Goal: Task Accomplishment & Management: Use online tool/utility

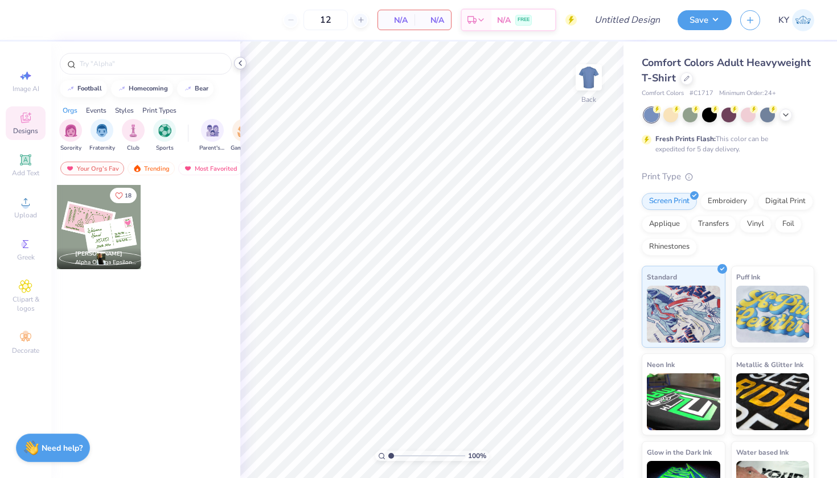
click at [240, 61] on icon at bounding box center [240, 63] width 9 height 9
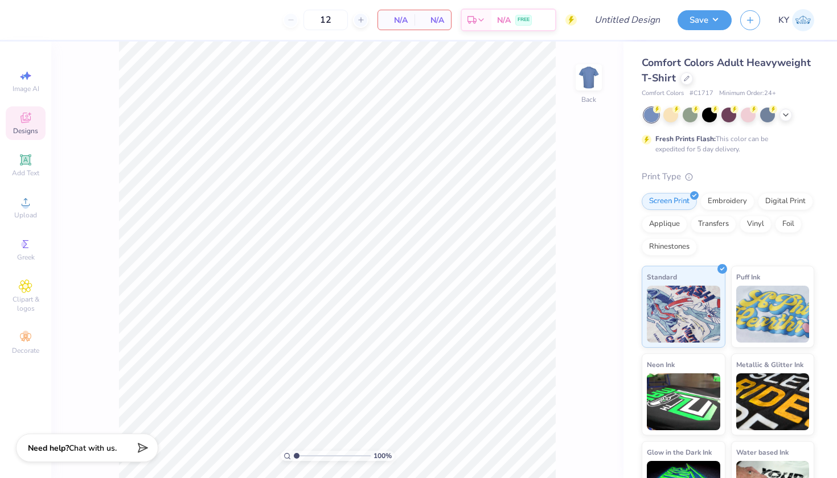
click at [28, 120] on icon at bounding box center [26, 118] width 14 height 14
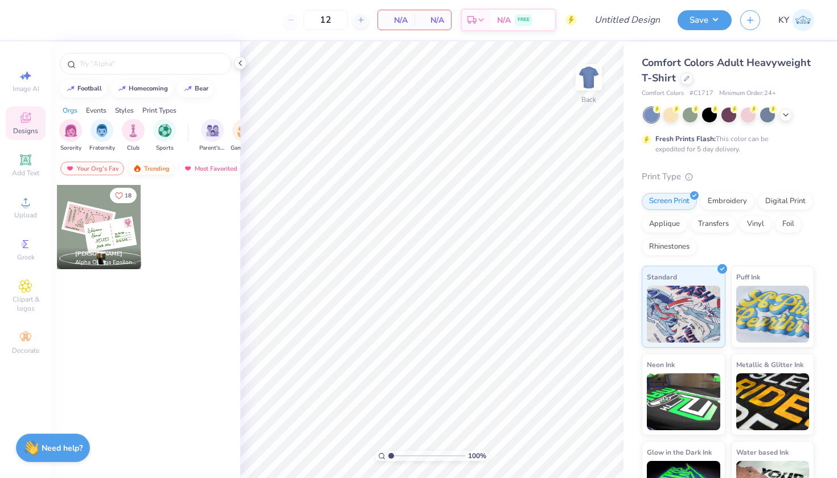
click at [147, 168] on div "Trending" at bounding box center [150, 169] width 47 height 14
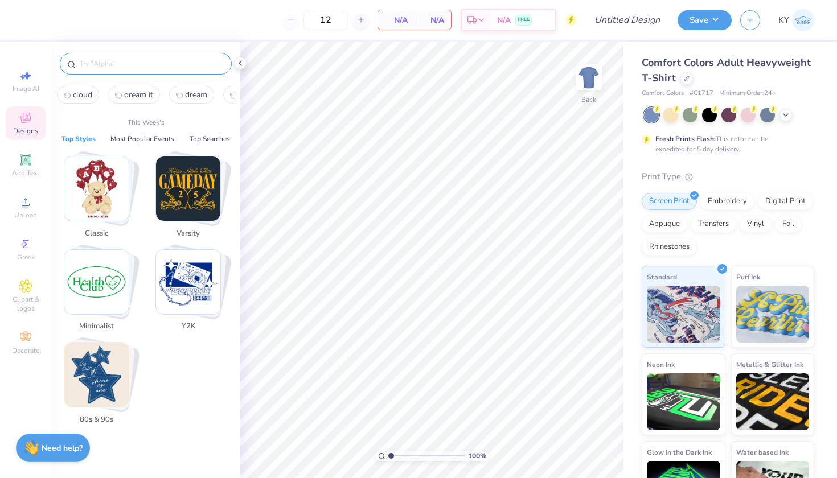
click at [92, 61] on input "text" at bounding box center [152, 63] width 146 height 11
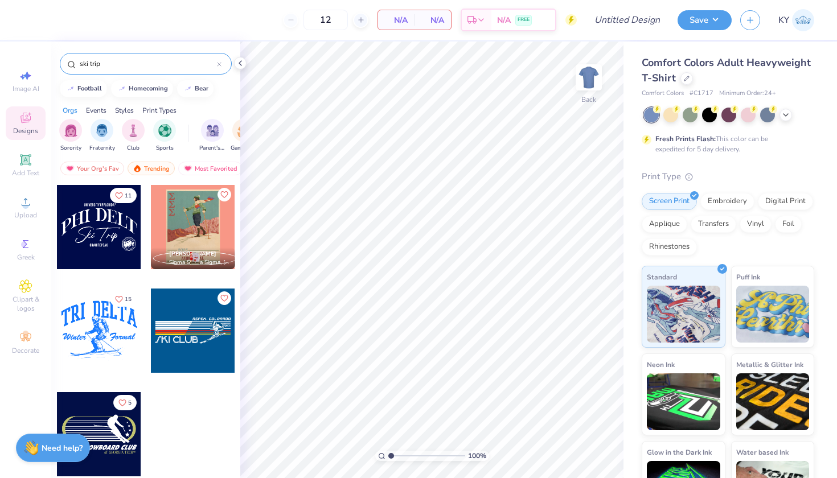
type input "ski trip"
click at [221, 65] on div "ski trip" at bounding box center [146, 64] width 172 height 22
click at [219, 64] on icon at bounding box center [218, 64] width 3 height 3
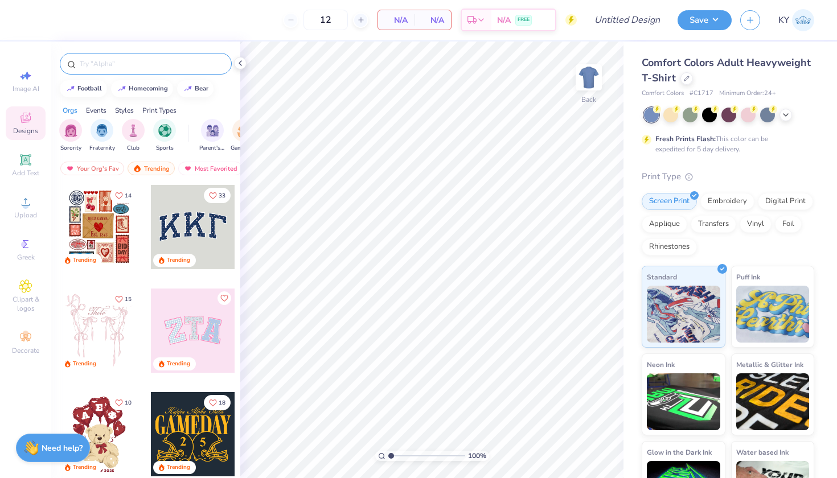
click at [127, 57] on div at bounding box center [146, 64] width 172 height 22
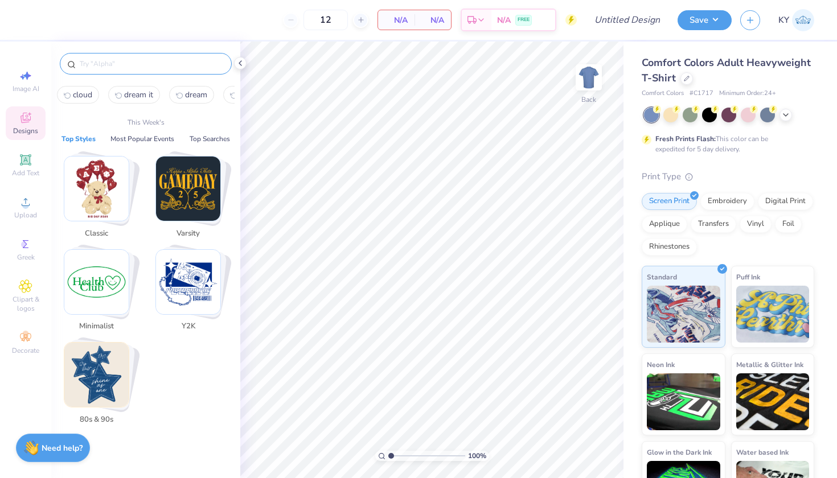
click at [127, 63] on input "text" at bounding box center [152, 63] width 146 height 11
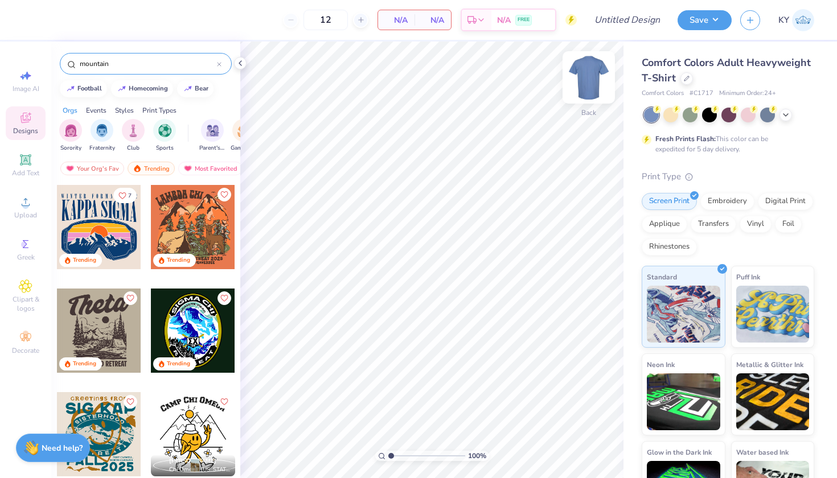
type input "mountain"
click at [578, 87] on img at bounding box center [589, 78] width 46 height 46
click at [102, 229] on div at bounding box center [99, 227] width 84 height 84
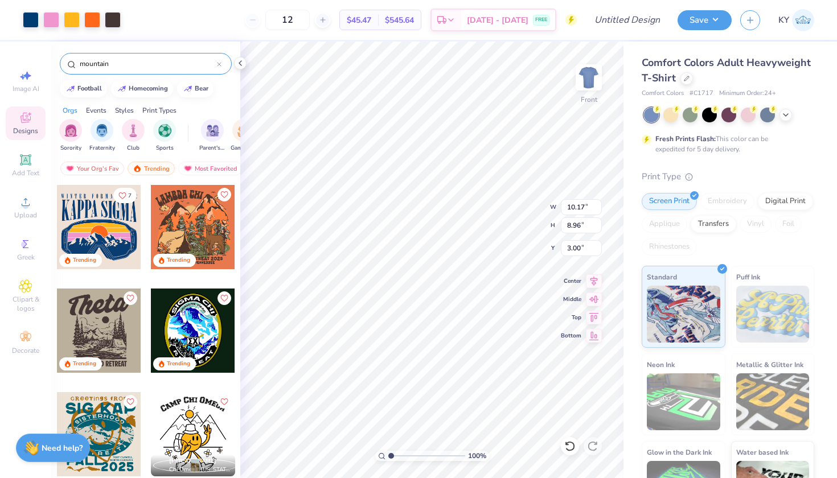
type input "4.79"
type input "11.92"
type input "10.51"
type input "4.78"
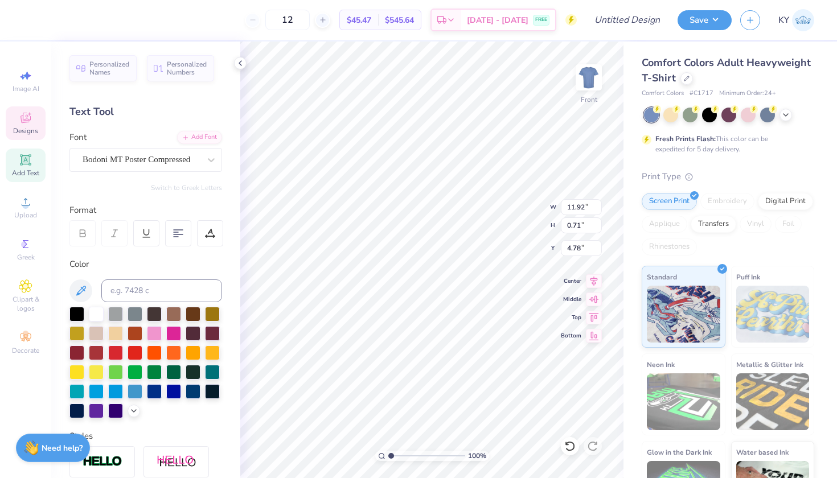
scroll to position [9, 2]
type textarea "2"
type textarea "SKI AND SNOWBOARD CLUB"
type input "5.61"
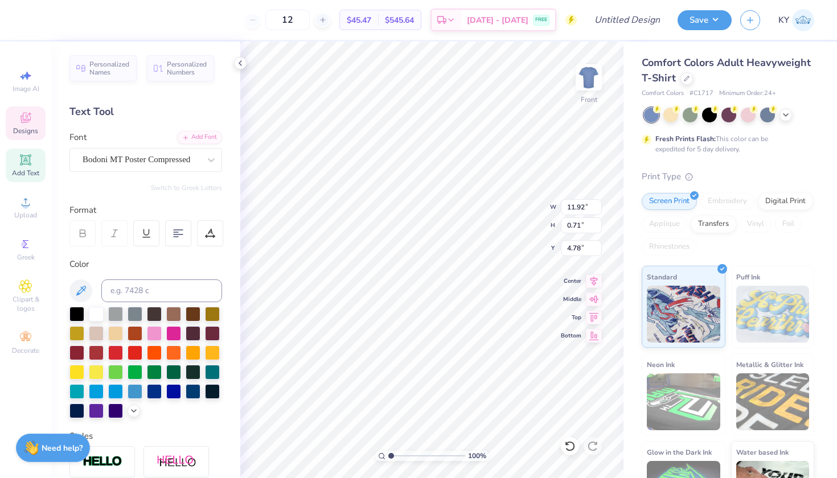
type input "3.39"
type input "5.87"
type input "5.73"
type input "3.35"
type input "5.73"
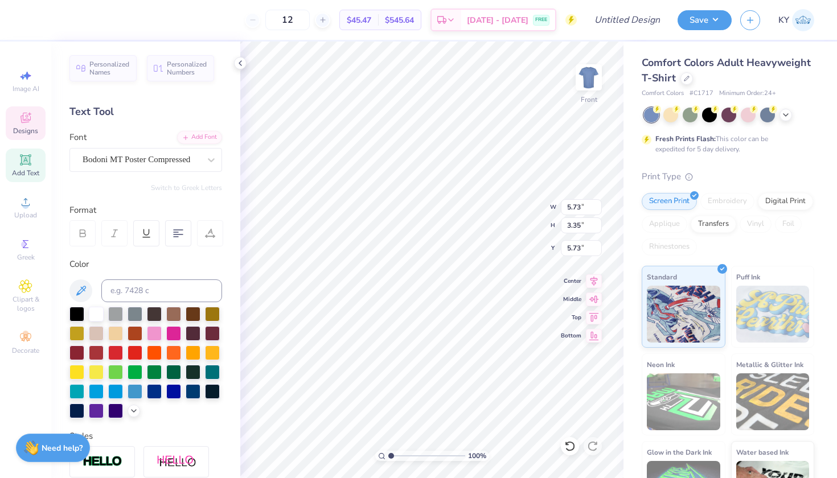
scroll to position [9, 3]
type textarea "COPPER,"
type input "5.61"
type input "3.39"
type input "5.87"
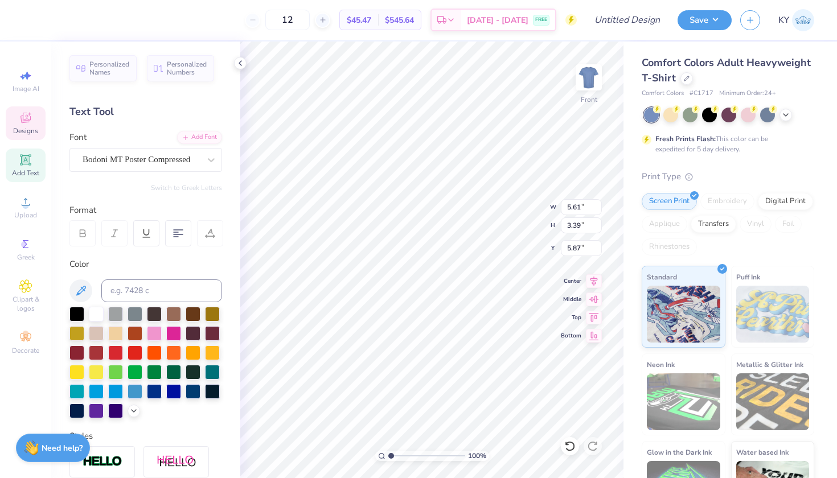
scroll to position [9, 2]
type textarea "CO"
type input "9.77"
type input "1.49"
type input "9.39"
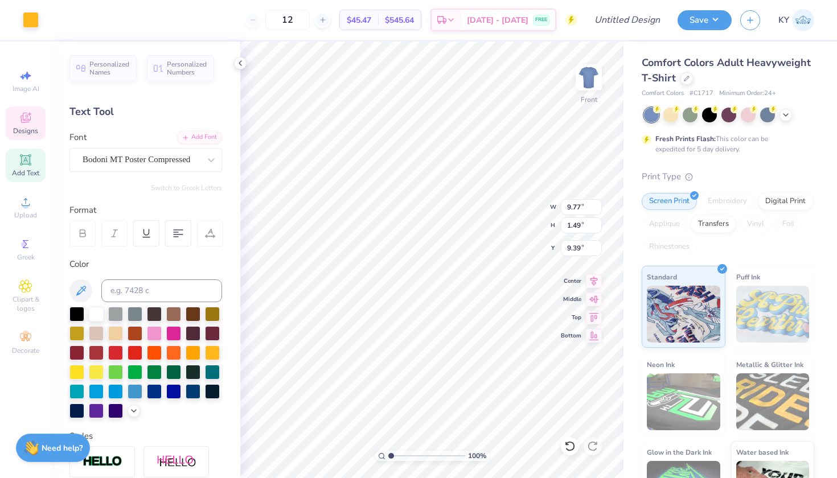
type input "5.61"
type input "3.24"
type input "5.95"
type textarea "COLORADO"
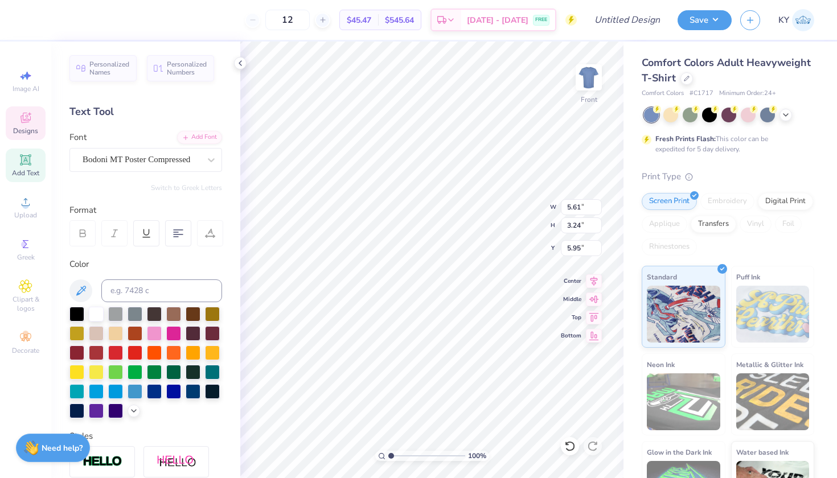
scroll to position [9, 4]
type input "5.88"
type input "5.61"
type input "3.38"
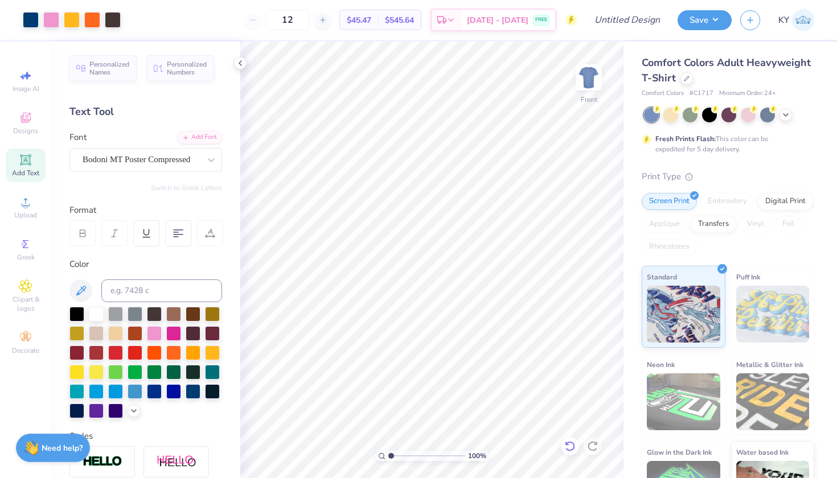
click at [567, 448] on icon at bounding box center [569, 446] width 11 height 11
click at [569, 446] on icon at bounding box center [569, 446] width 11 height 11
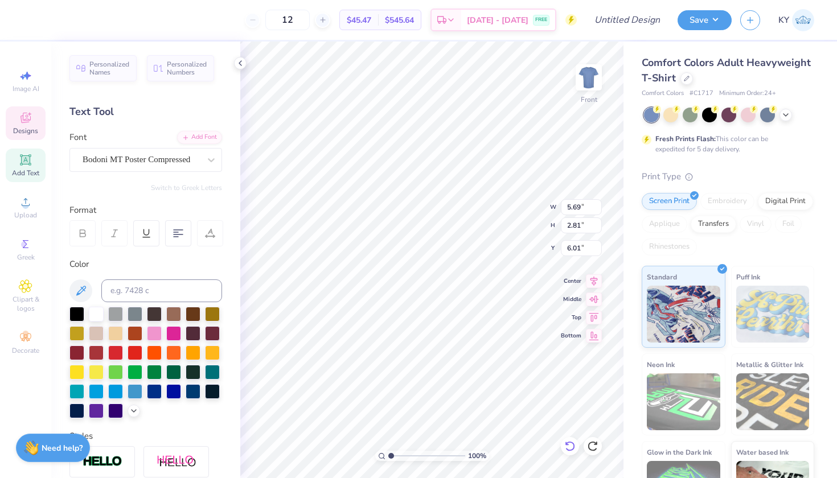
type textarea "COPPER"
type input "5.61"
type input "3.39"
type input "5.87"
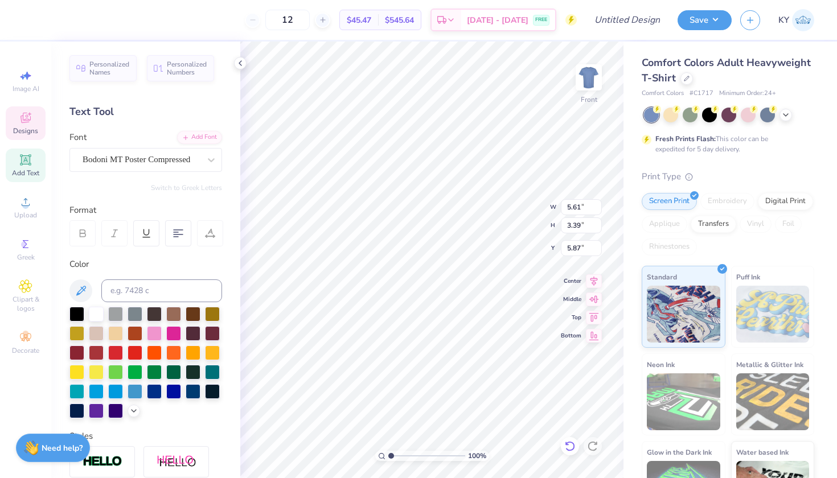
type textarea "MOUNTAIN"
type input "5.76"
type input "6.31"
type input "3.79"
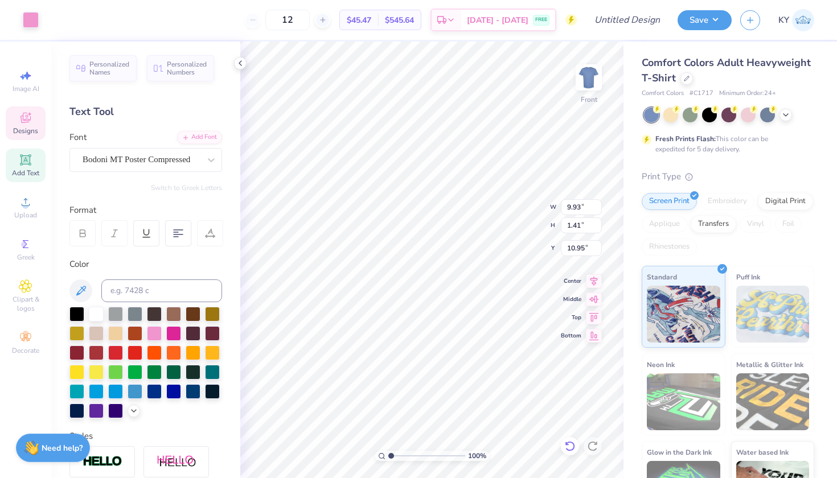
click at [565, 446] on icon at bounding box center [569, 446] width 11 height 11
click at [565, 449] on icon at bounding box center [569, 446] width 11 height 11
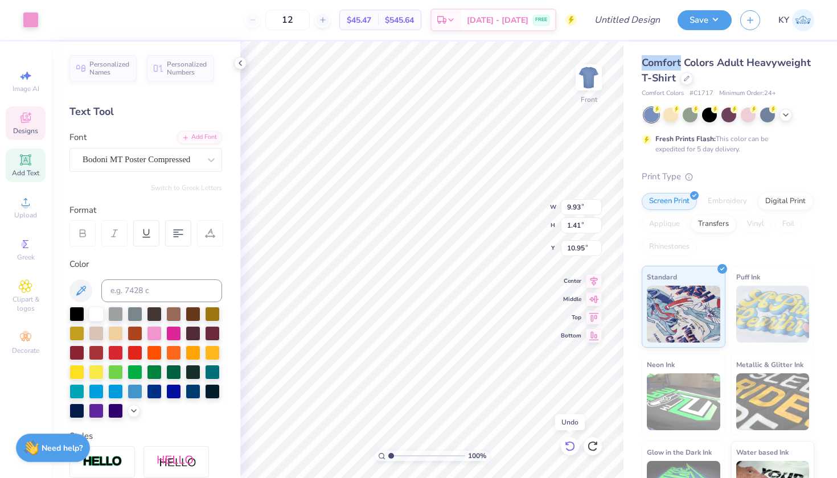
click at [565, 449] on icon at bounding box center [569, 446] width 11 height 11
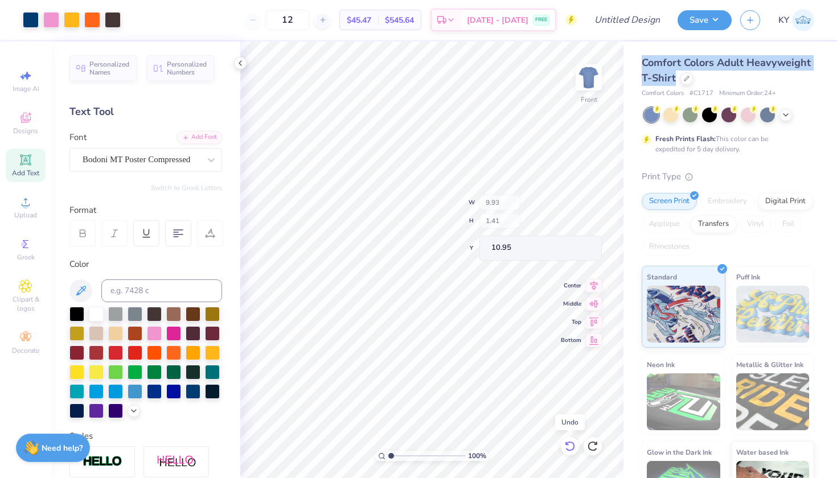
click at [565, 449] on icon at bounding box center [569, 446] width 11 height 11
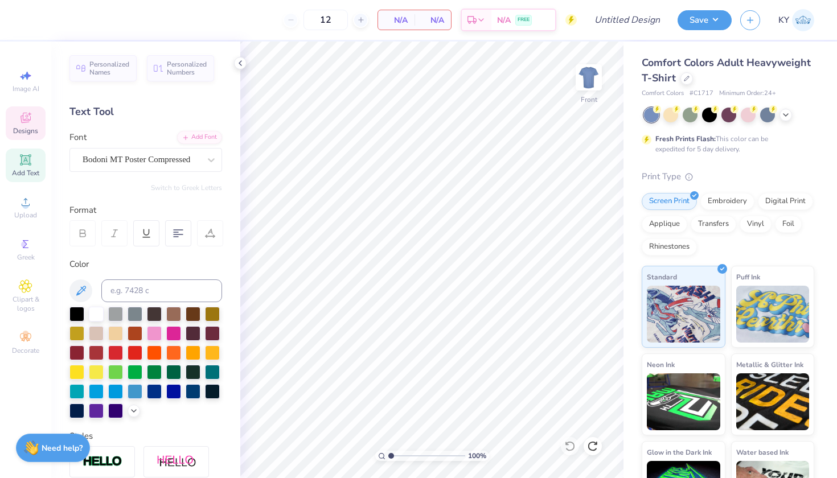
click at [30, 118] on icon at bounding box center [25, 118] width 10 height 10
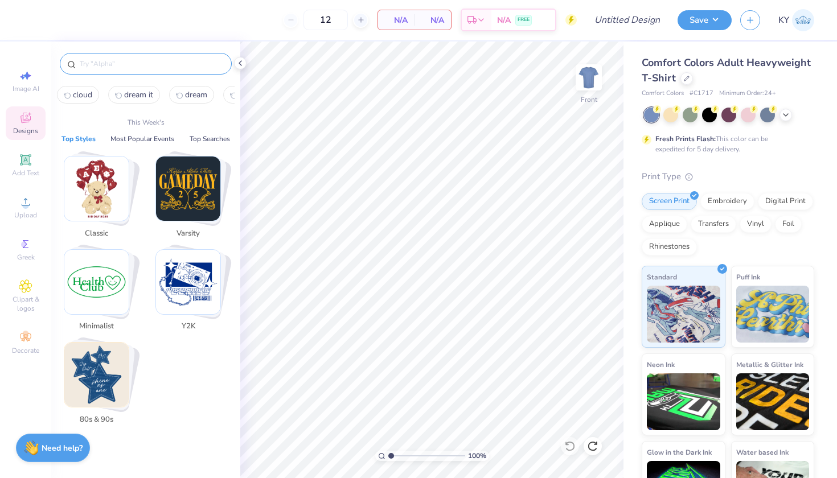
click at [139, 68] on input "text" at bounding box center [152, 63] width 146 height 11
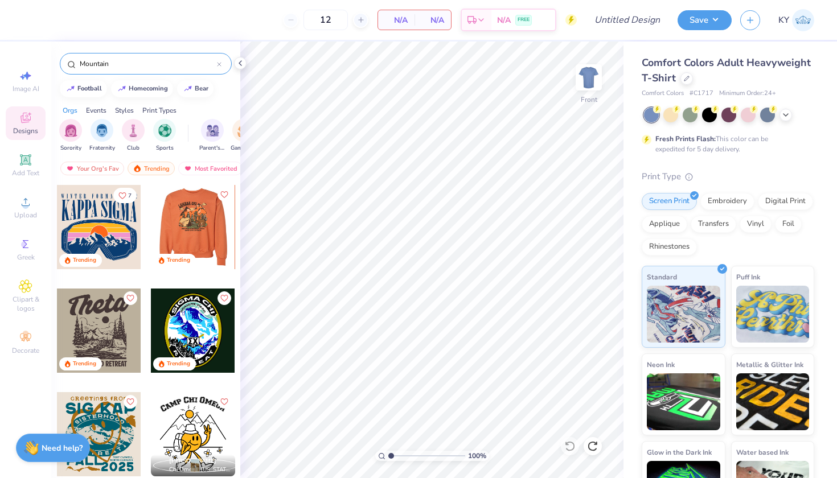
type input "Mountain"
click at [192, 228] on div at bounding box center [192, 227] width 84 height 84
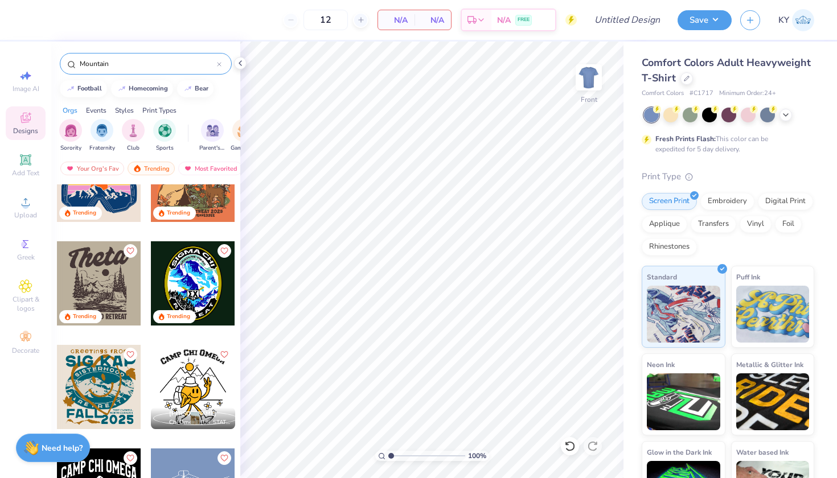
scroll to position [70, 0]
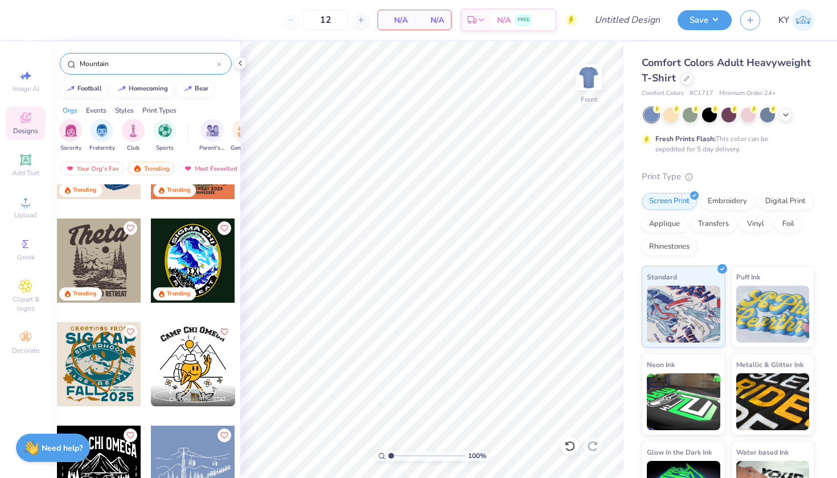
click at [194, 264] on div at bounding box center [193, 261] width 84 height 84
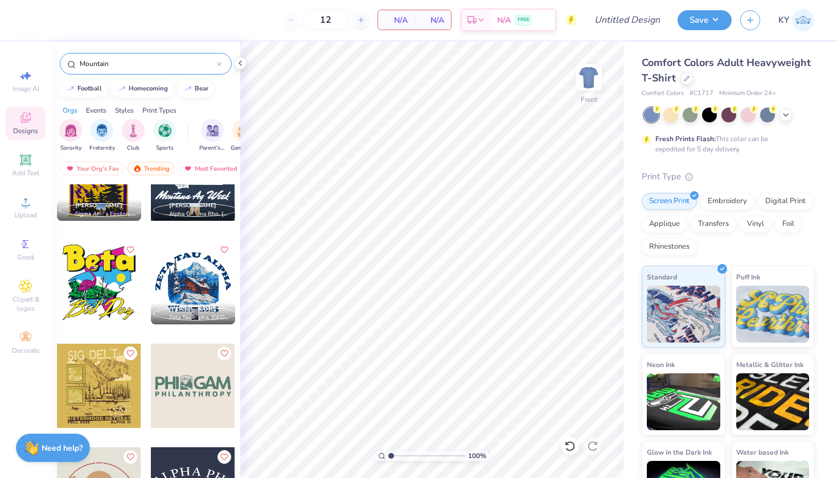
scroll to position [871, 0]
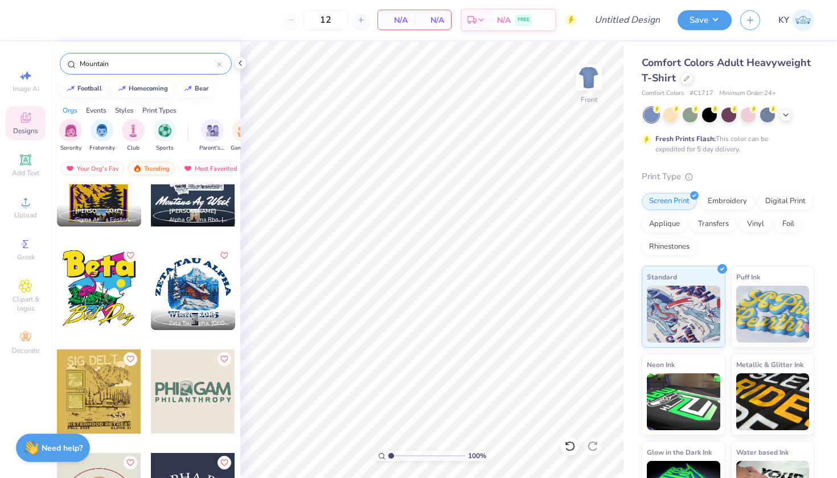
click at [183, 279] on div at bounding box center [193, 288] width 84 height 84
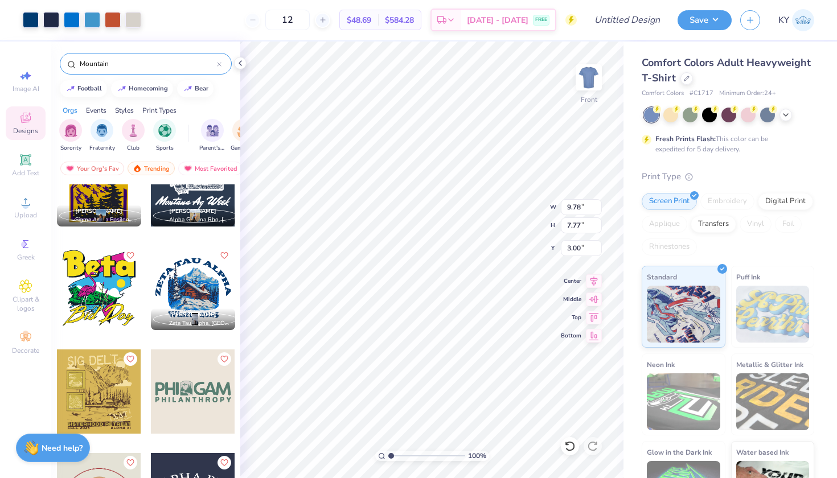
type input "5.26"
type input "12.65"
type input "10.05"
type input "5.66"
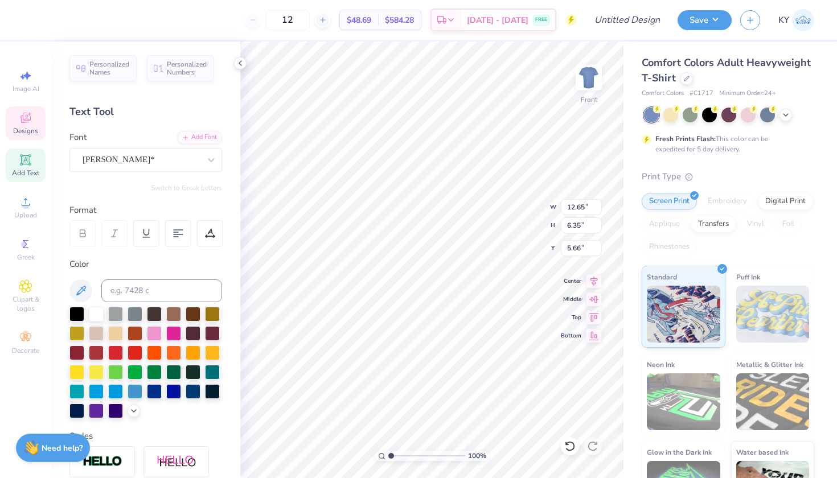
scroll to position [9, 4]
type textarea "Z"
type textarea "S"
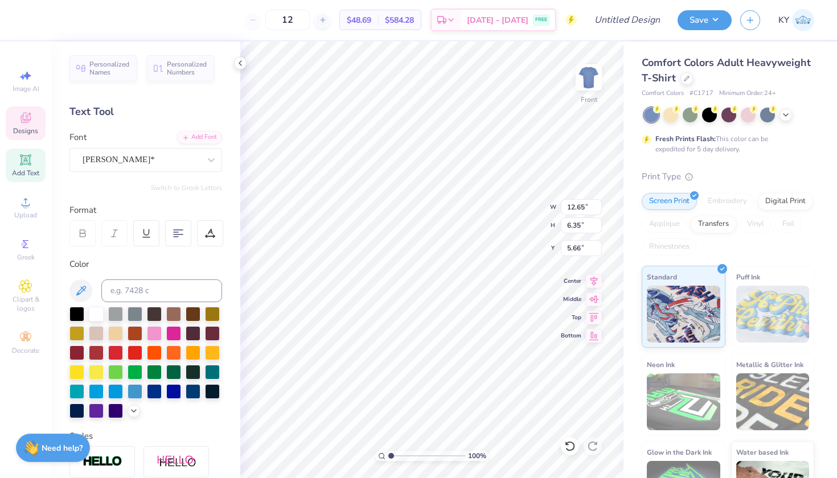
type textarea "S"
type textarea "COPPER MOUNTAIN"
type textarea "COPPER , CO"
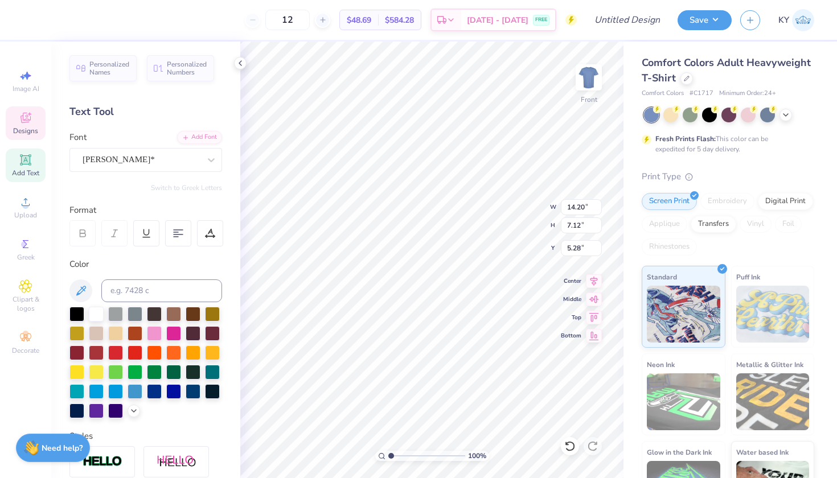
scroll to position [9, 5]
click at [563, 447] on div at bounding box center [570, 446] width 18 height 18
type input "6.36"
click at [563, 447] on div at bounding box center [570, 446] width 18 height 18
type input "14.20"
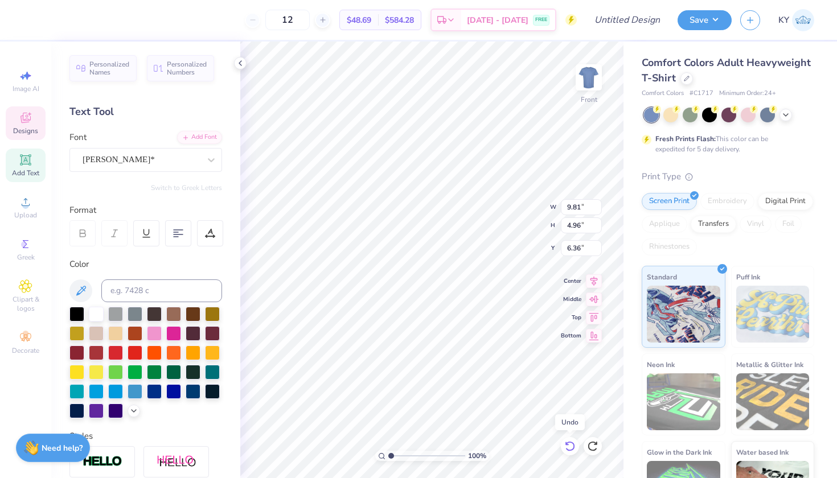
type input "7.12"
type input "5.28"
click at [563, 447] on div at bounding box center [570, 446] width 18 height 18
type textarea "W"
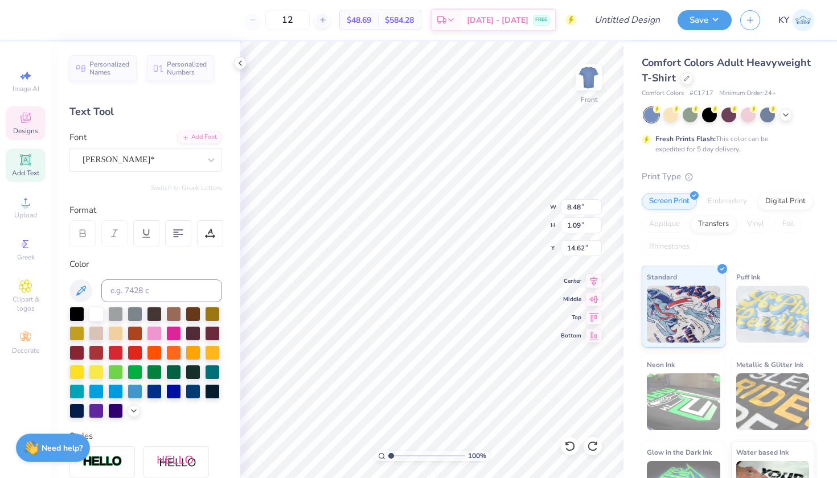
scroll to position [9, 5]
type textarea "COPPER, CO 2025"
type input "12.65"
type input "6.35"
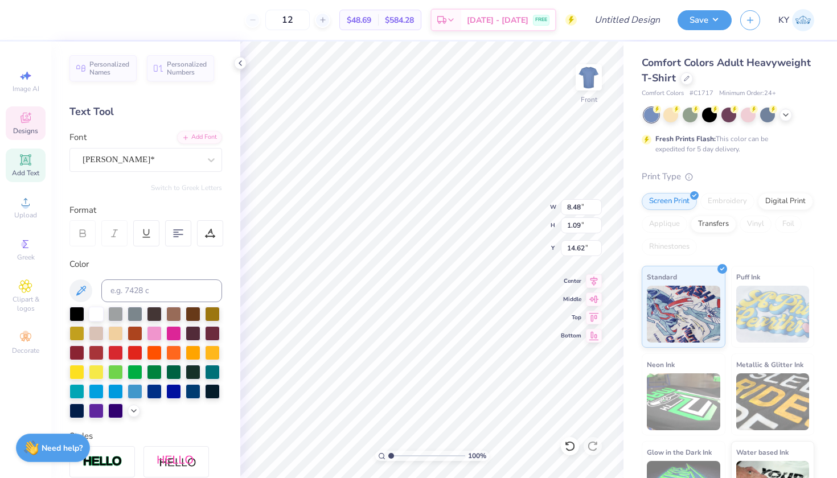
type input "5.66"
type textarea "Z"
type textarea "SKI & SNOWBOARD"
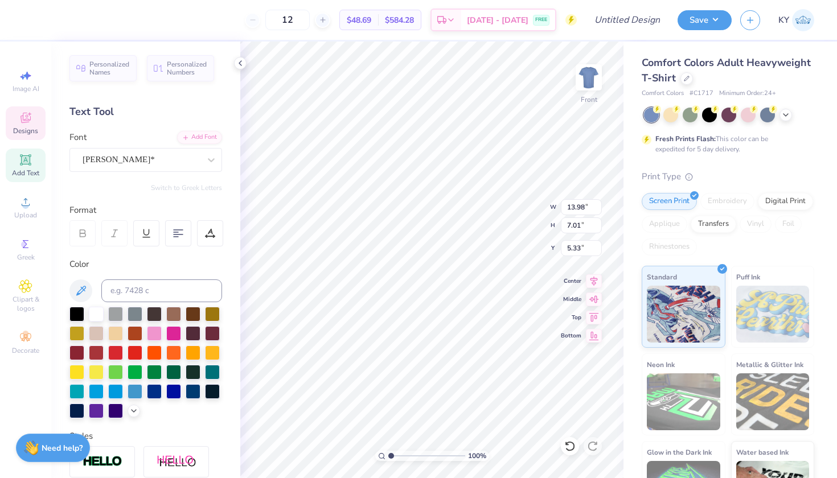
type input "11.94"
type input "5.98"
type input "4.85"
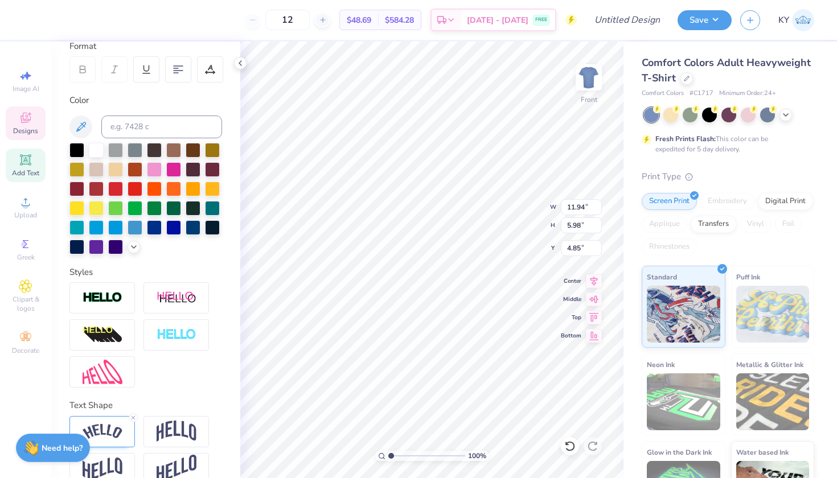
scroll to position [203, 0]
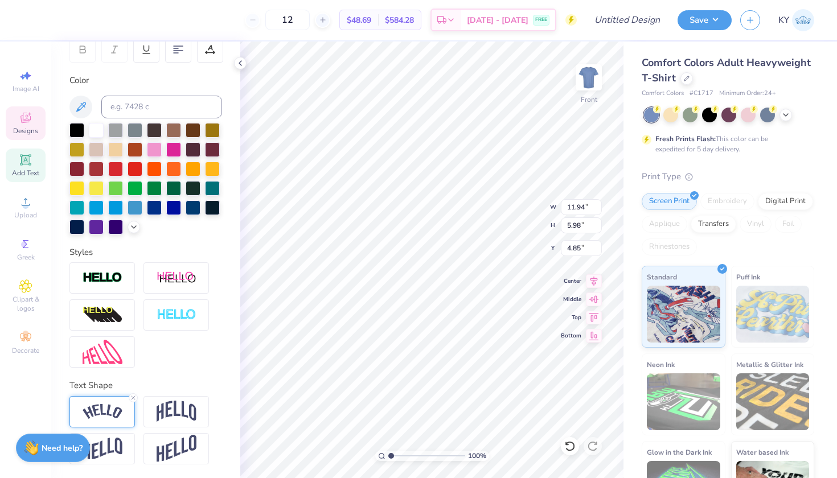
click at [121, 410] on img at bounding box center [103, 411] width 40 height 15
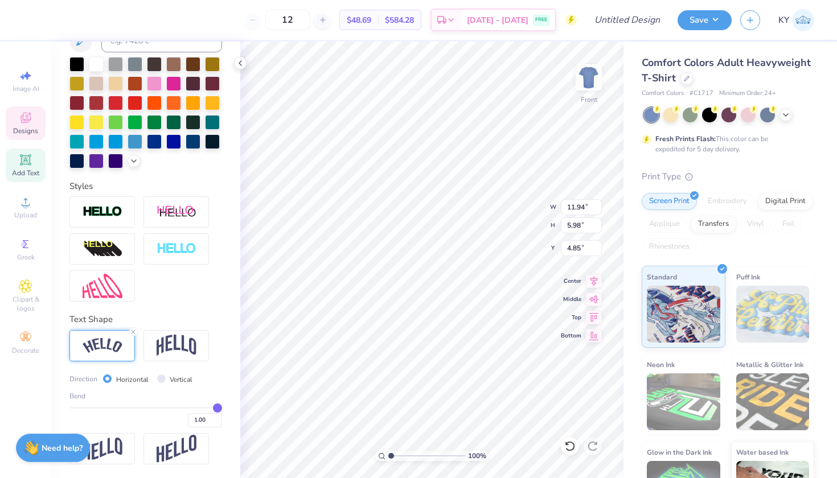
scroll to position [270, 0]
type input "0.97"
type input "0.96"
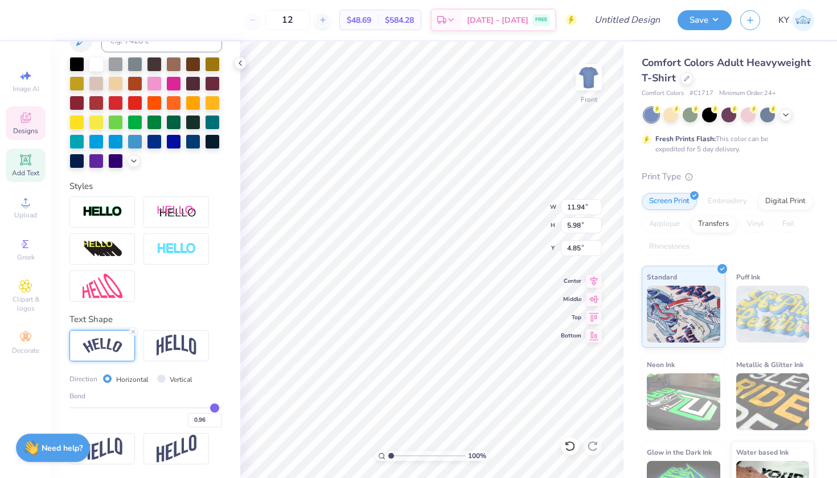
type input "0.94"
type input "0.92"
type input "0.91"
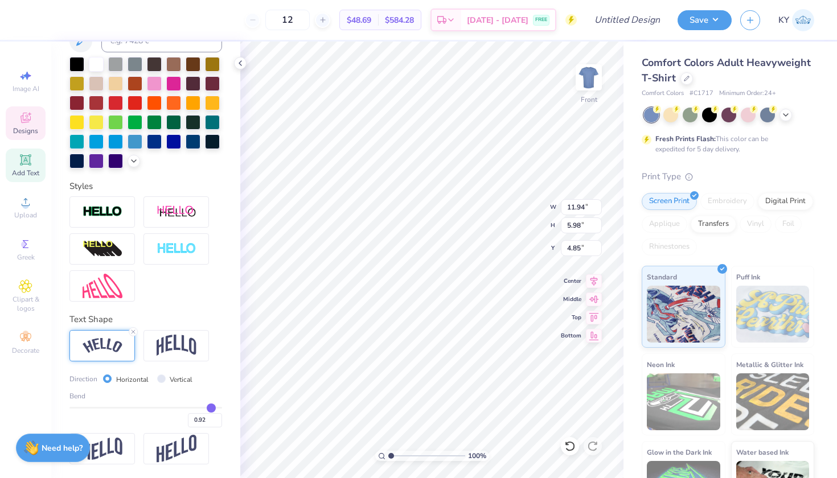
type input "0.91"
type input "0.89"
type input "0.87"
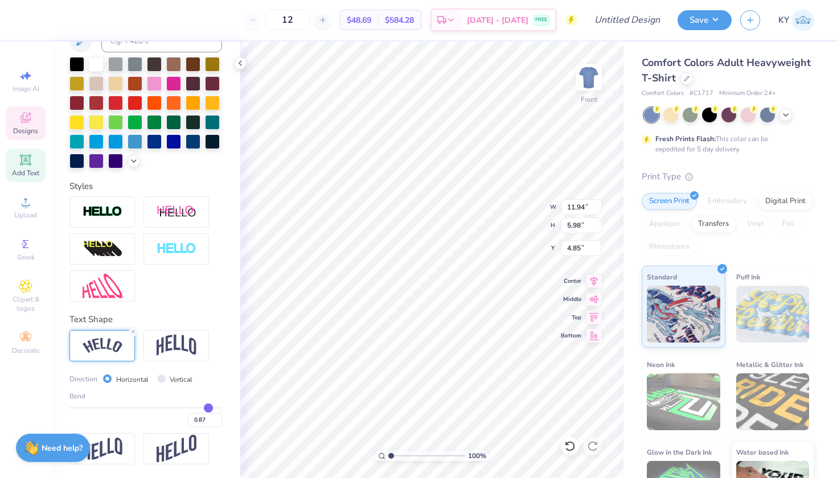
type input "0.86"
type input "0.85"
type input "0.83"
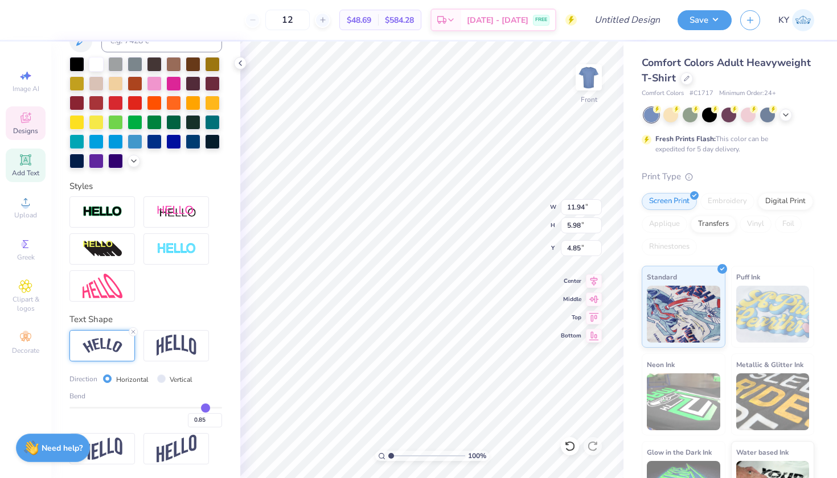
type input "0.83"
type input "0.81"
type input "0.79"
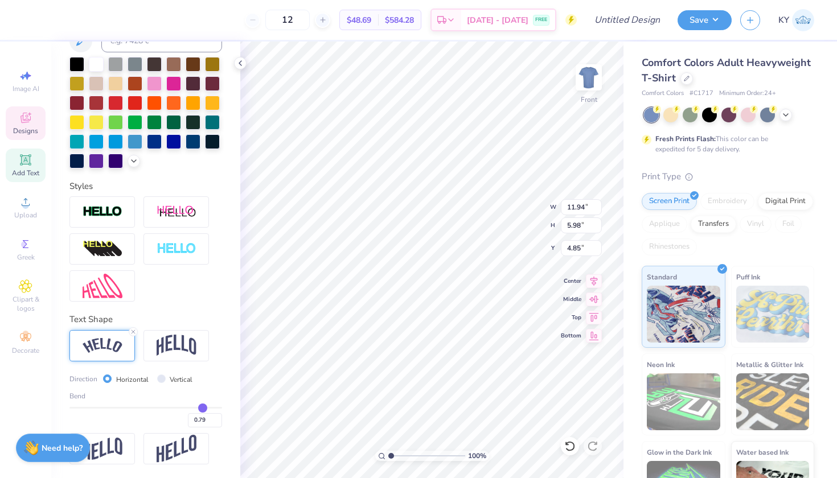
type input "0.78"
type input "0.77"
type input "0.76"
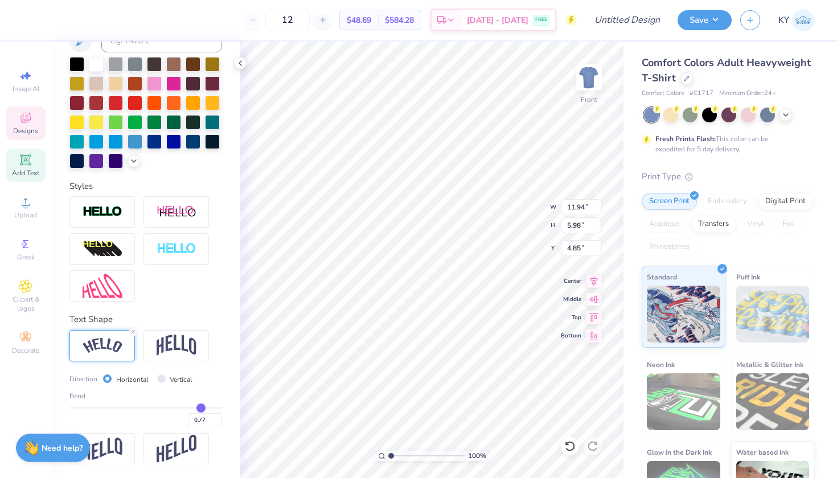
type input "0.76"
type input "0.75"
type input "0.74"
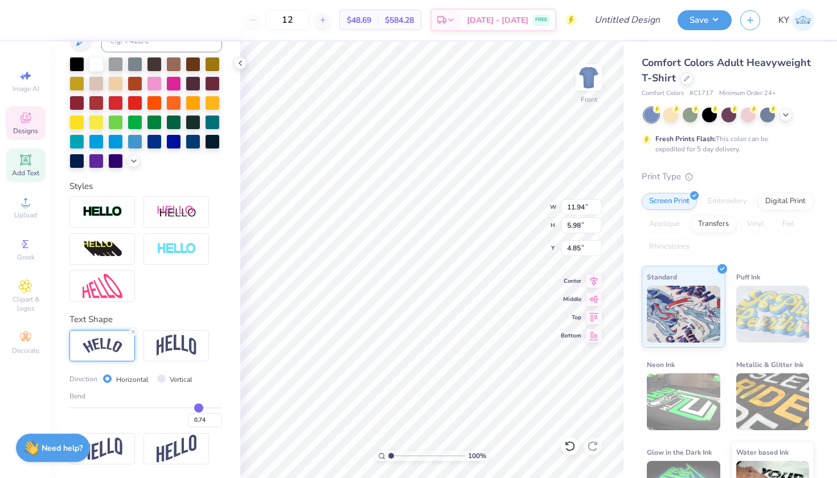
type input "0.73"
type input "0.72"
type input "0.71"
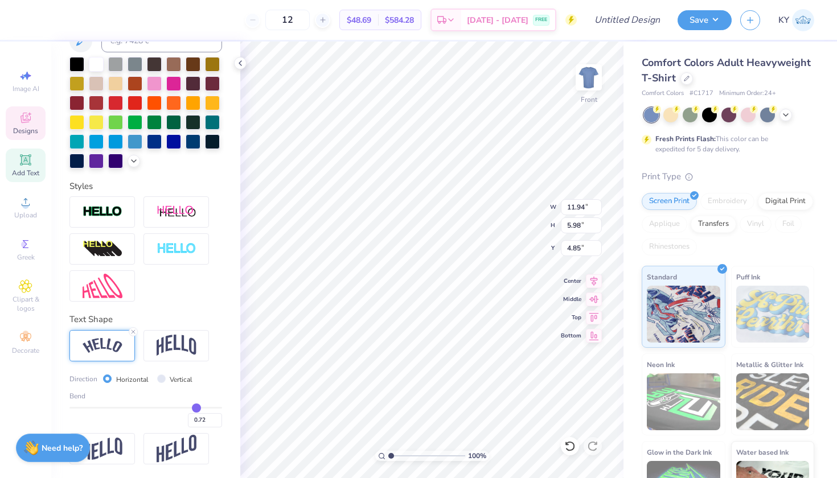
type input "0.71"
type input "0.7"
type input "0.70"
type input "0.69"
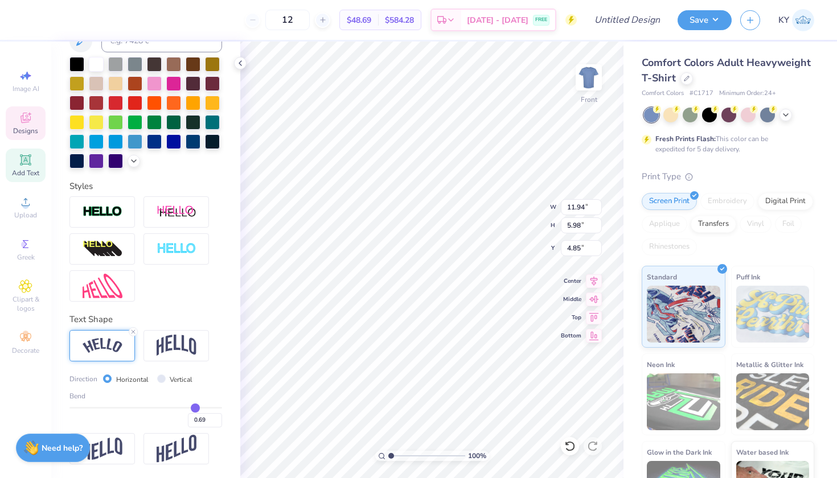
type input "0.68"
type input "0.66"
type input "0.65"
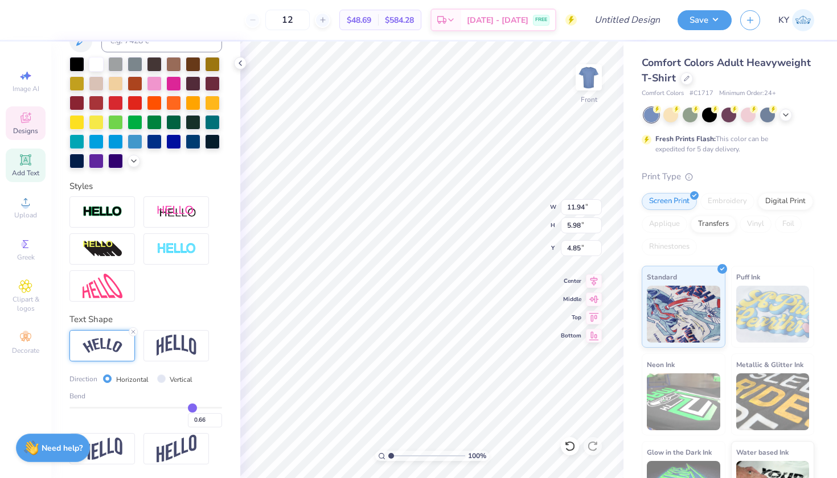
type input "0.65"
type input "0.63"
type input "0.62"
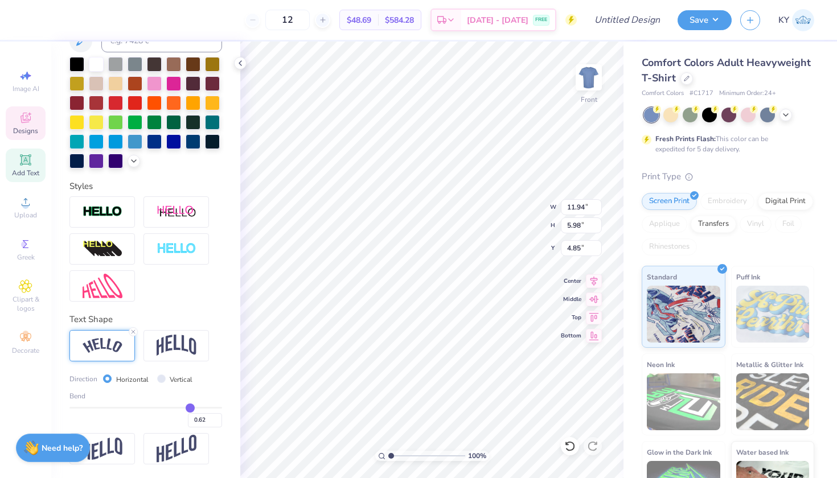
type input "0.61"
type input "0.6"
type input "0.60"
type input "0.59"
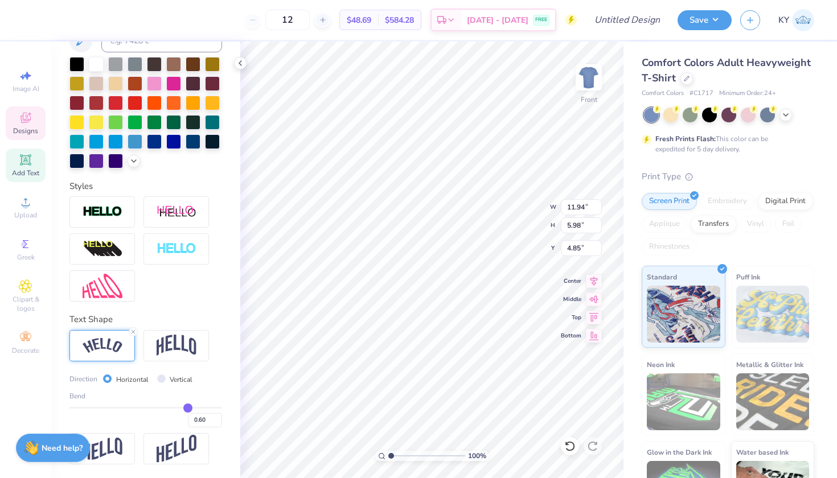
type input "0.59"
type input "0.58"
type input "0.57"
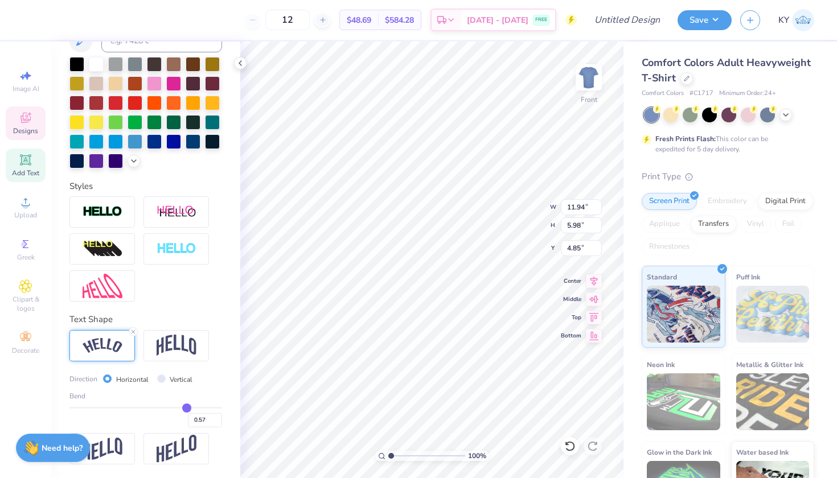
type input "0.56"
type input "0.55"
type input "0.54"
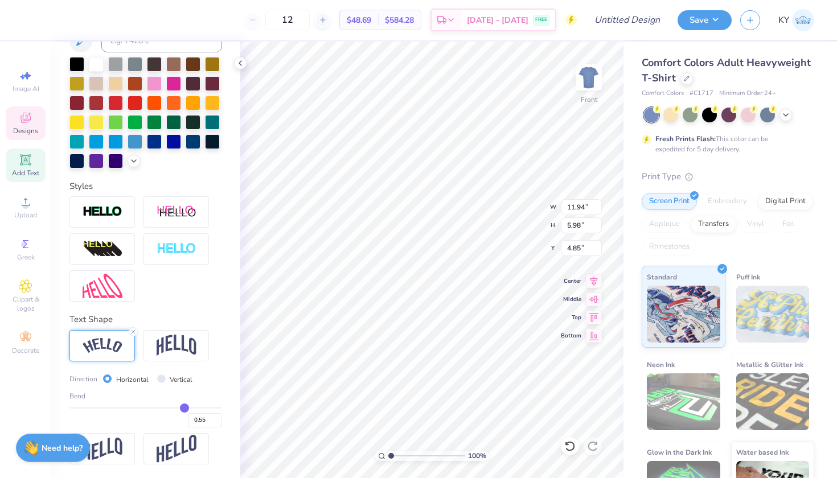
type input "0.54"
drag, startPoint x: 207, startPoint y: 409, endPoint x: 178, endPoint y: 410, distance: 29.1
type input "0.54"
click at [178, 409] on input "range" at bounding box center [145, 408] width 153 height 2
type input "11.34"
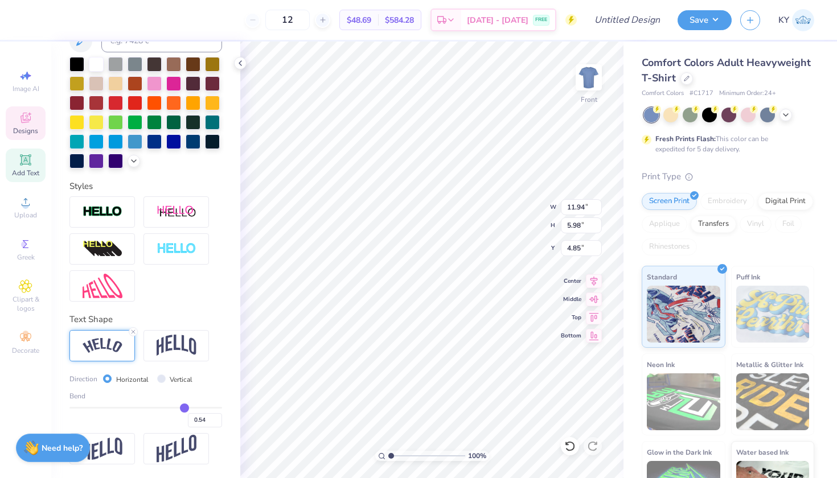
type input "2.44"
type input "6.62"
type input "0.55"
type input "0.56"
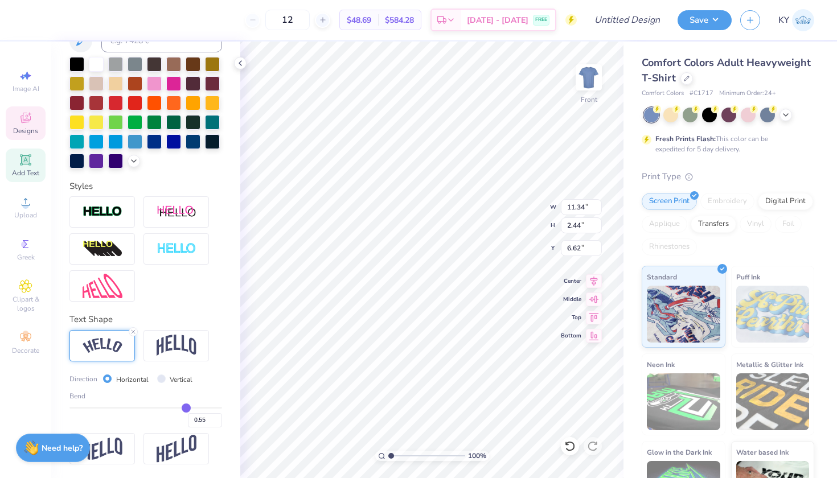
type input "0.56"
type input "0.57"
type input "0.58"
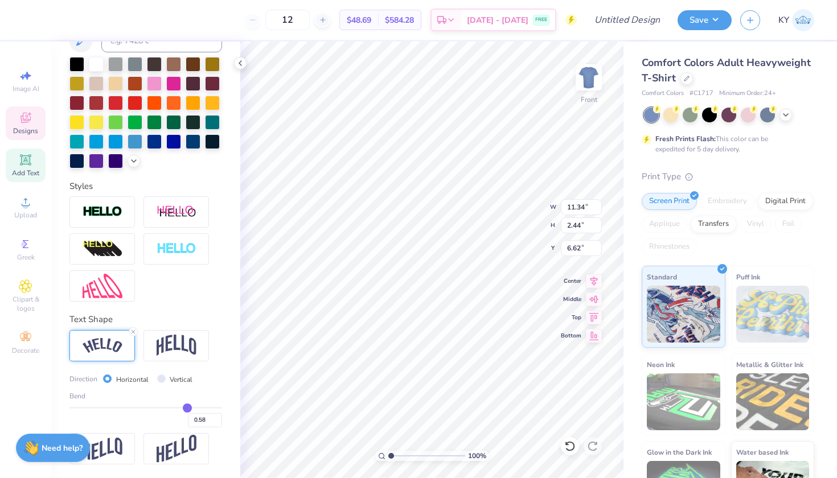
type input "0.59"
click at [182, 407] on input "range" at bounding box center [145, 408] width 153 height 2
type input "11.41"
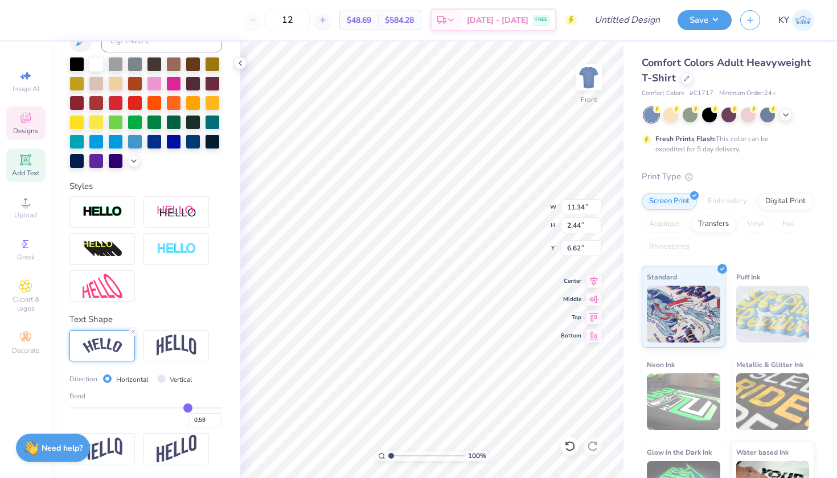
type input "2.76"
type input "6.46"
type input "0.6"
type input "0.60"
type input "0.61"
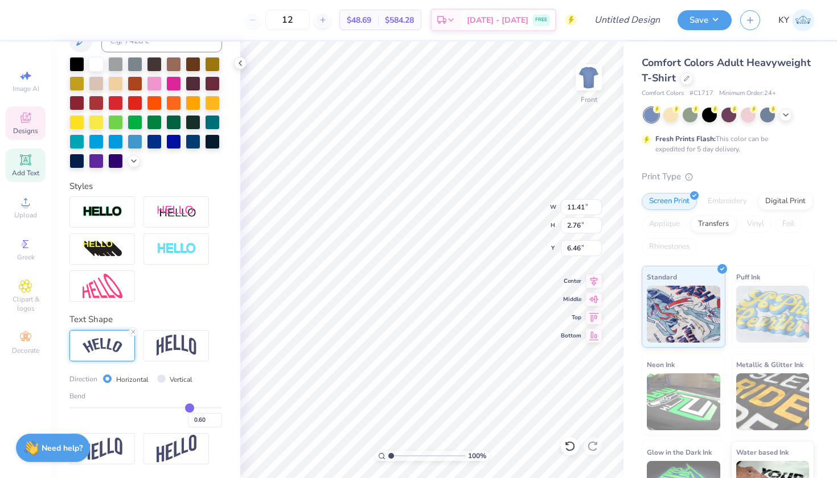
type input "0.61"
type input "0.62"
type input "0.63"
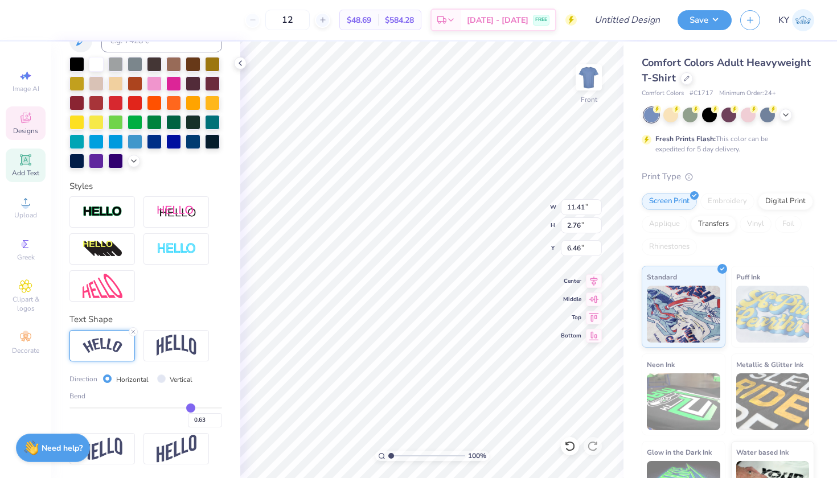
type input "0.64"
type input "0.65"
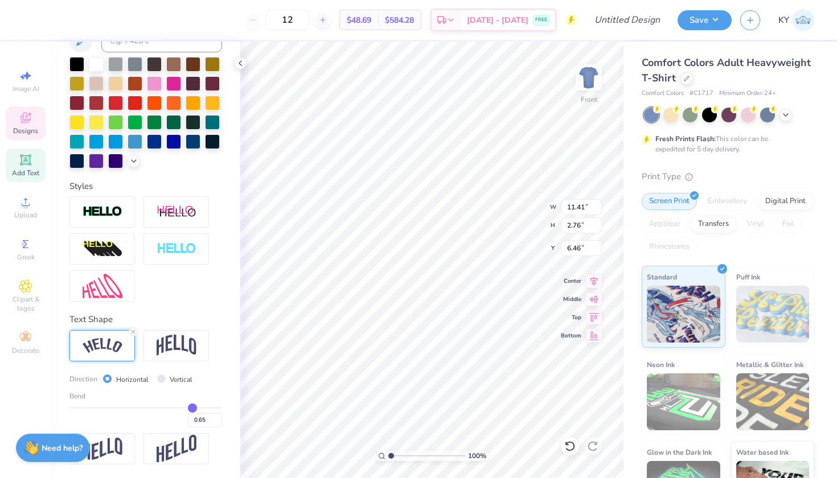
click at [185, 407] on input "range" at bounding box center [145, 408] width 153 height 2
type input "11.50"
type input "3.17"
type input "5.21"
type input "5.64"
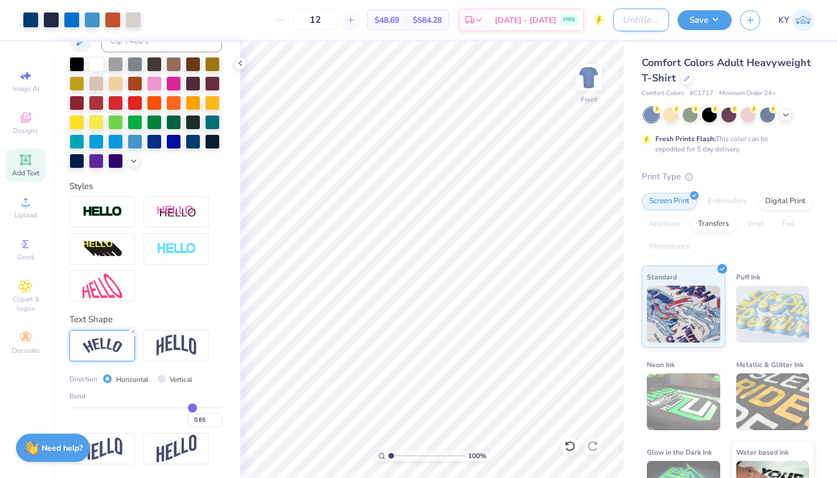
click at [642, 24] on input "Design Title" at bounding box center [641, 20] width 56 height 23
type input "S"
type input "Copper Mountain Trip 2025"
click at [719, 25] on button "Save" at bounding box center [704, 19] width 54 height 20
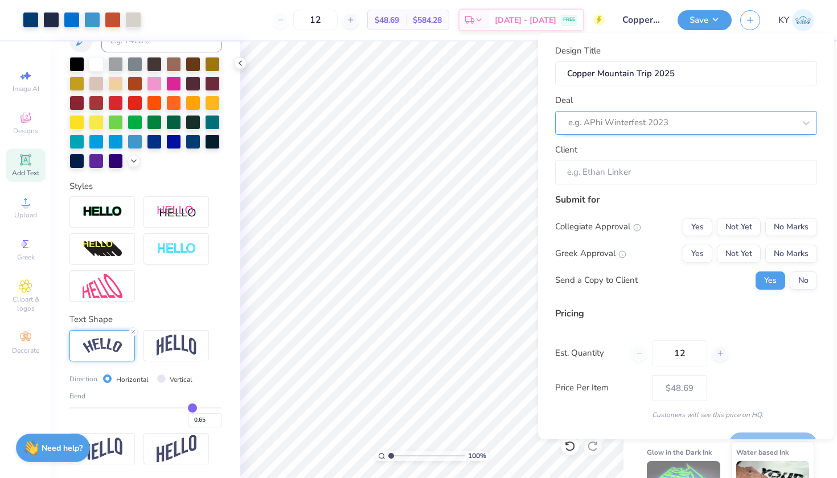
click at [615, 124] on div "e.g. APhi Winterfest 2023" at bounding box center [681, 122] width 227 height 13
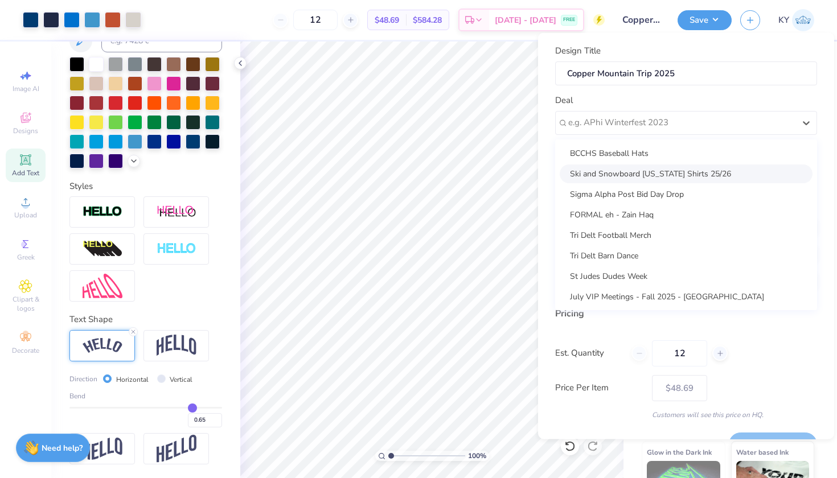
click at [618, 169] on div "Ski and Snowboard Colorado Shirts 25/26" at bounding box center [686, 173] width 253 height 19
type input "Teodora Slavova"
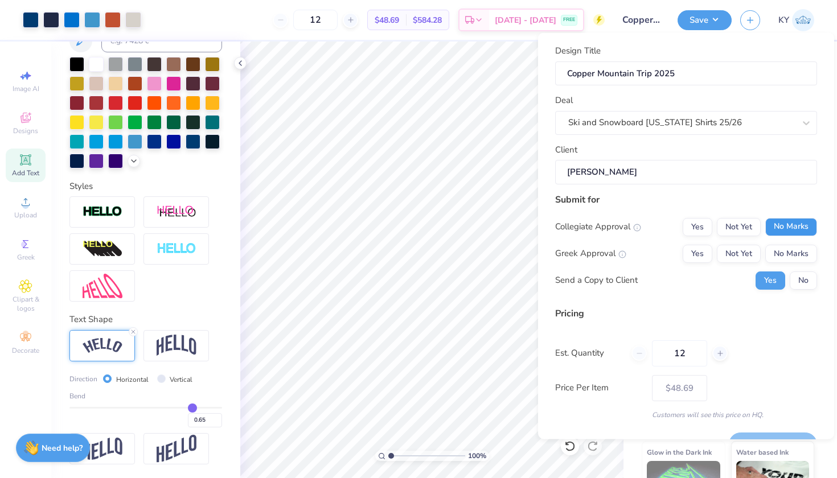
click at [801, 223] on button "No Marks" at bounding box center [791, 226] width 52 height 18
click at [791, 247] on button "No Marks" at bounding box center [791, 253] width 52 height 18
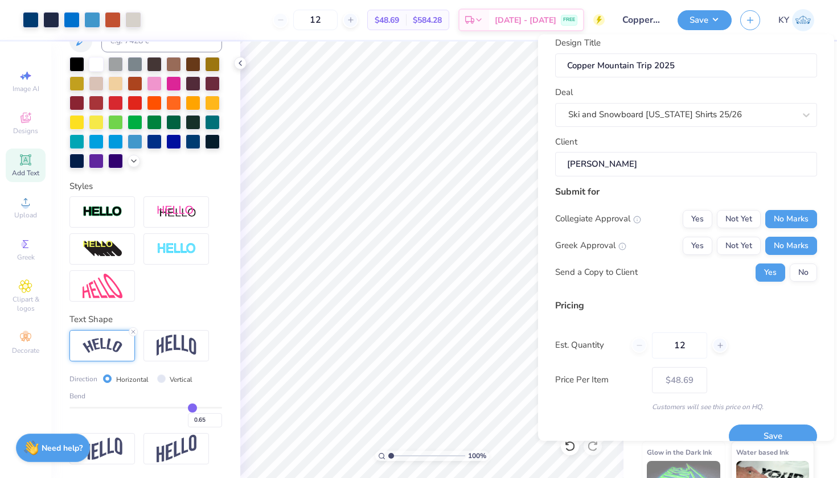
scroll to position [27, 0]
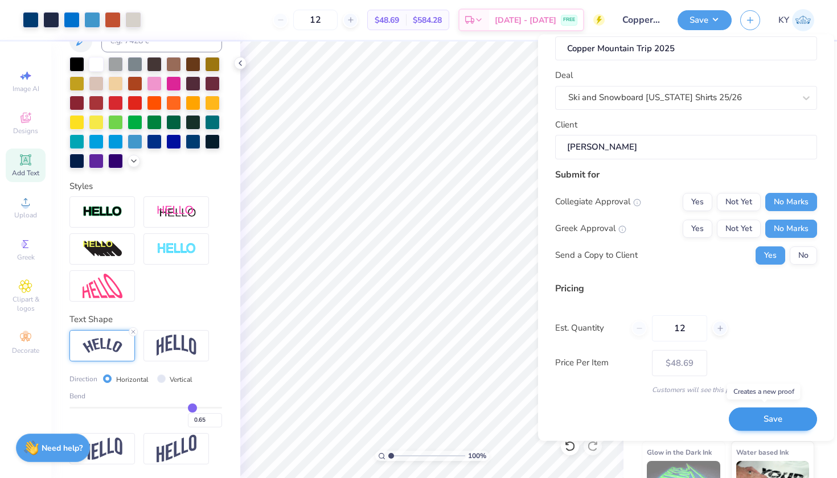
click at [754, 415] on button "Save" at bounding box center [773, 419] width 88 height 23
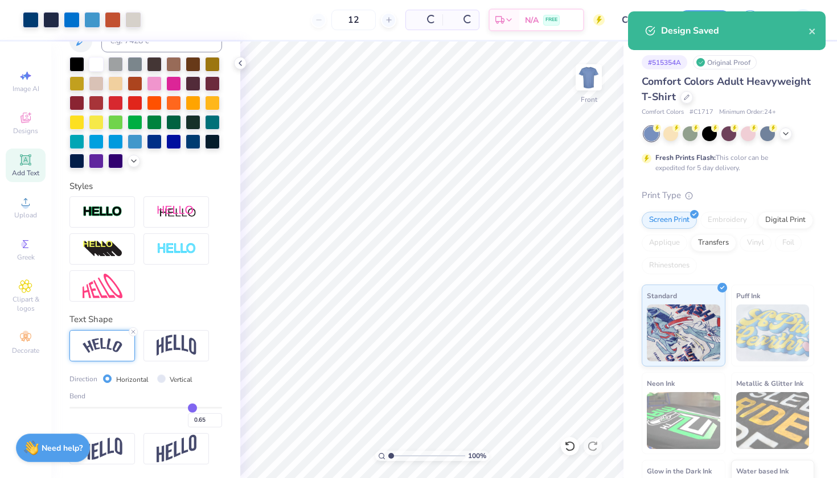
type input "$48.69"
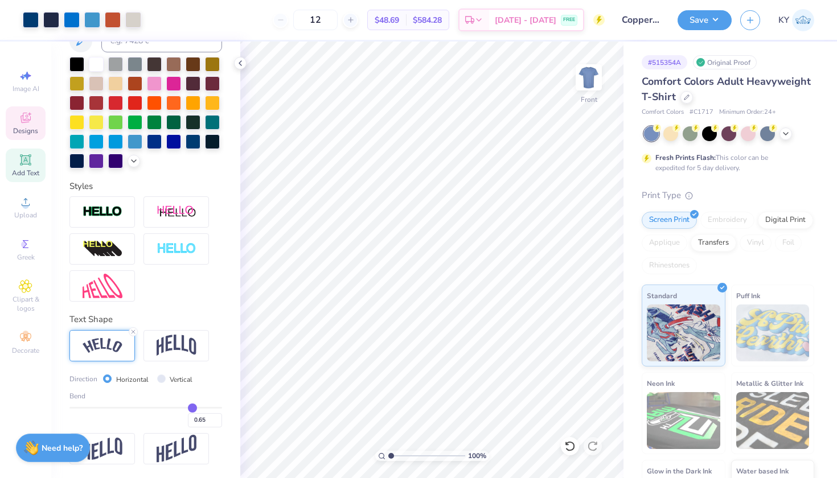
click at [30, 120] on icon at bounding box center [25, 118] width 10 height 10
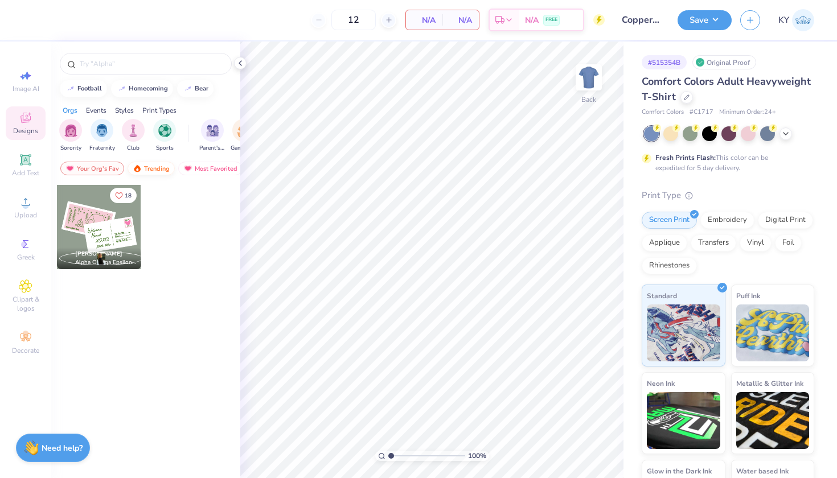
click at [147, 163] on div "Trending" at bounding box center [150, 169] width 47 height 14
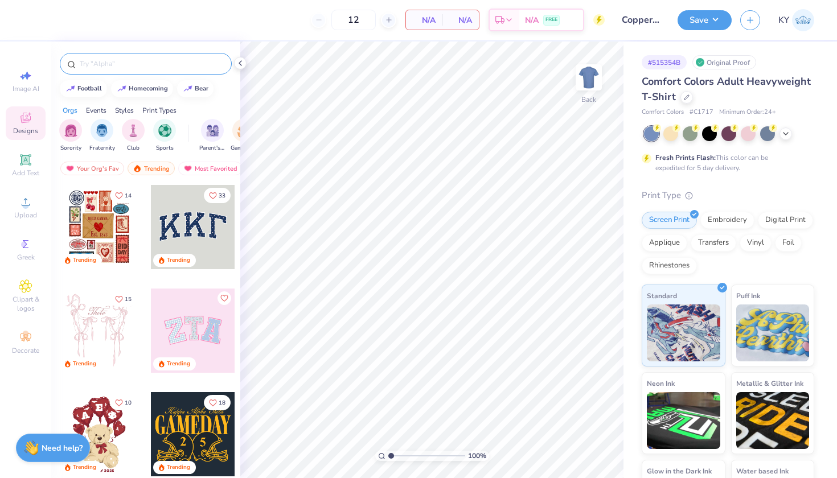
click at [124, 67] on input "text" at bounding box center [152, 63] width 146 height 11
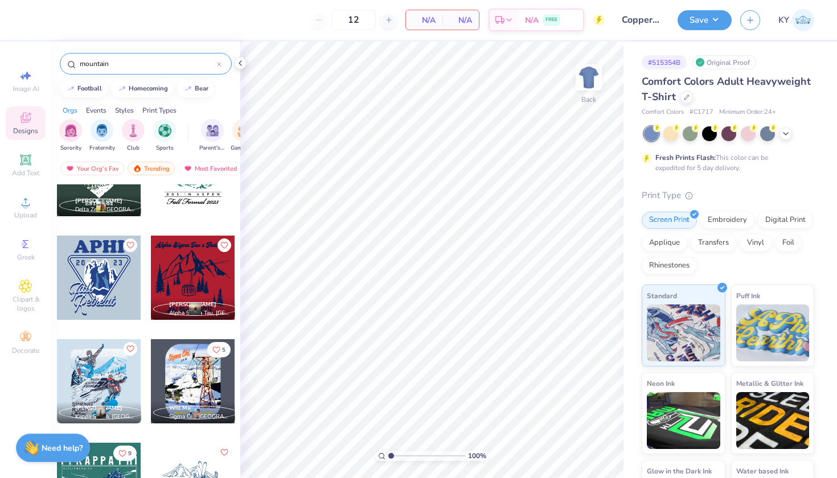
scroll to position [1754, 0]
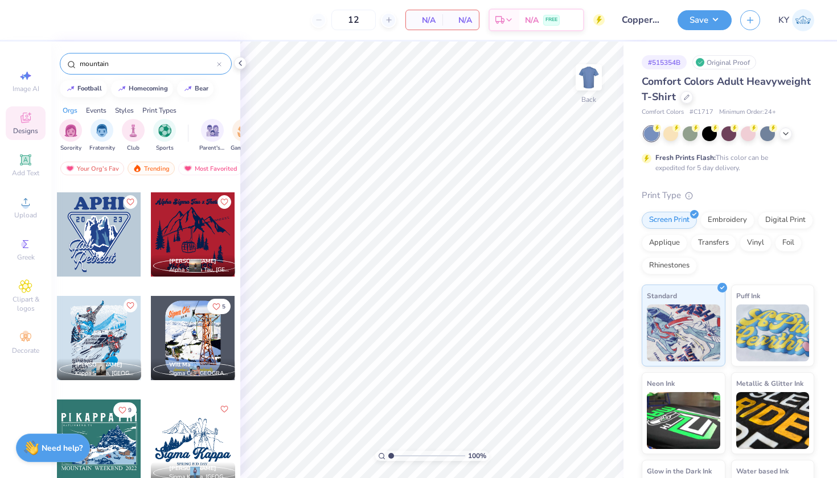
type input "mountain"
click at [106, 322] on div at bounding box center [99, 338] width 84 height 84
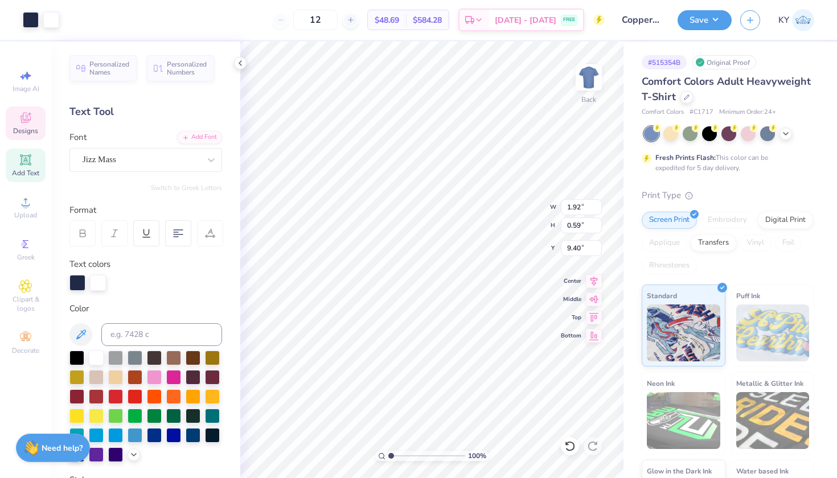
type input "1.92"
type input "0.59"
type input "9.40"
click at [569, 451] on icon at bounding box center [569, 446] width 11 height 11
type input "10.59"
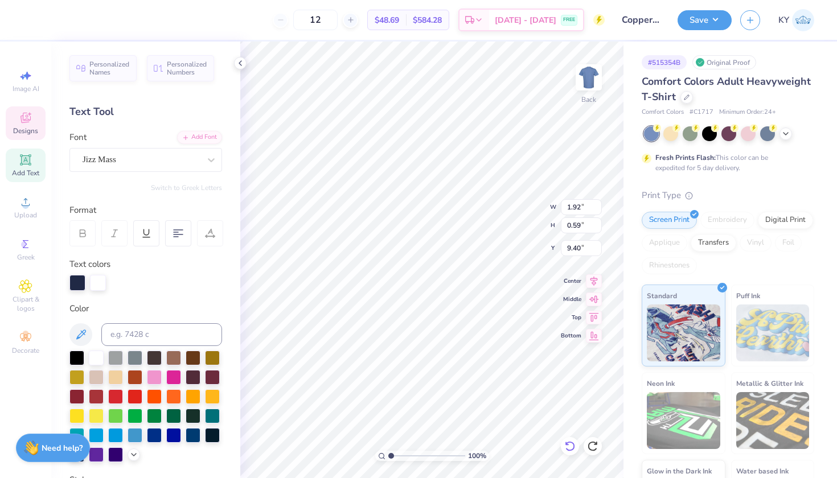
type input "13.92"
type input "3.00"
click at [569, 451] on icon at bounding box center [570, 446] width 10 height 10
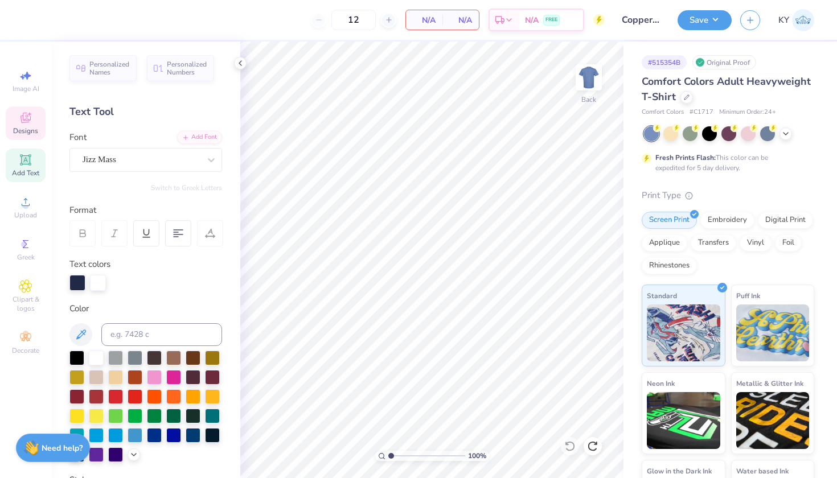
click at [15, 121] on div "Designs" at bounding box center [26, 123] width 40 height 34
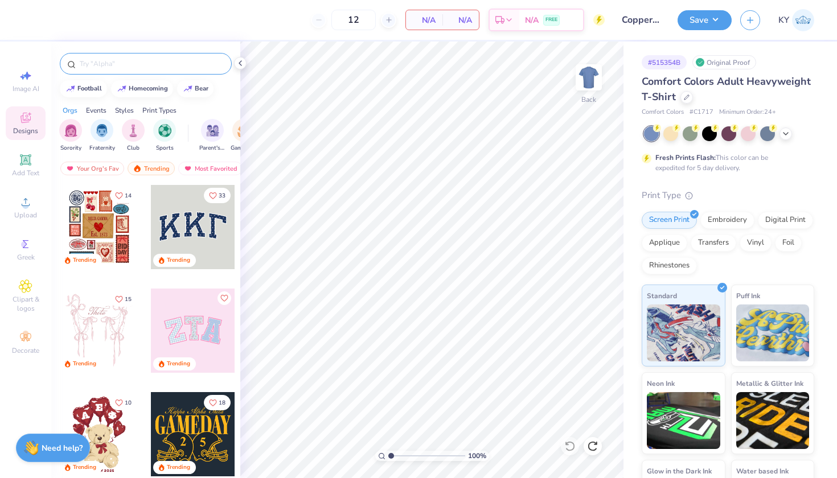
click at [115, 67] on input "text" at bounding box center [152, 63] width 146 height 11
type input "mountain"
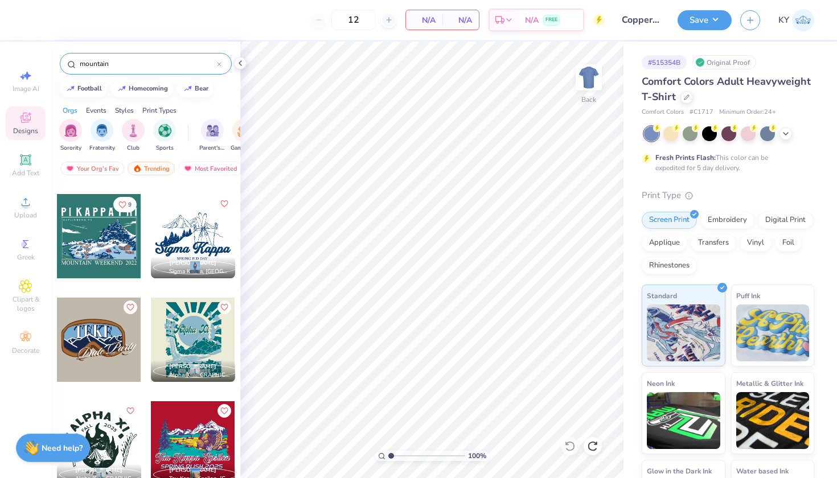
scroll to position [1959, 0]
click at [100, 246] on div at bounding box center [99, 236] width 84 height 84
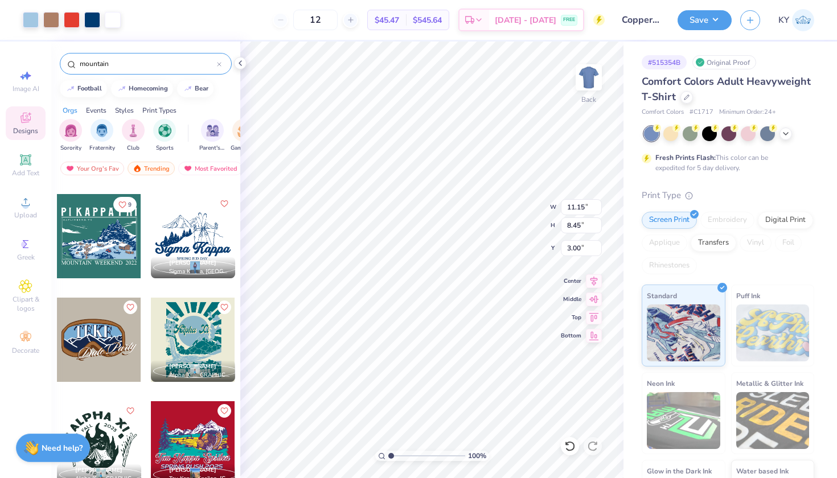
type input "12.33"
type input "9.35"
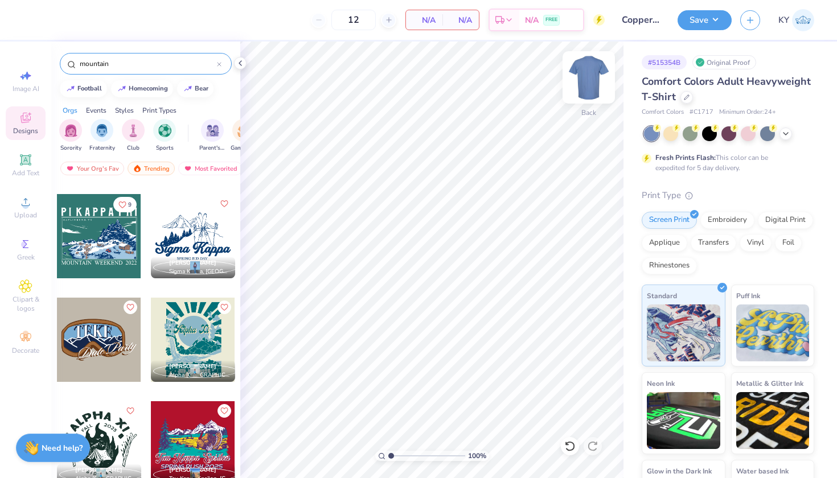
click at [593, 72] on img at bounding box center [589, 78] width 46 height 46
click at [107, 236] on div at bounding box center [99, 236] width 84 height 84
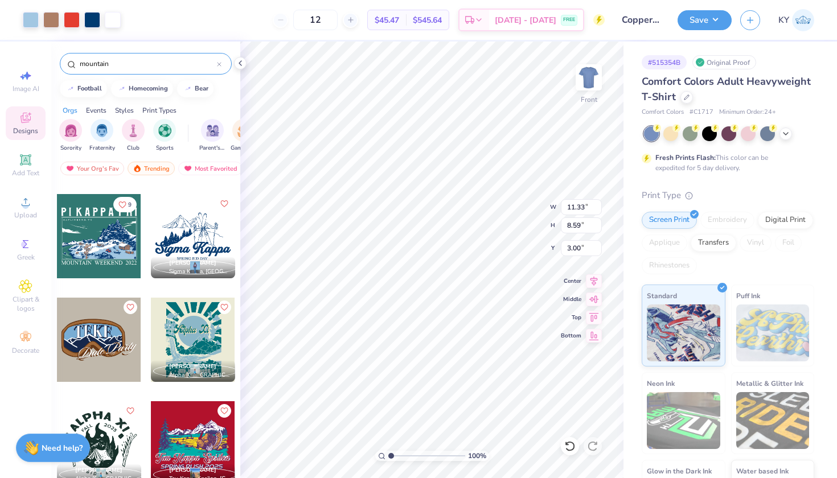
type input "4.85"
type input "13.60"
type input "10.31"
type input "4.57"
type input "12.66"
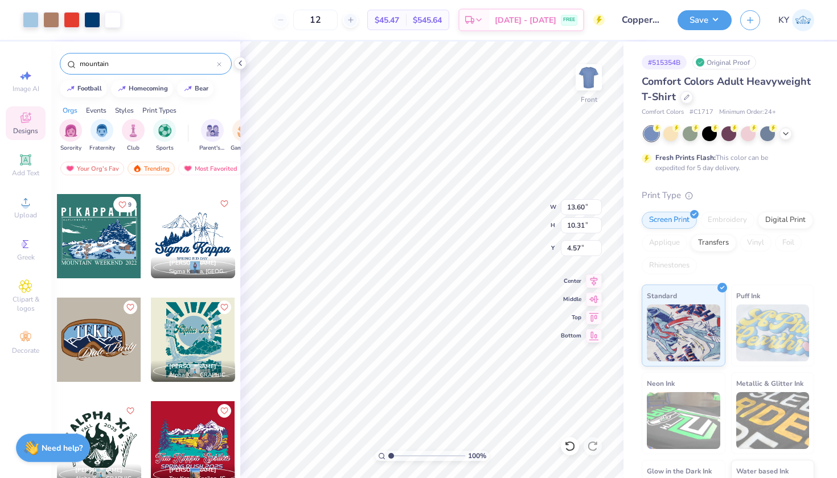
type input "9.60"
type input "5.22"
click at [784, 135] on icon at bounding box center [785, 132] width 9 height 9
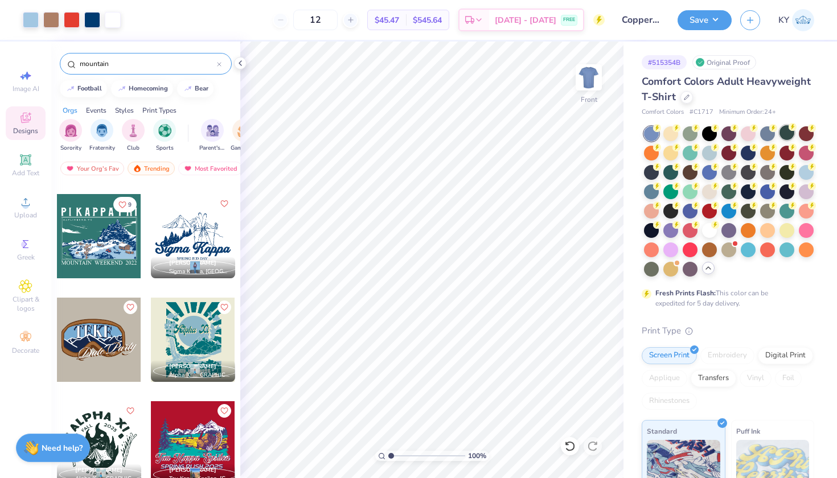
click at [786, 134] on div at bounding box center [786, 132] width 15 height 15
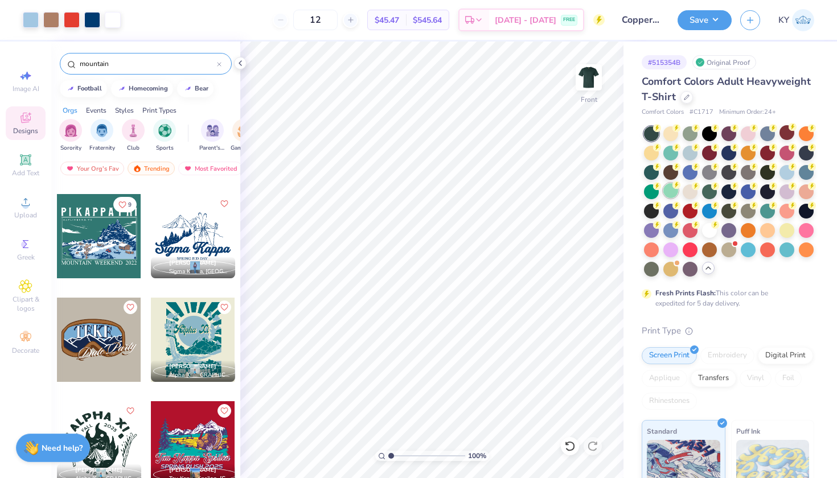
click at [678, 193] on div at bounding box center [670, 190] width 15 height 15
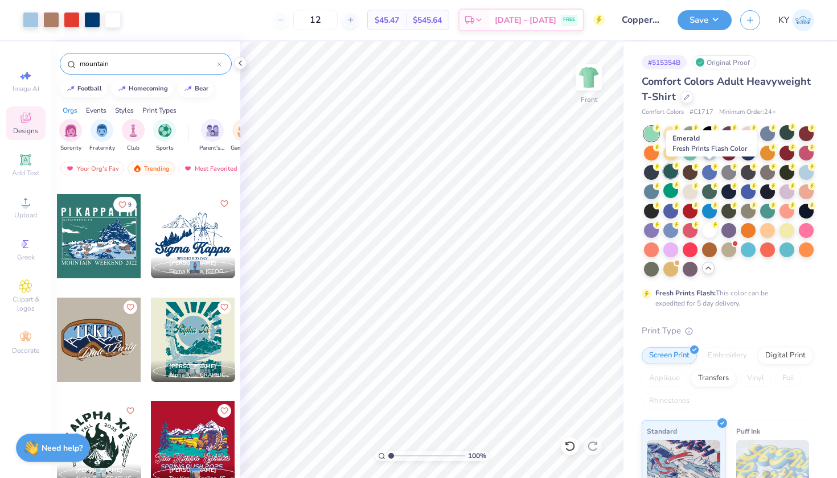
click at [678, 175] on div at bounding box center [670, 171] width 15 height 15
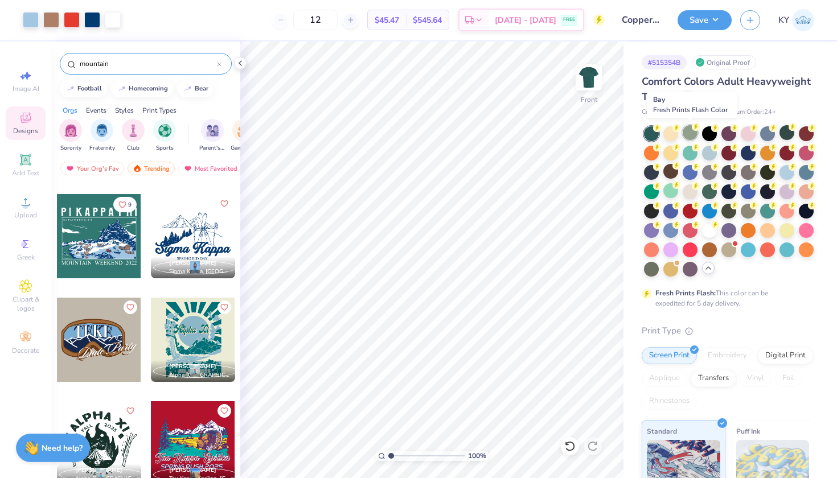
click at [692, 135] on div at bounding box center [689, 132] width 15 height 15
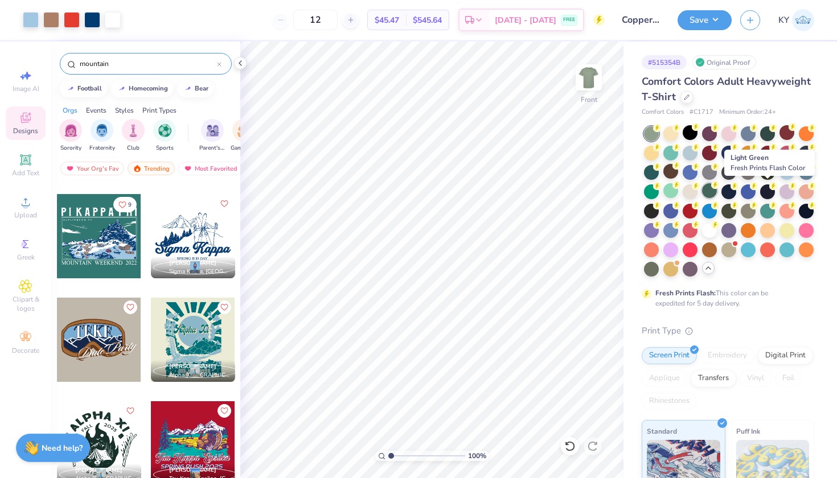
click at [717, 190] on div at bounding box center [709, 190] width 15 height 15
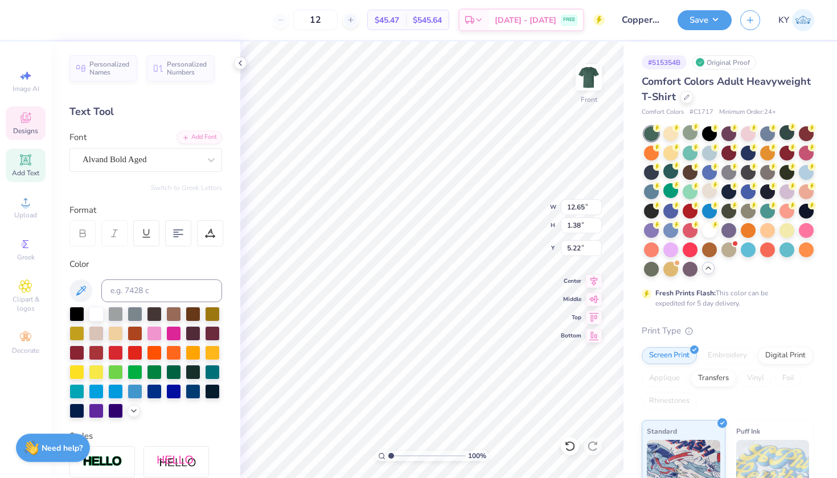
scroll to position [9, 6]
type textarea "P"
type textarea "S"
type textarea "G"
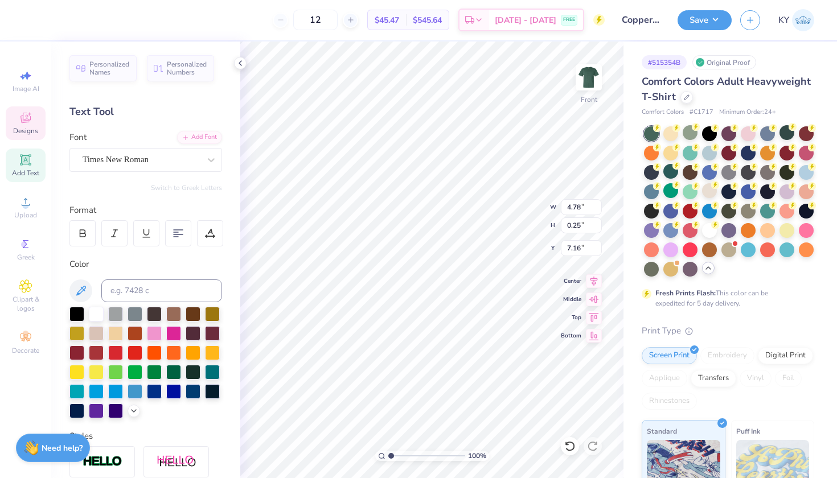
type textarea "C"
type textarea "COPPER MOUNTAIN, CO"
type textarea "M"
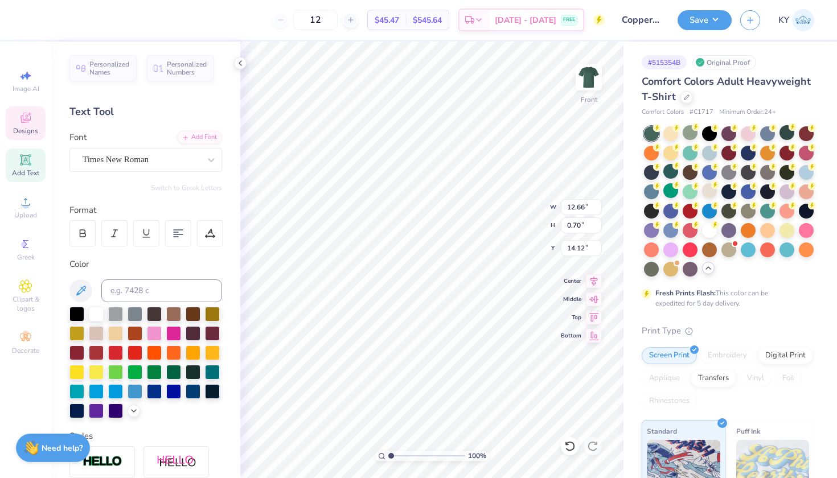
type textarea "SKI AND SNOWBOARD CLUB"
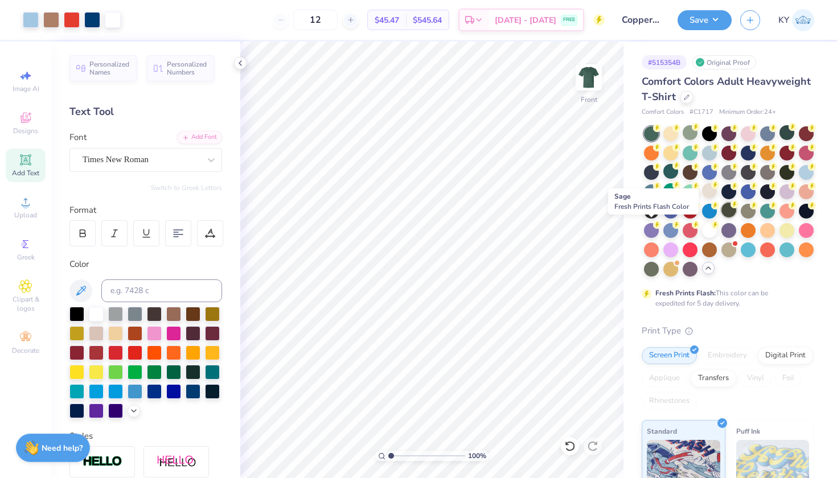
click at [721, 217] on div at bounding box center [728, 210] width 15 height 15
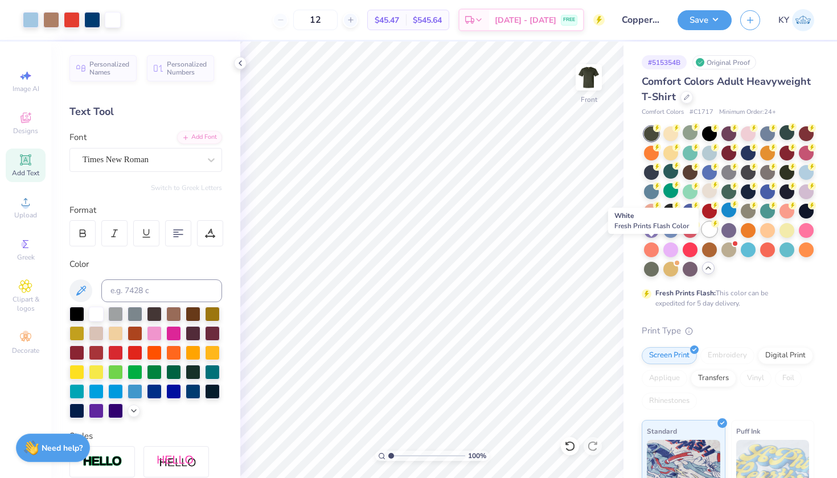
click at [702, 237] on div at bounding box center [709, 229] width 15 height 15
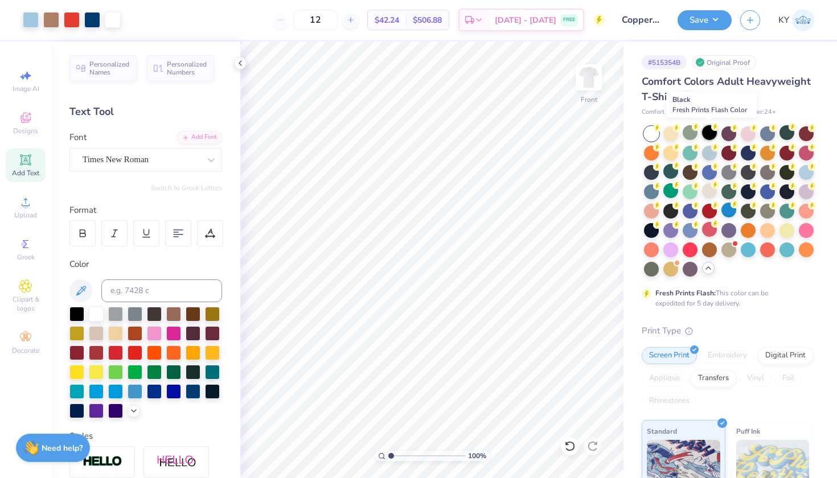
click at [705, 133] on div at bounding box center [709, 132] width 15 height 15
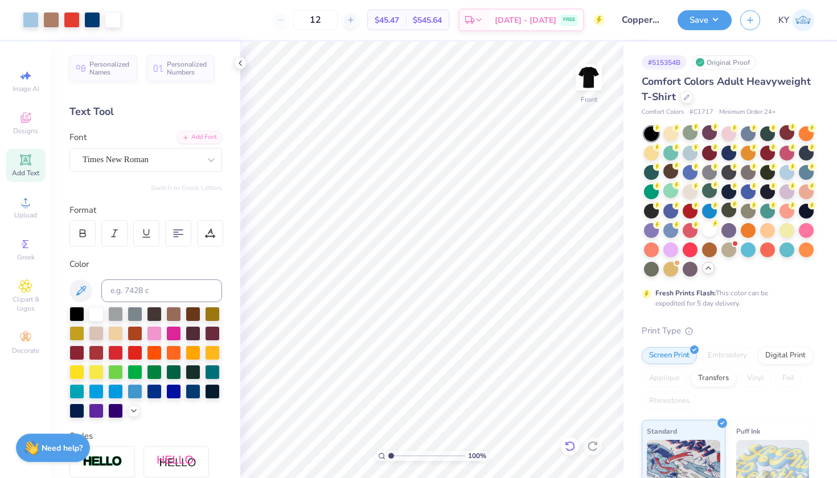
click at [566, 446] on icon at bounding box center [569, 446] width 11 height 11
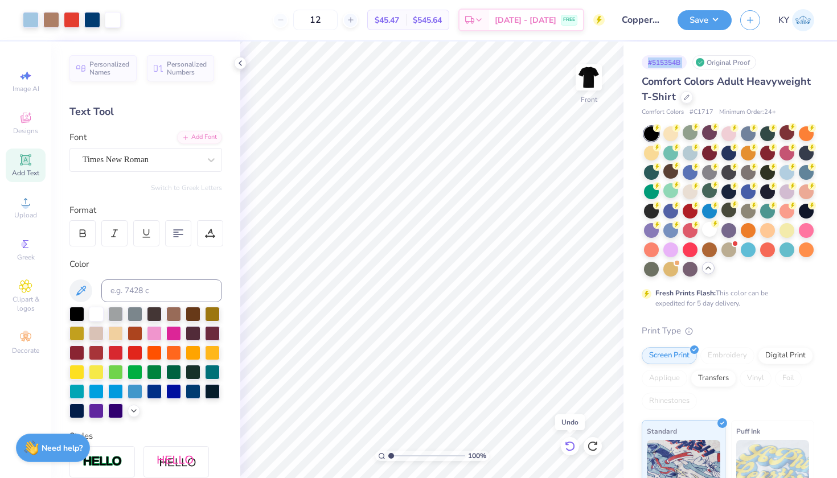
click at [566, 446] on icon at bounding box center [569, 446] width 11 height 11
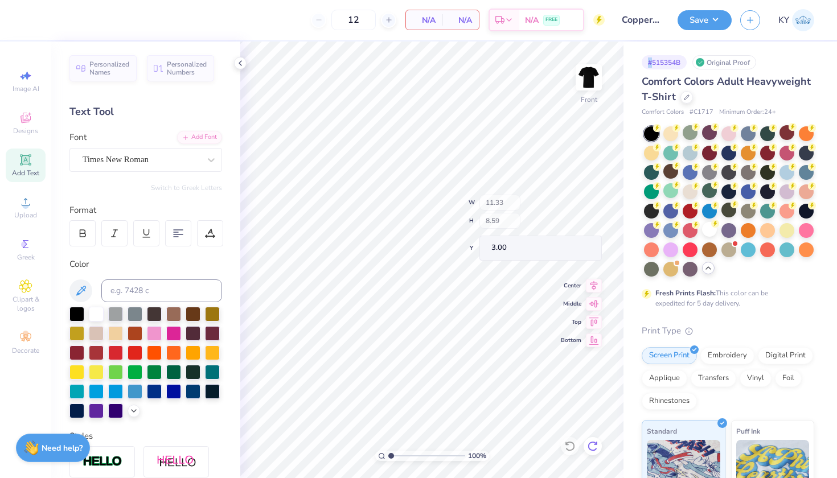
click at [596, 447] on icon at bounding box center [592, 446] width 11 height 11
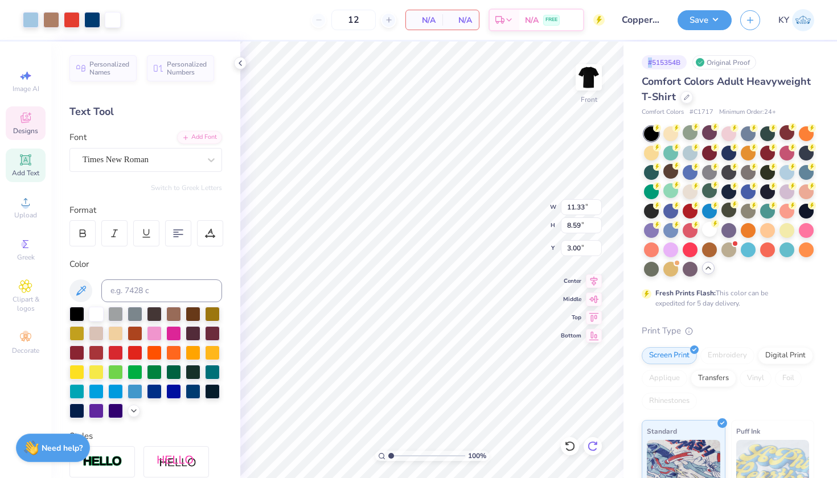
click at [596, 447] on icon at bounding box center [592, 446] width 11 height 11
type input "4.85"
click at [596, 447] on icon at bounding box center [592, 446] width 11 height 11
type input "13.60"
type input "10.31"
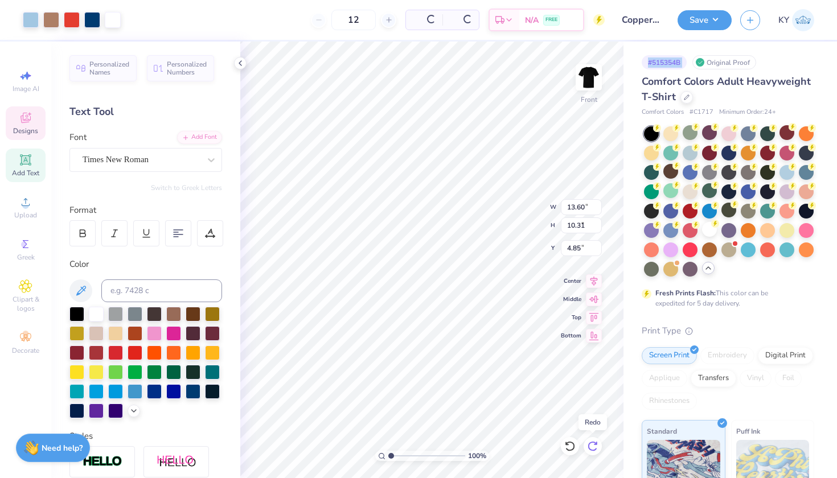
click at [595, 446] on icon at bounding box center [592, 446] width 11 height 11
type input "4.57"
type input "12.66"
type input "9.60"
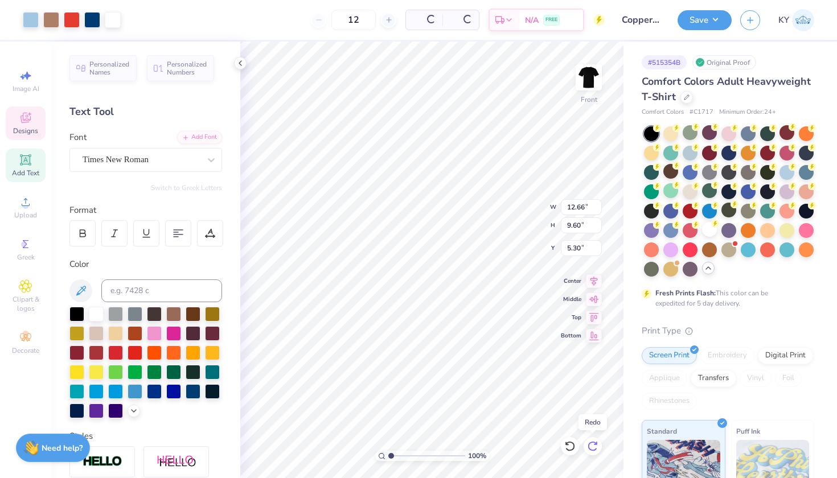
click at [595, 446] on icon at bounding box center [592, 446] width 11 height 11
type input "5.22"
click at [595, 446] on icon at bounding box center [592, 446] width 11 height 11
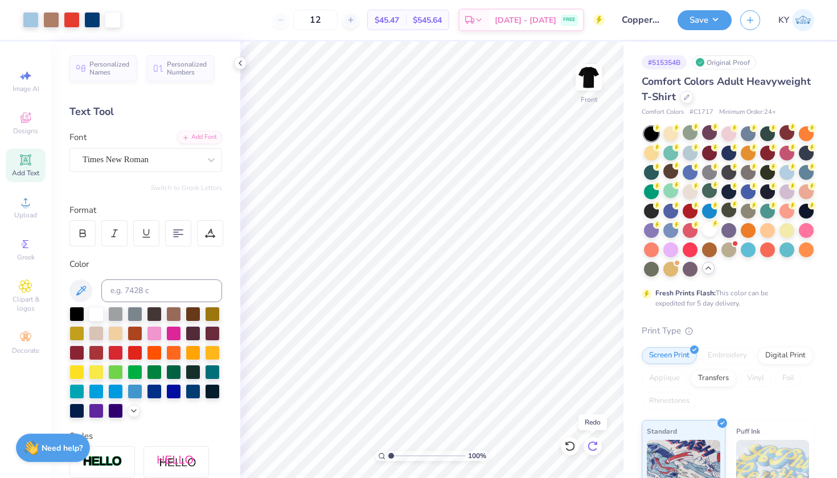
click at [595, 446] on icon at bounding box center [592, 446] width 11 height 11
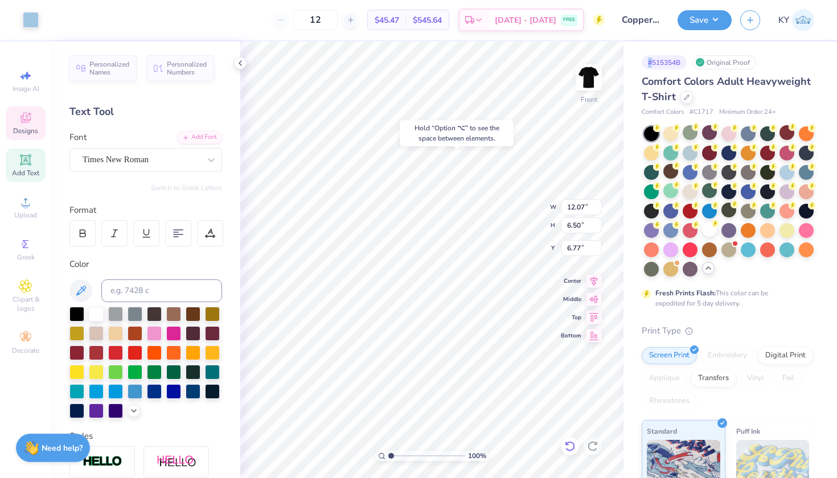
click at [571, 447] on icon at bounding box center [569, 446] width 11 height 11
type input "7.30"
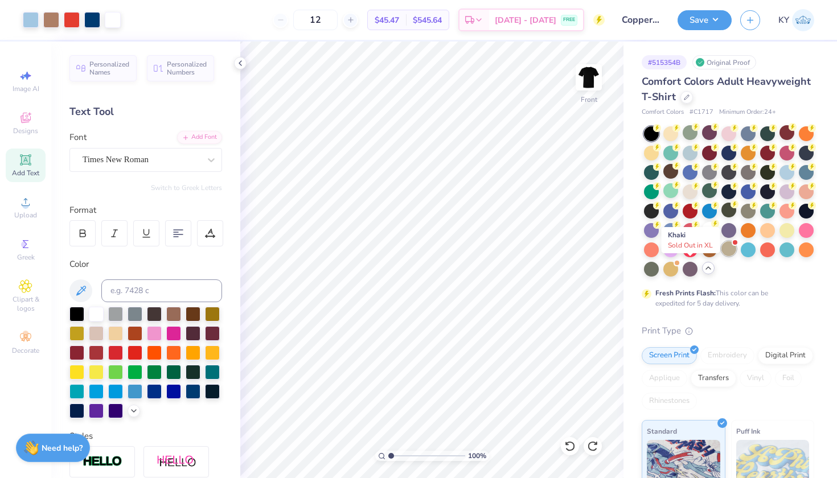
click at [721, 256] on div at bounding box center [728, 248] width 15 height 15
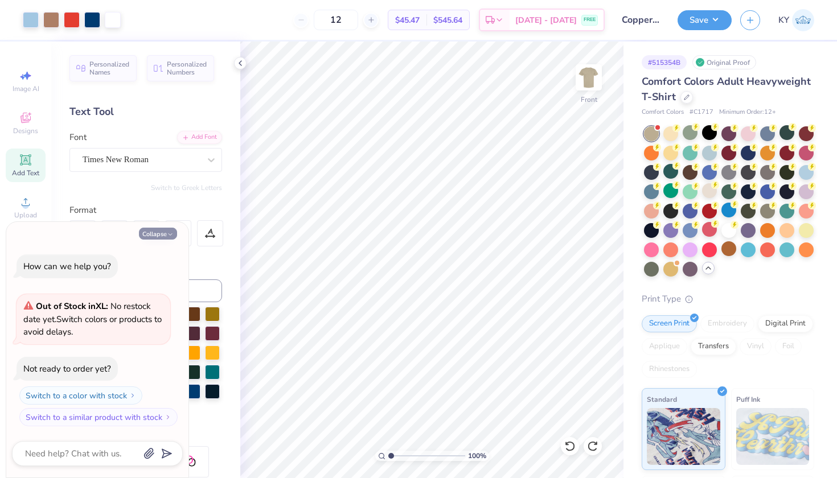
click at [155, 238] on button "Collapse" at bounding box center [158, 234] width 38 height 12
type textarea "x"
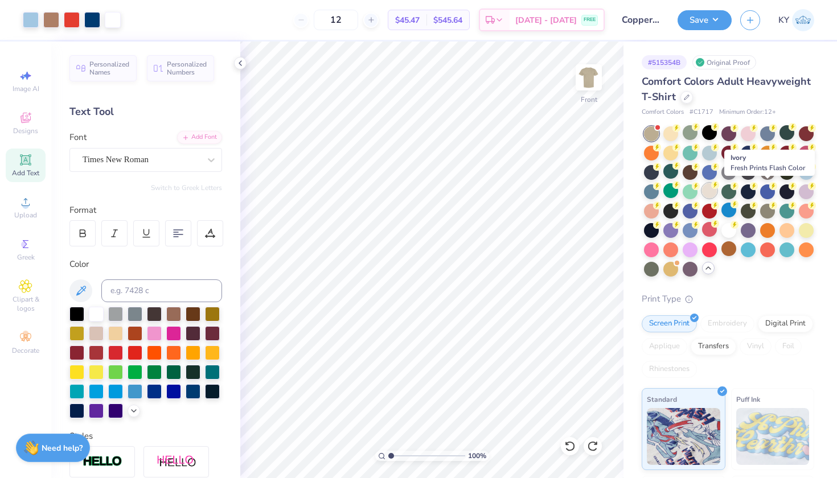
click at [717, 189] on div at bounding box center [709, 190] width 15 height 15
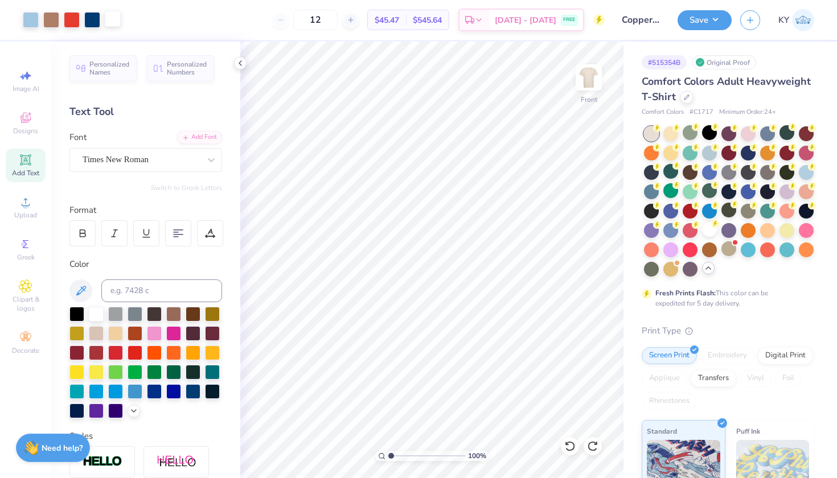
click at [116, 20] on div at bounding box center [113, 19] width 16 height 16
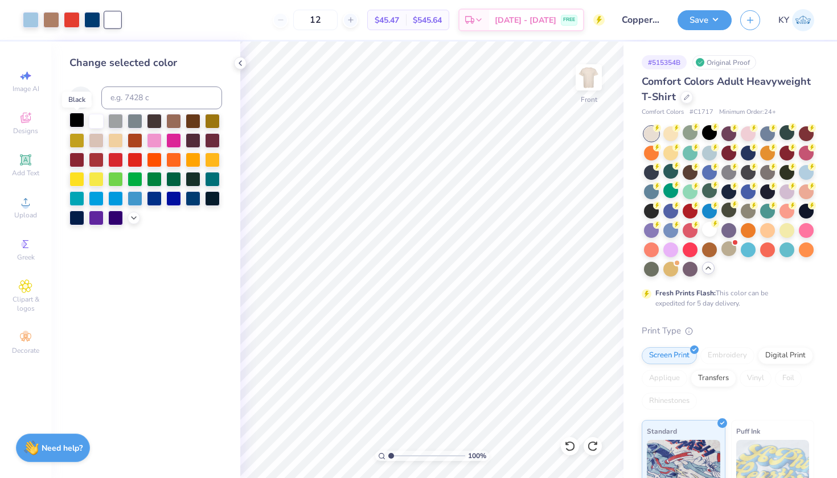
click at [78, 123] on div at bounding box center [76, 120] width 15 height 15
click at [569, 443] on icon at bounding box center [569, 446] width 11 height 11
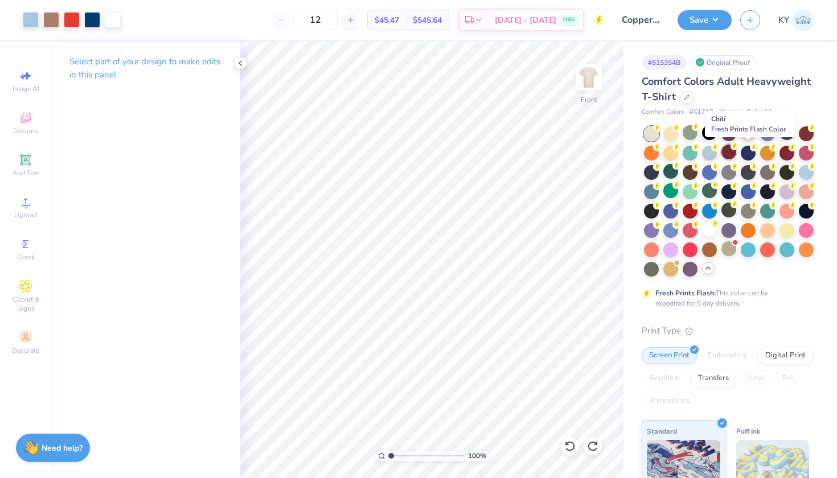
click at [736, 154] on div at bounding box center [728, 152] width 15 height 15
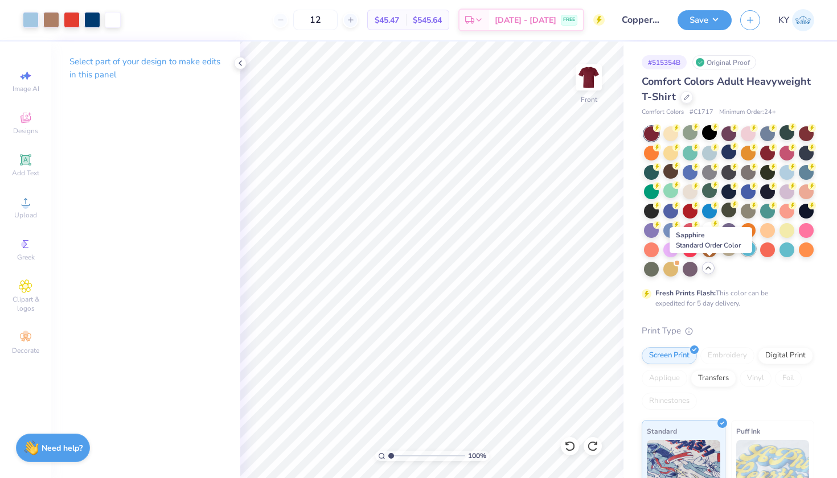
click at [740, 256] on div at bounding box center [747, 248] width 15 height 15
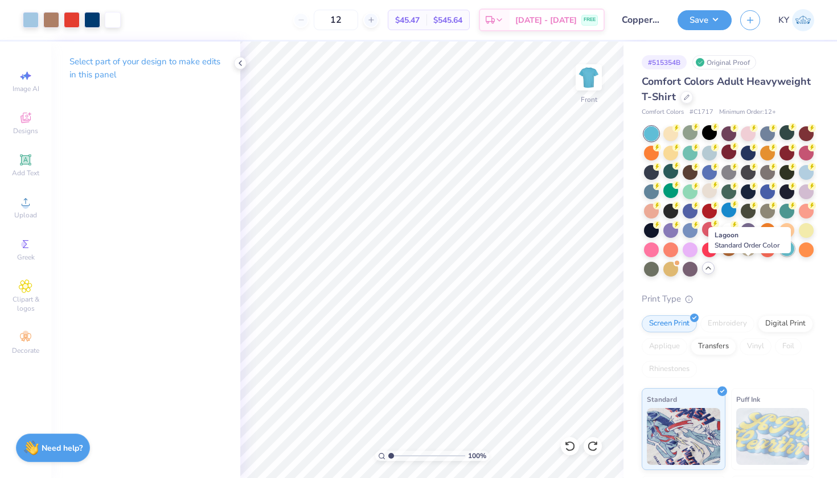
click at [779, 256] on div at bounding box center [786, 248] width 15 height 15
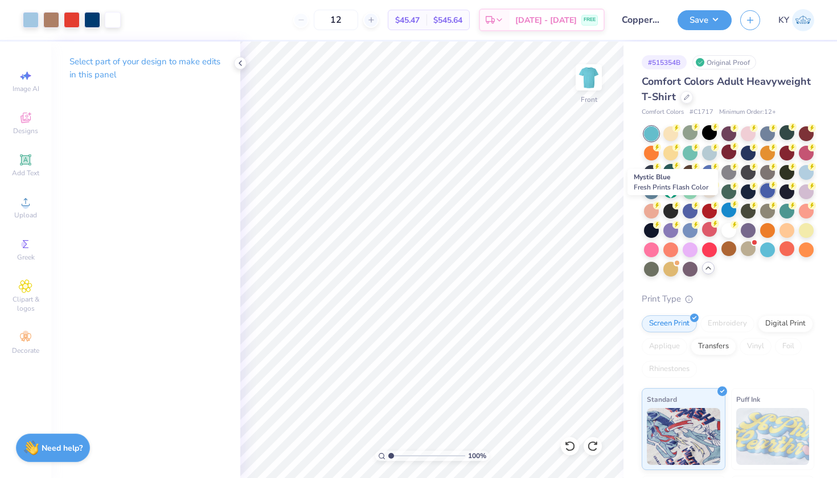
click at [760, 198] on div at bounding box center [767, 190] width 15 height 15
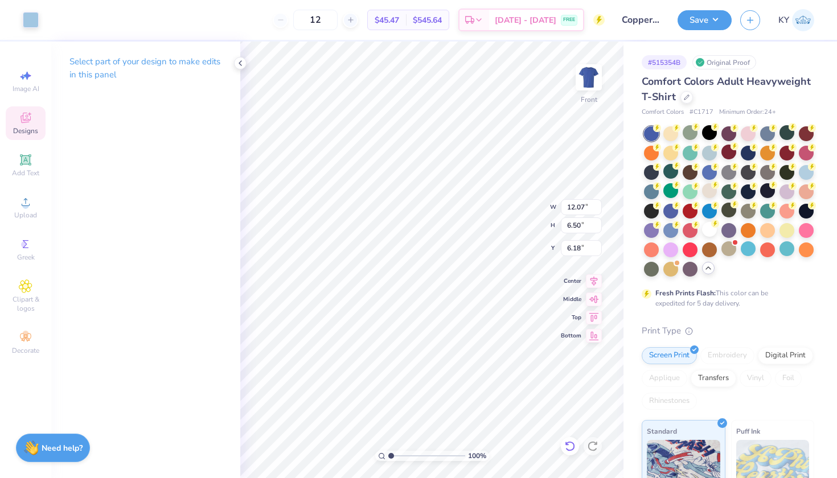
click at [571, 443] on icon at bounding box center [570, 446] width 10 height 10
type input "7.30"
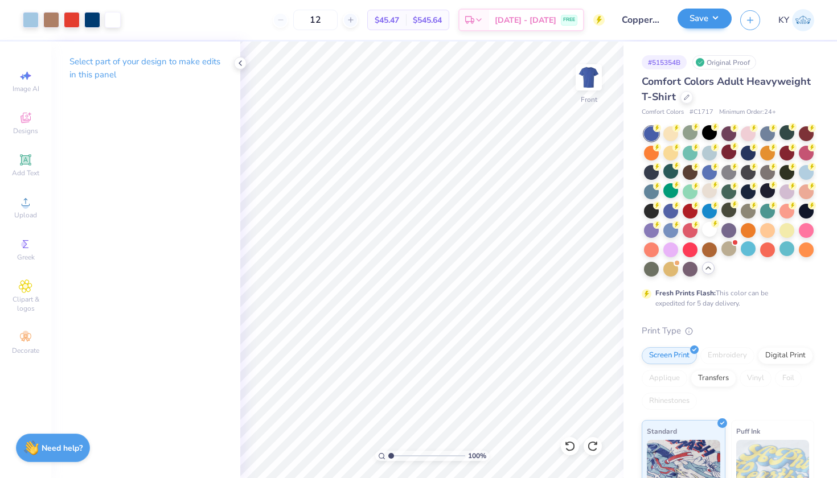
click at [704, 26] on button "Save" at bounding box center [704, 19] width 54 height 20
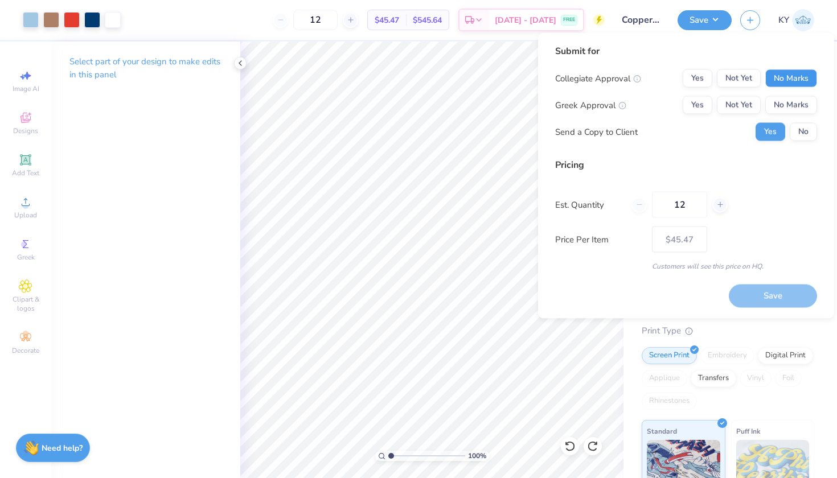
click at [795, 75] on button "No Marks" at bounding box center [791, 78] width 52 height 18
click at [790, 102] on button "No Marks" at bounding box center [791, 105] width 52 height 18
click at [768, 289] on button "Save" at bounding box center [773, 295] width 88 height 23
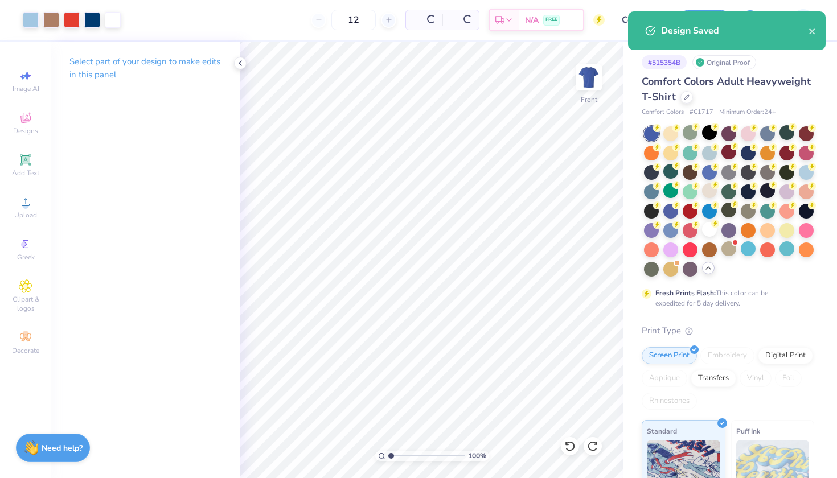
type input "$45.47"
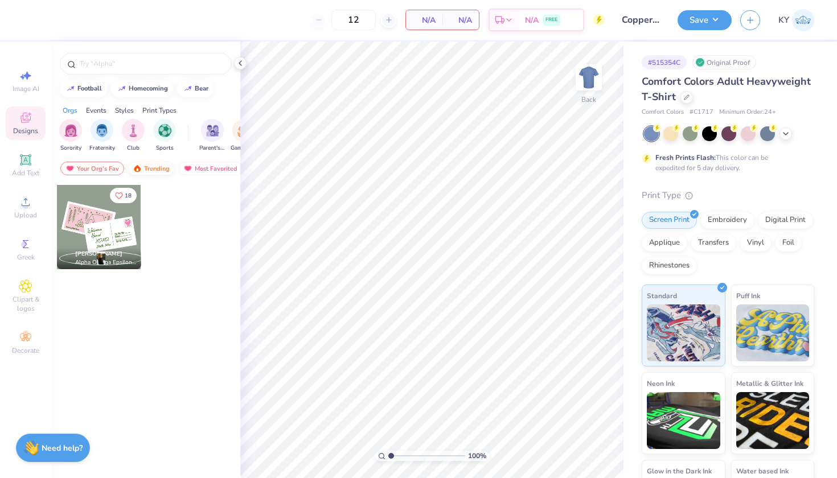
click at [149, 166] on div "Trending" at bounding box center [150, 169] width 47 height 14
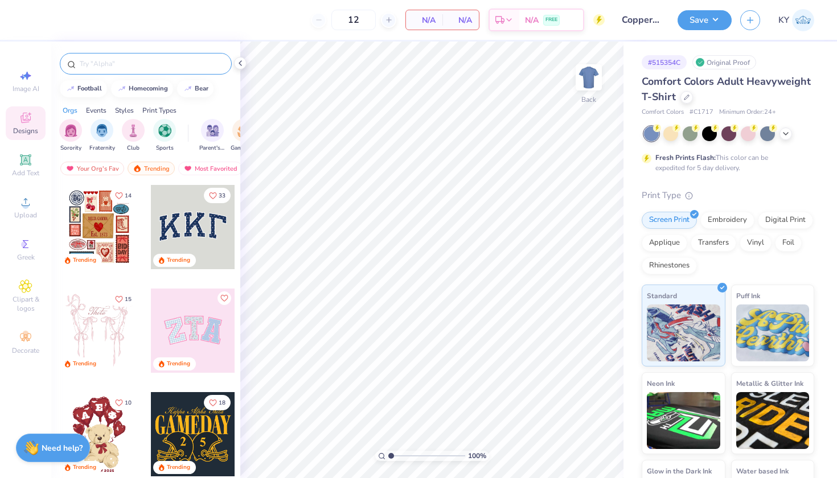
click at [113, 66] on input "text" at bounding box center [152, 63] width 146 height 11
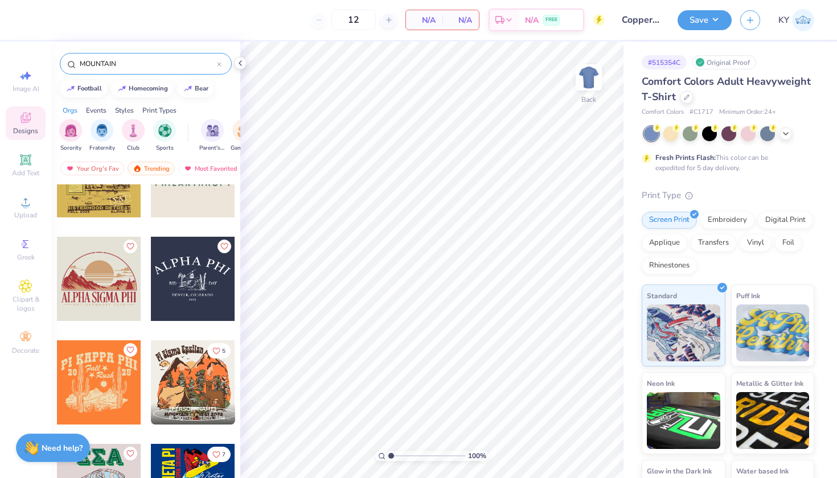
scroll to position [1196, 0]
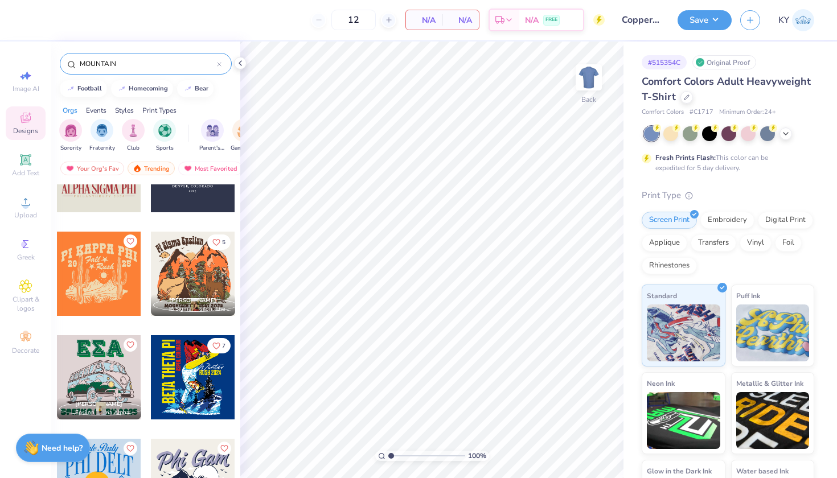
type input "MOUNTAIN"
click at [203, 283] on div at bounding box center [193, 274] width 84 height 84
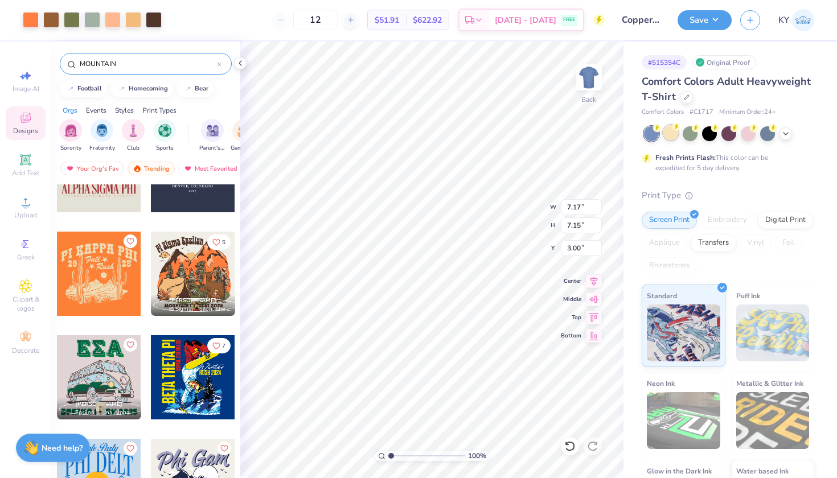
click at [673, 133] on div at bounding box center [670, 132] width 15 height 15
click at [783, 135] on icon at bounding box center [785, 132] width 9 height 9
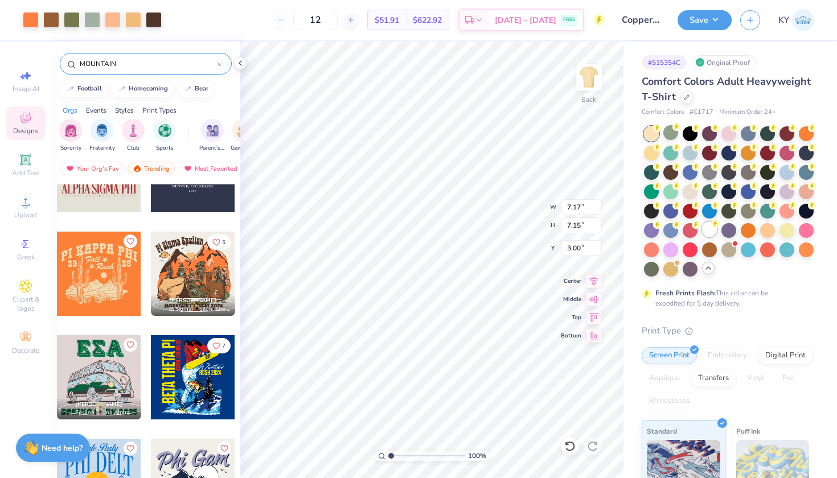
click at [702, 237] on div at bounding box center [709, 229] width 15 height 15
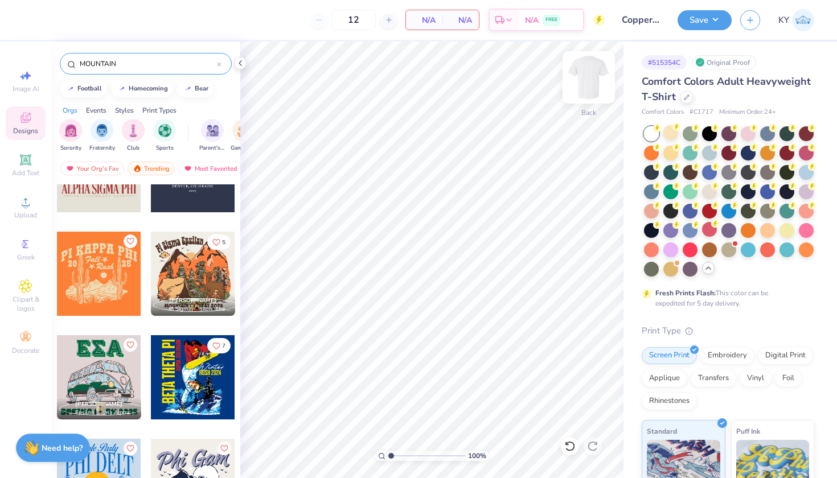
click at [585, 78] on img at bounding box center [589, 78] width 46 height 46
click at [217, 278] on div at bounding box center [193, 274] width 84 height 84
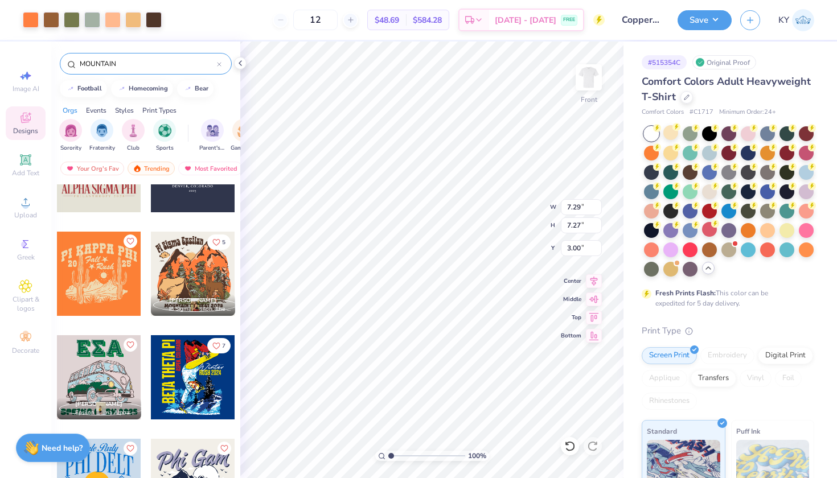
type input "4.33"
type input "12.36"
type input "12.32"
type input "3.63"
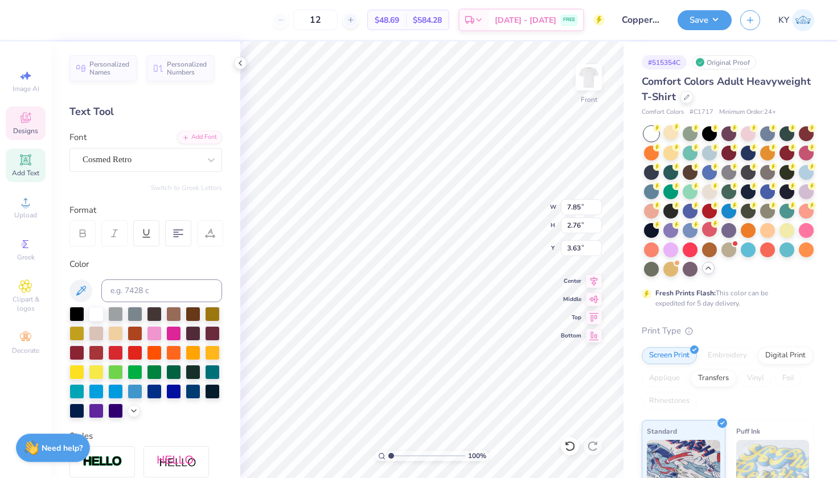
scroll to position [9, 2]
type textarea "P"
type textarea "COPPER MOUNTAIN"
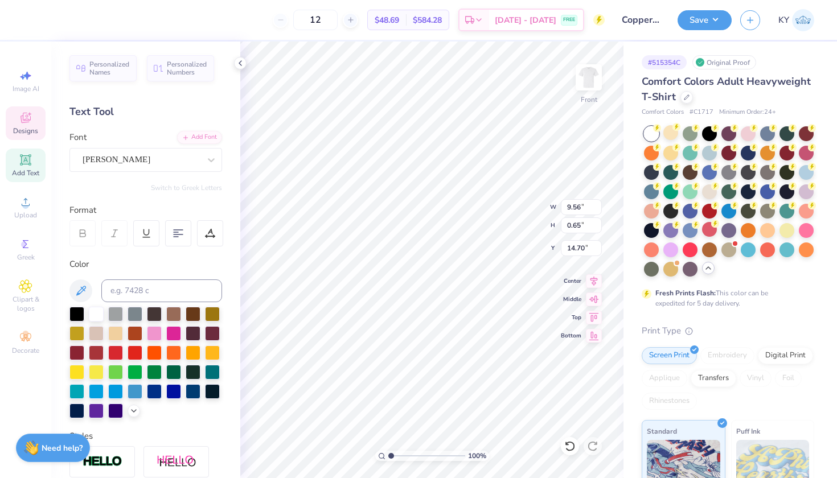
type textarea "M"
type textarea "SKI AND SNOWBOARD CLUB"
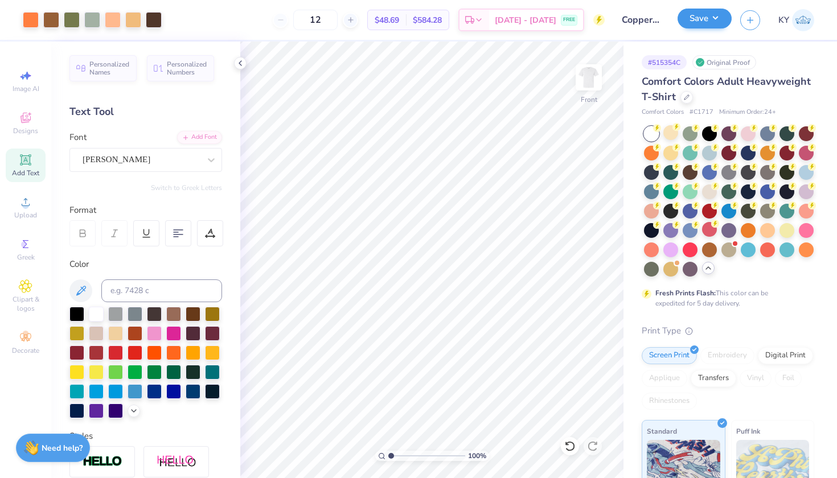
click at [711, 20] on button "Save" at bounding box center [704, 19] width 54 height 20
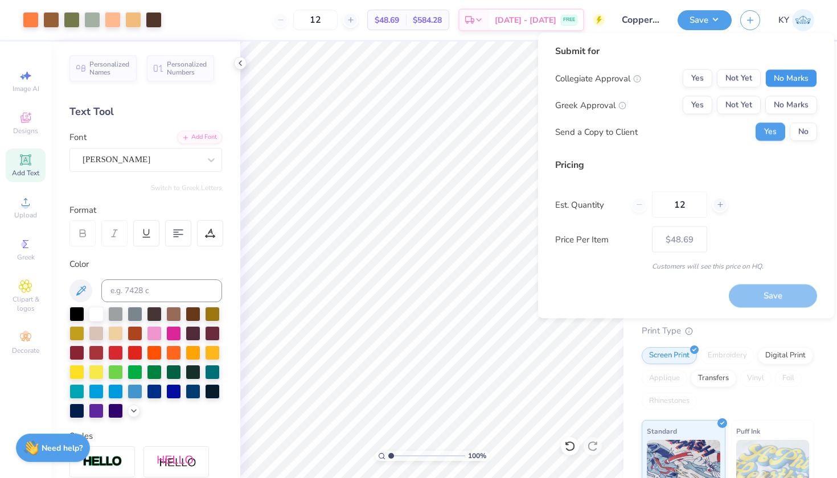
click at [783, 74] on button "No Marks" at bounding box center [791, 78] width 52 height 18
click at [783, 97] on button "No Marks" at bounding box center [791, 105] width 52 height 18
click at [748, 288] on button "Save" at bounding box center [773, 295] width 88 height 23
type input "$48.69"
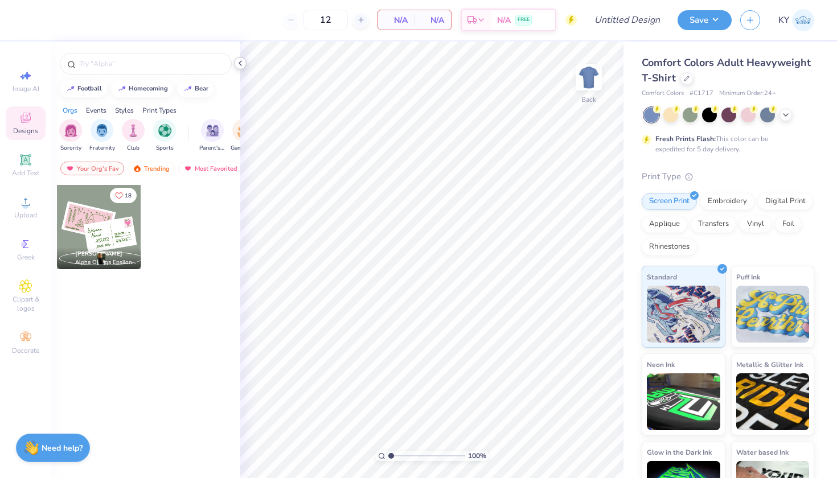
click at [241, 61] on icon at bounding box center [240, 63] width 9 height 9
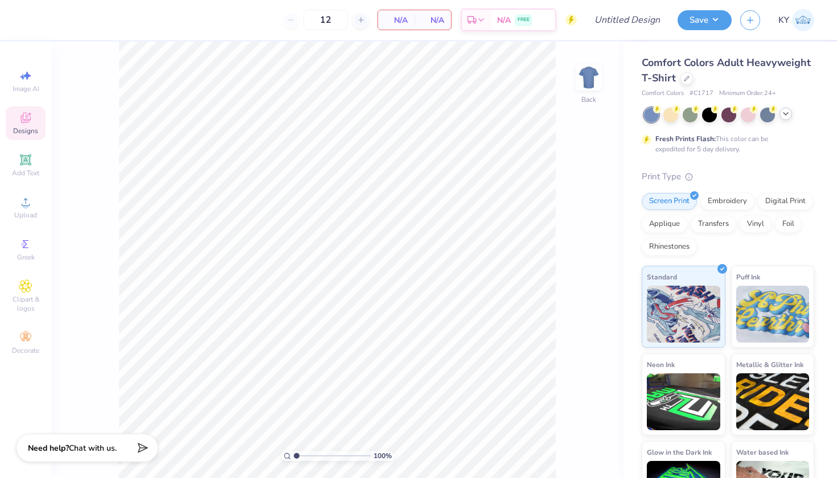
click at [786, 114] on icon at bounding box center [785, 113] width 9 height 9
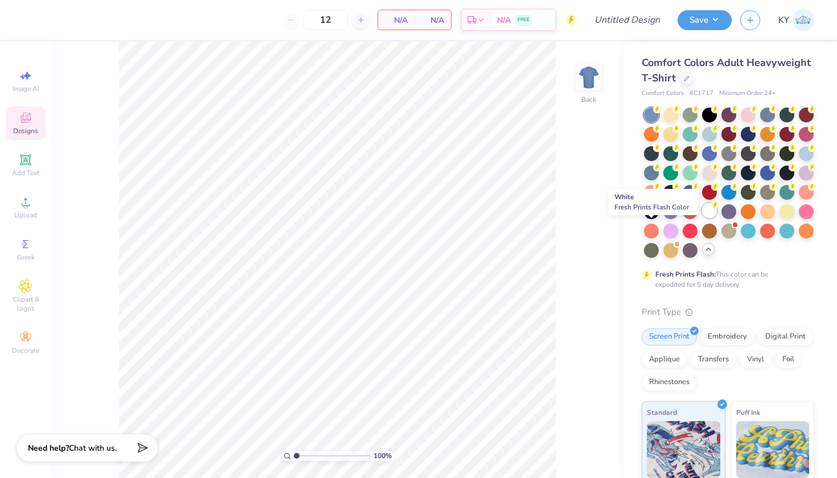
click at [702, 218] on div at bounding box center [709, 210] width 15 height 15
click at [29, 123] on icon at bounding box center [26, 118] width 14 height 14
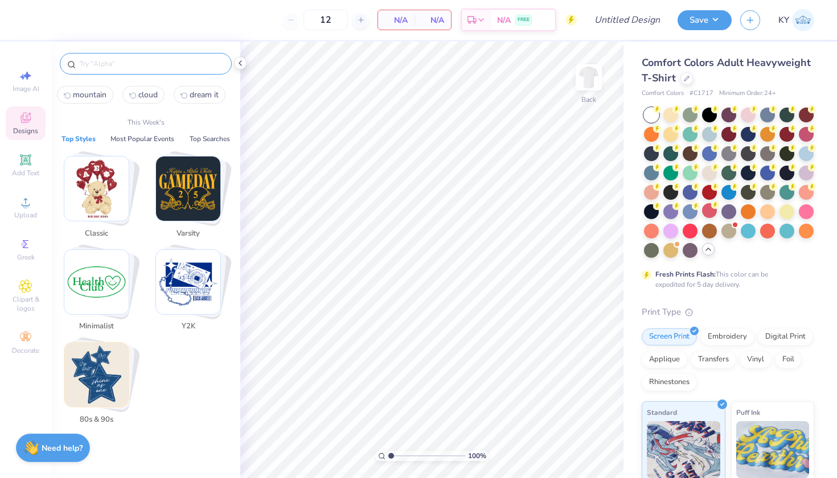
click at [128, 67] on input "text" at bounding box center [152, 63] width 146 height 11
click at [237, 61] on icon at bounding box center [240, 63] width 9 height 9
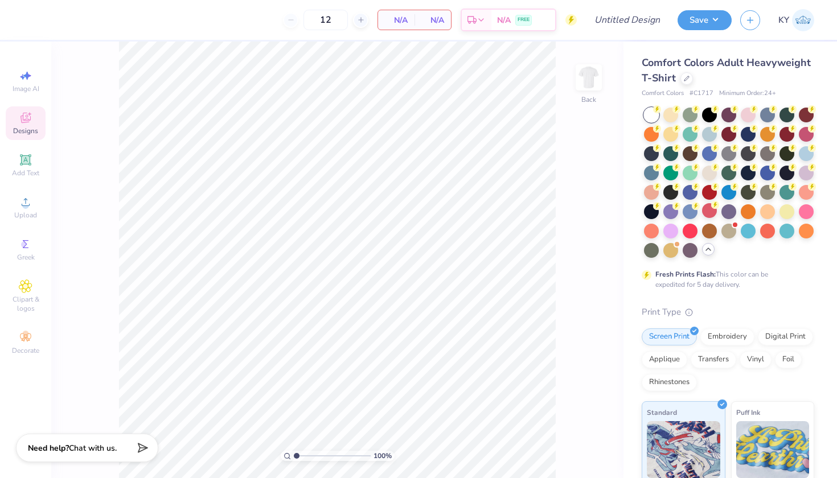
click at [39, 126] on div "Designs" at bounding box center [26, 123] width 40 height 34
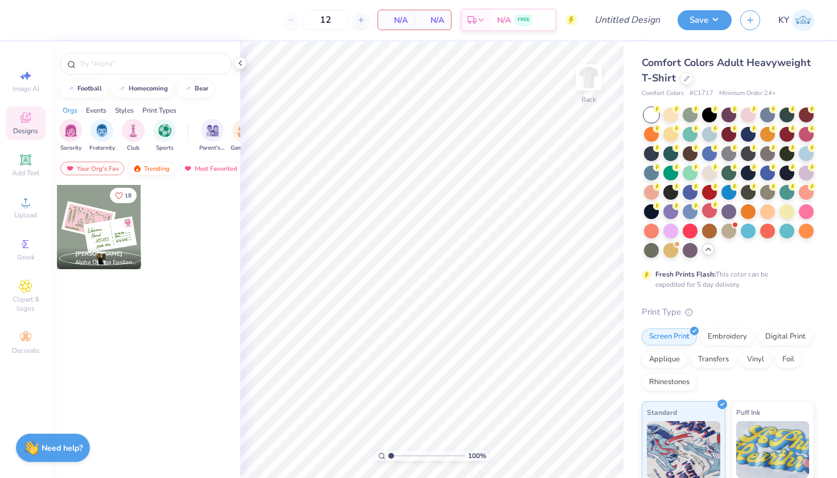
click at [140, 166] on img at bounding box center [137, 168] width 9 height 8
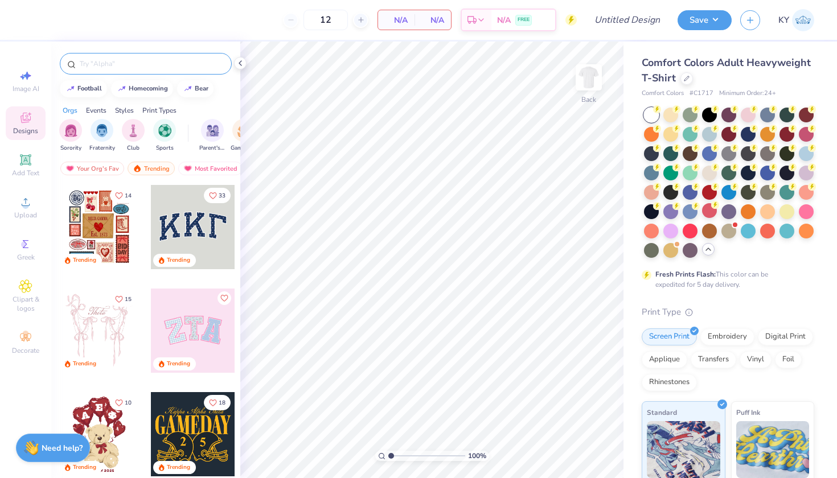
click at [102, 73] on div at bounding box center [146, 64] width 172 height 22
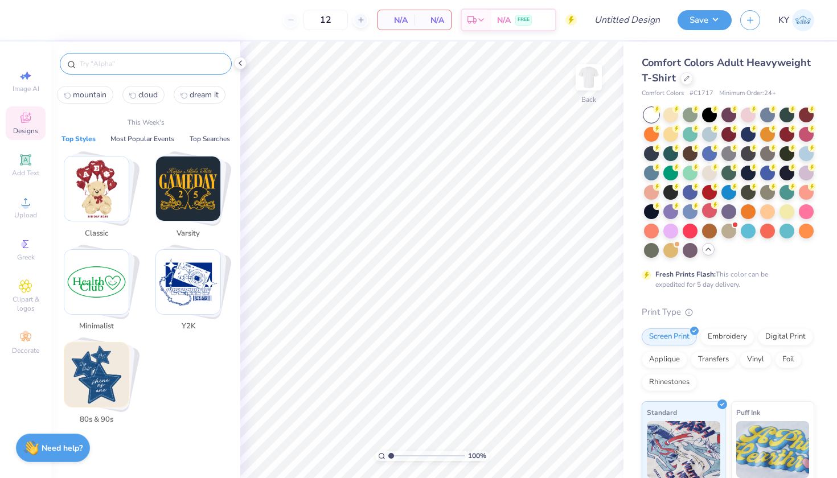
click at [102, 68] on input "text" at bounding box center [152, 63] width 146 height 11
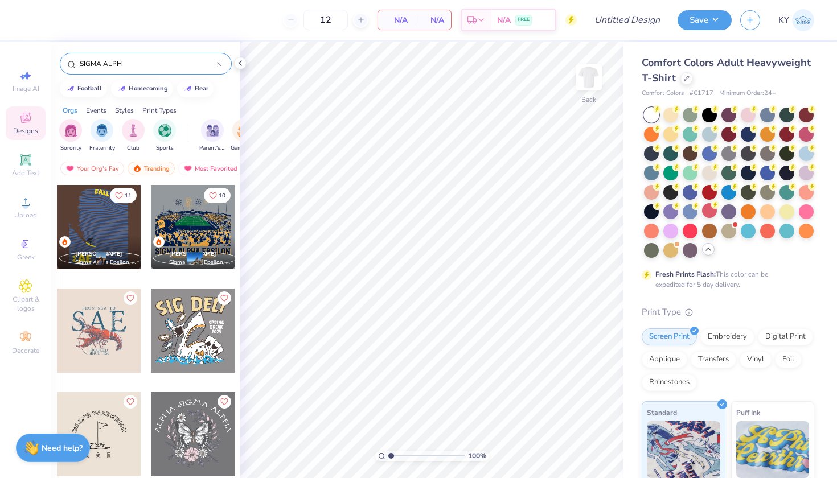
type input "SIGMA ALPHA"
click at [219, 65] on icon at bounding box center [218, 64] width 3 height 3
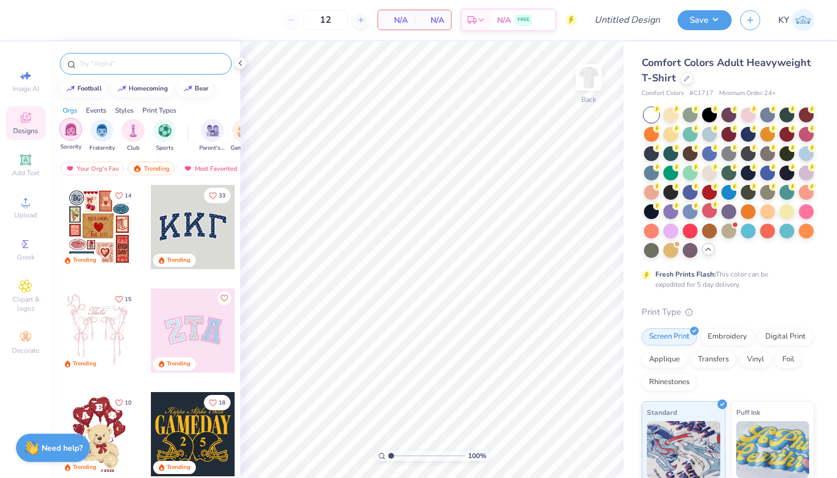
click at [75, 131] on img "filter for Sorority" at bounding box center [70, 129] width 13 height 13
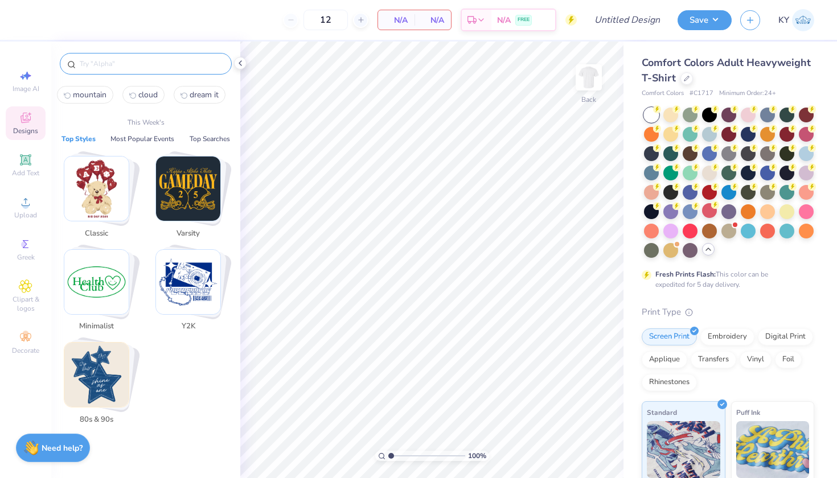
click at [133, 61] on input "text" at bounding box center [152, 63] width 146 height 11
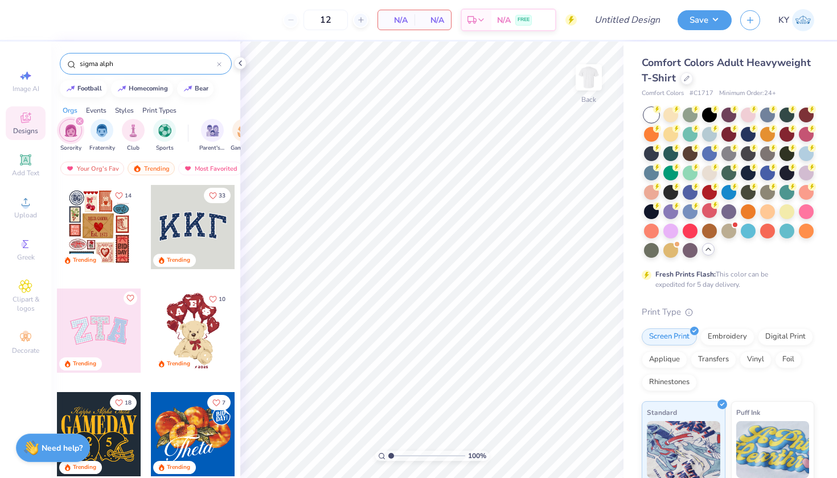
type input "sigma alpha"
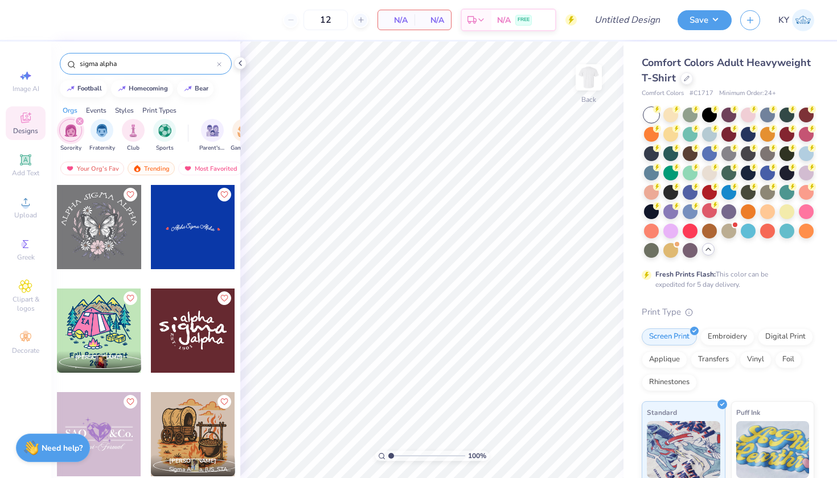
click at [219, 66] on icon at bounding box center [219, 64] width 5 height 5
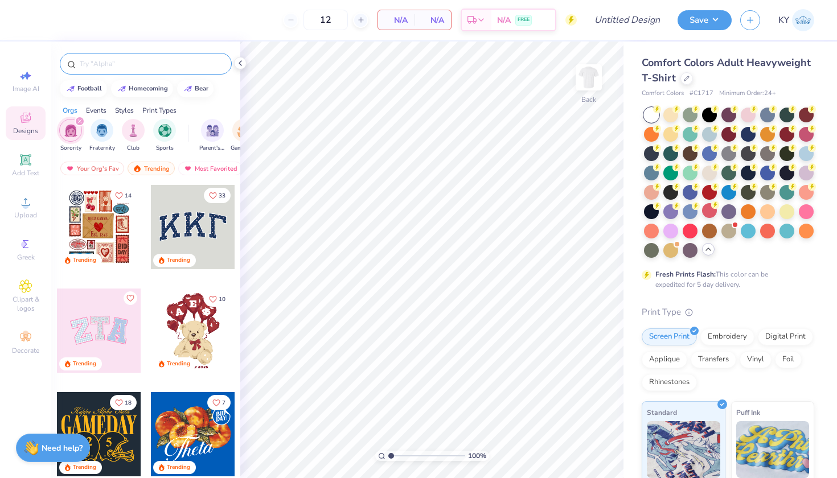
click at [81, 121] on icon "filter for Sorority" at bounding box center [79, 121] width 5 height 5
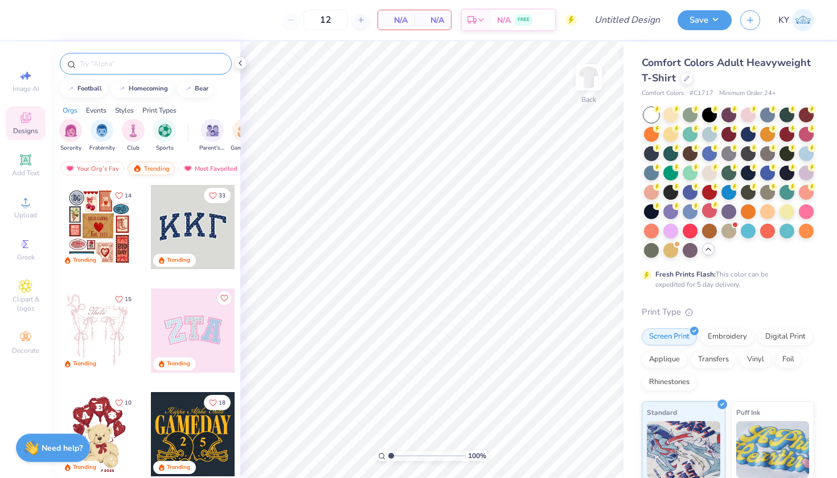
click at [153, 171] on div "Trending" at bounding box center [150, 169] width 47 height 14
click at [127, 108] on div "Styles" at bounding box center [124, 110] width 19 height 10
click at [129, 135] on img "filter for Minimalist" at bounding box center [133, 129] width 13 height 13
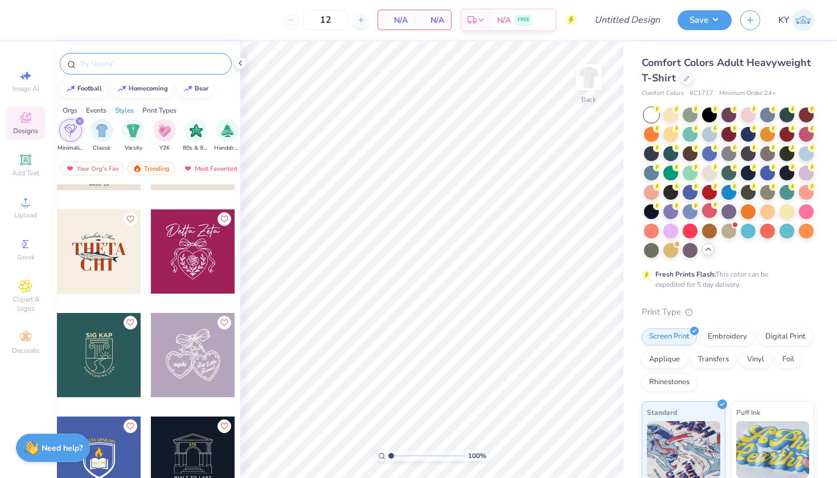
scroll to position [1099, 0]
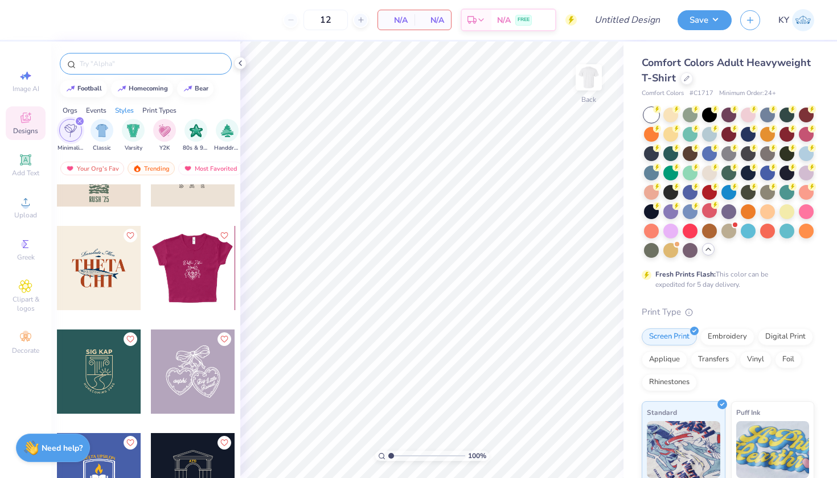
click at [151, 294] on div at bounding box center [109, 268] width 84 height 84
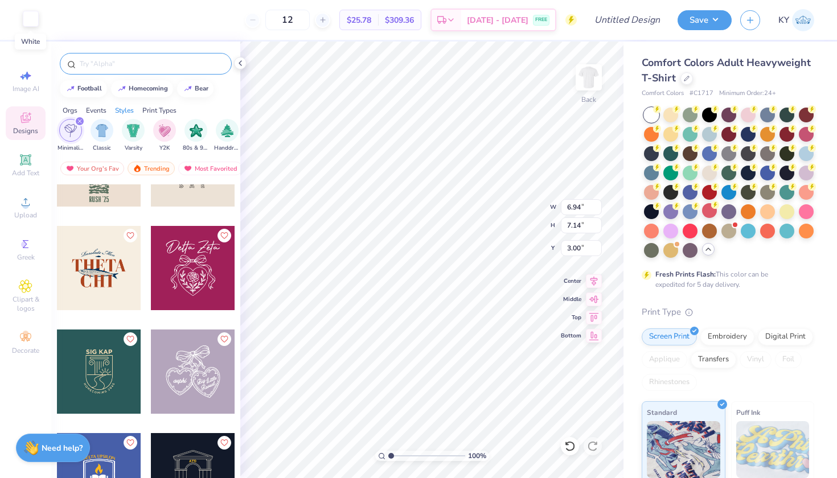
click at [30, 24] on div at bounding box center [31, 19] width 16 height 16
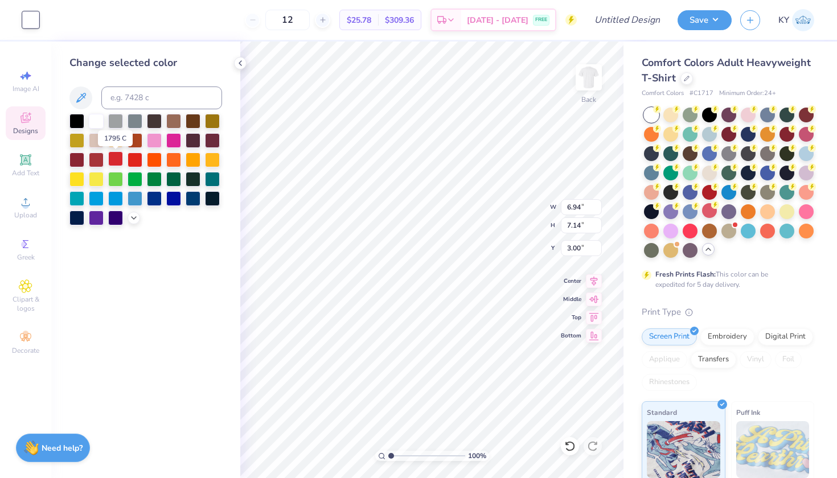
click at [115, 160] on div at bounding box center [115, 158] width 15 height 15
click at [76, 162] on div at bounding box center [76, 158] width 15 height 15
type input "10.43"
type input "10.74"
type input "2.37"
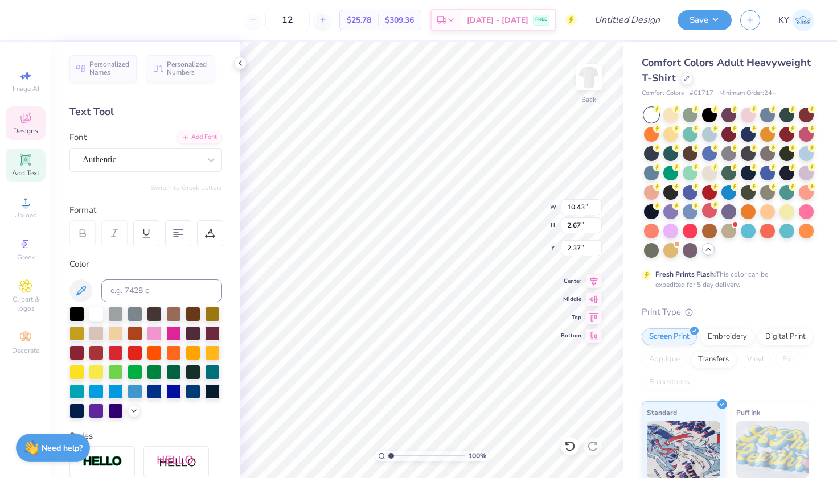
type textarea "D"
type textarea "Sigma Alpha"
type input "2.40"
click at [570, 443] on icon at bounding box center [569, 446] width 11 height 11
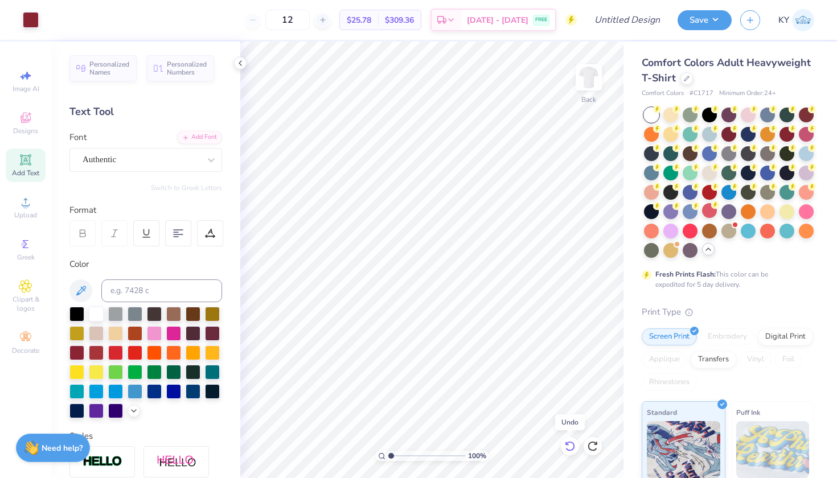
click at [570, 443] on icon at bounding box center [569, 446] width 11 height 11
type input "2.41"
type input "6.94"
type input "7.14"
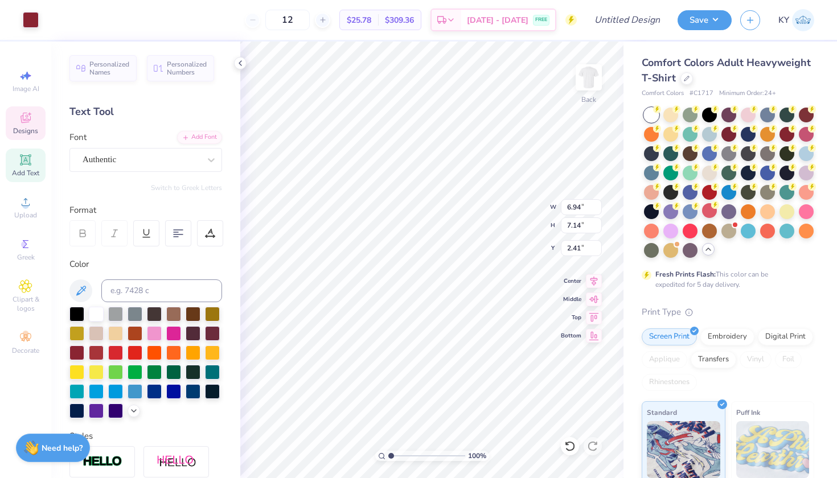
type input "3.00"
type textarea "D"
type textarea "Sigma Alpha"
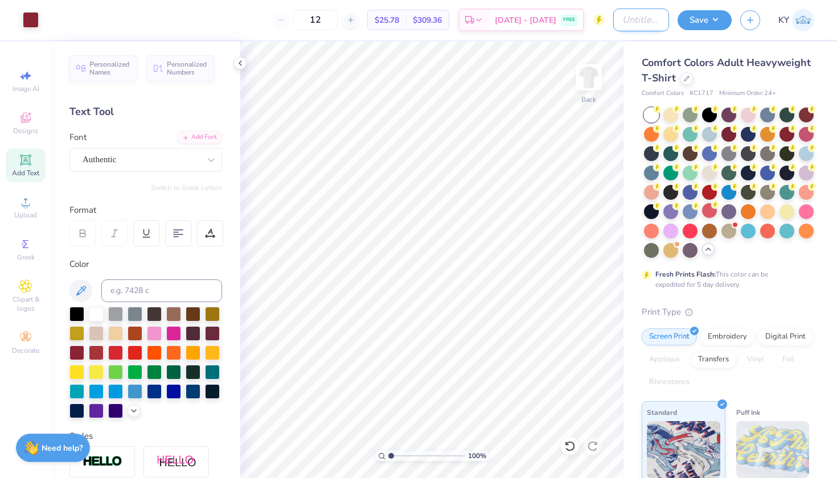
click at [628, 16] on input "Design Title" at bounding box center [641, 20] width 56 height 23
type input "Sigma Alpha Post Bid Day 2025"
click at [700, 24] on button "Save" at bounding box center [704, 19] width 54 height 20
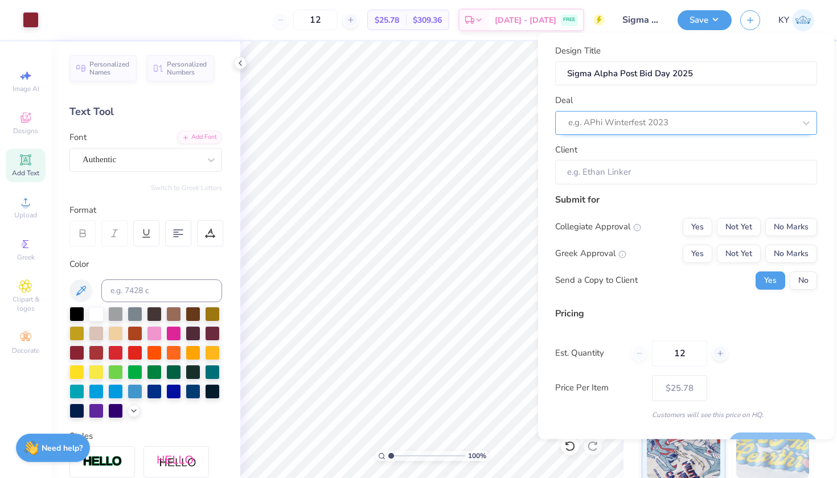
click at [661, 121] on div "e.g. APhi Winterfest 2023" at bounding box center [681, 122] width 227 height 13
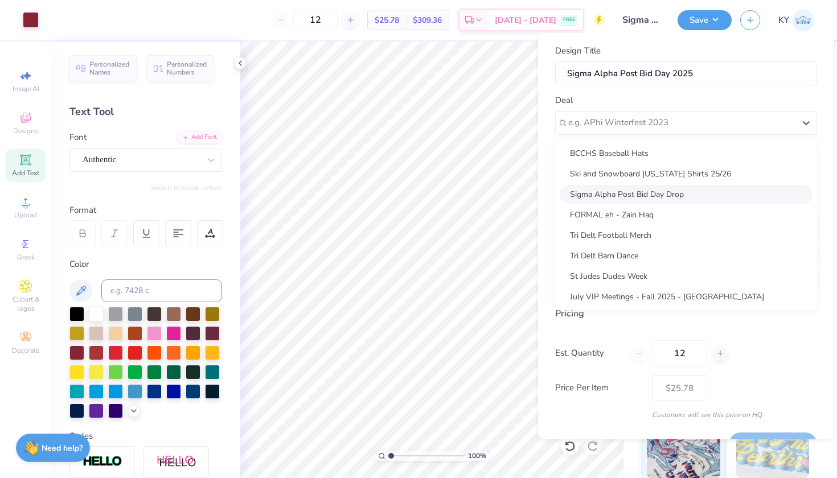
click at [642, 194] on div "Sigma Alpha Post Bid Day Drop" at bounding box center [686, 193] width 253 height 19
type input "Gabby Beeman"
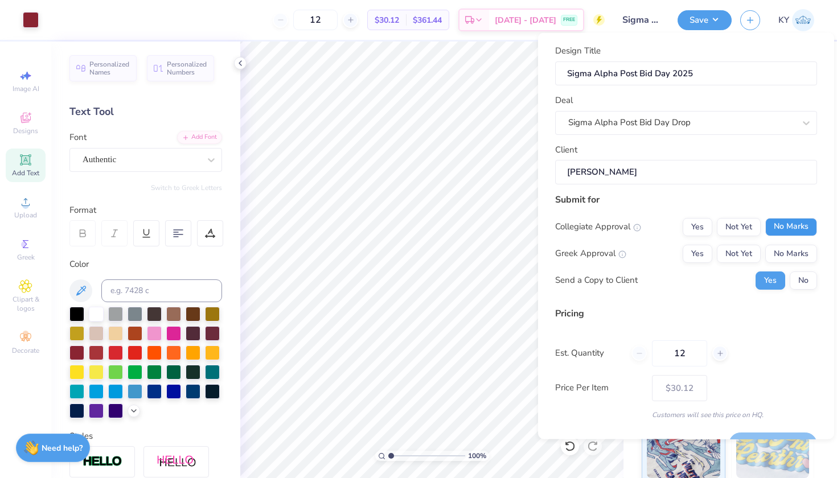
click at [776, 220] on button "No Marks" at bounding box center [791, 226] width 52 height 18
click at [684, 252] on button "Yes" at bounding box center [697, 253] width 30 height 18
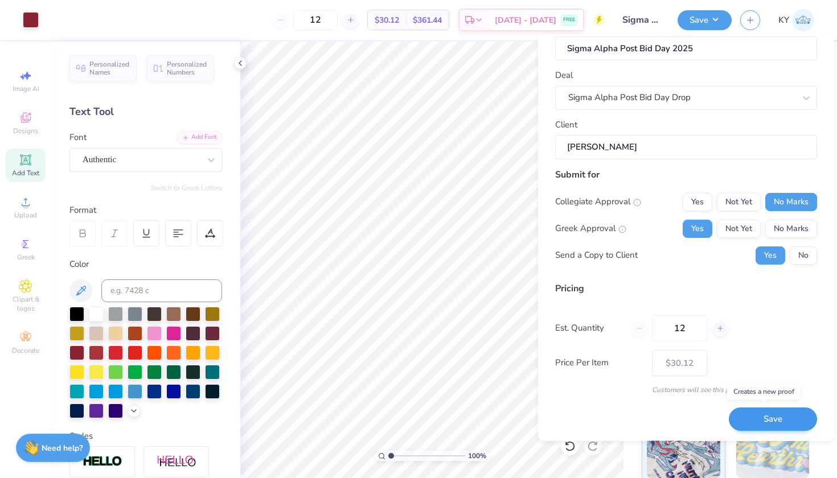
click at [748, 421] on button "Save" at bounding box center [773, 419] width 88 height 23
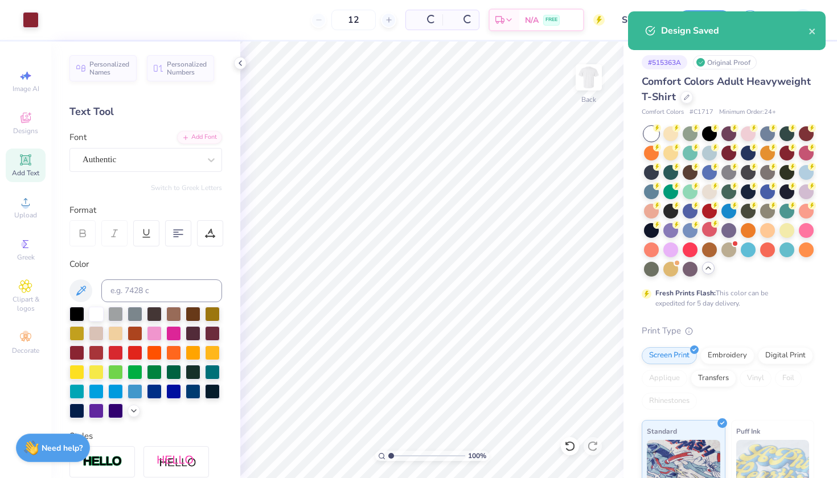
type input "$30.12"
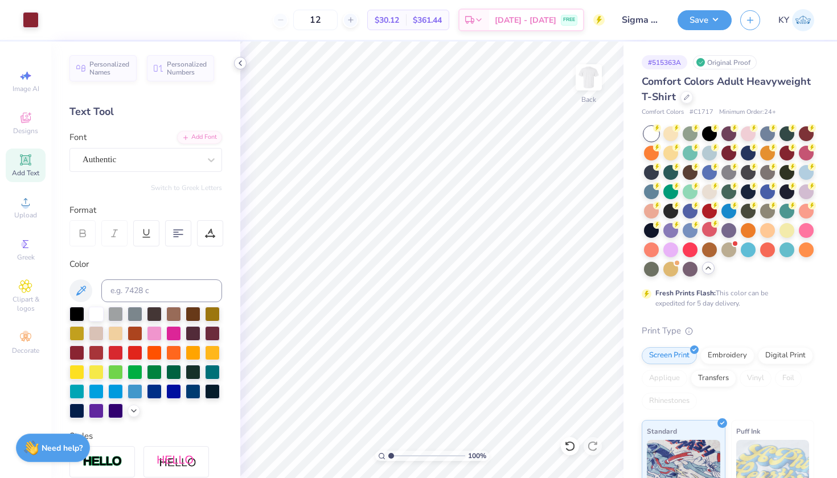
click at [236, 63] on icon at bounding box center [240, 63] width 9 height 9
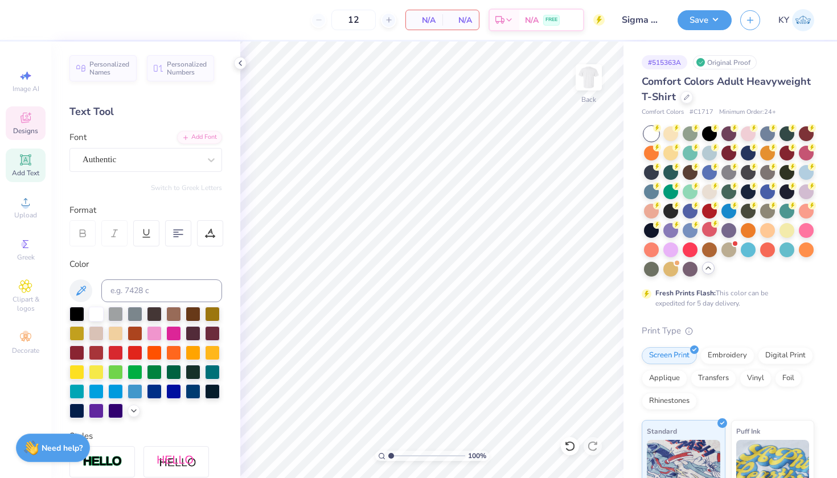
click at [28, 116] on icon at bounding box center [26, 118] width 14 height 14
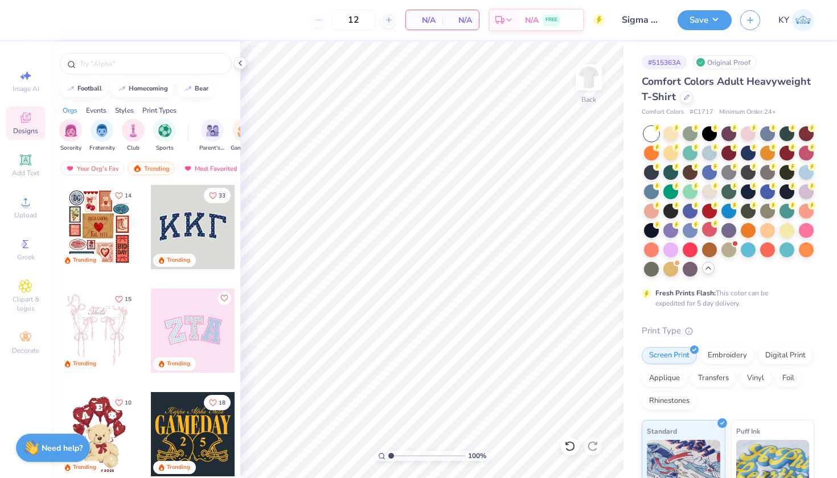
click at [125, 112] on div "Styles" at bounding box center [124, 110] width 19 height 10
click at [69, 128] on img "filter for Classic" at bounding box center [70, 129] width 13 height 13
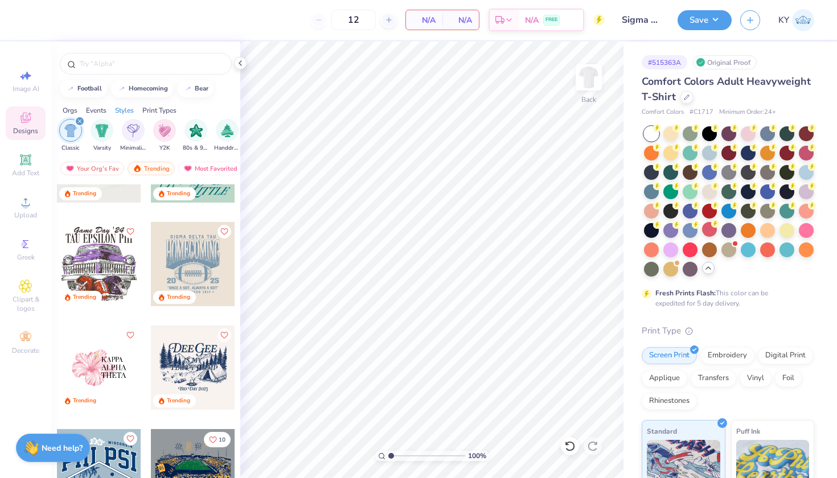
scroll to position [299, 0]
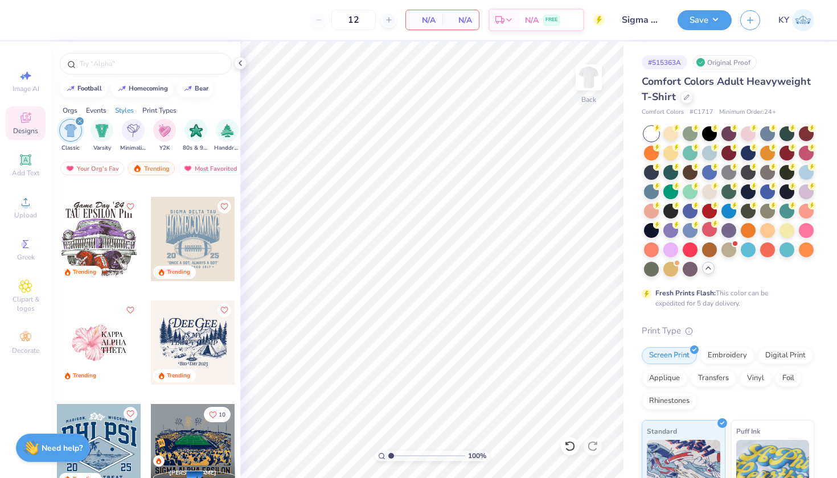
click at [118, 341] on div at bounding box center [99, 343] width 84 height 84
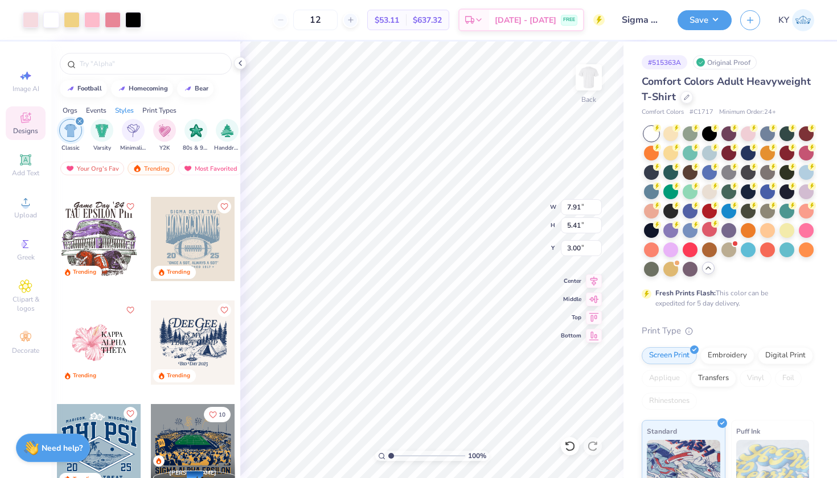
type input "9.67"
type input "6.61"
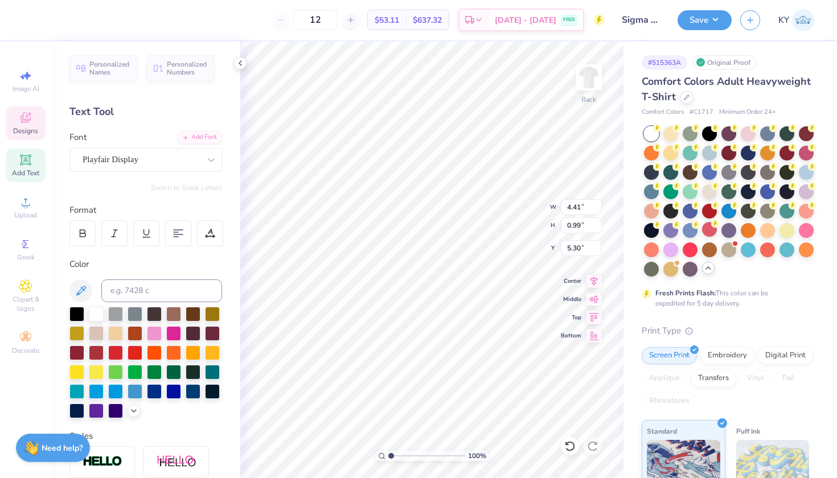
type input "5.17"
type input "4.39"
type input "6.56"
type input "4.41"
type input "5.17"
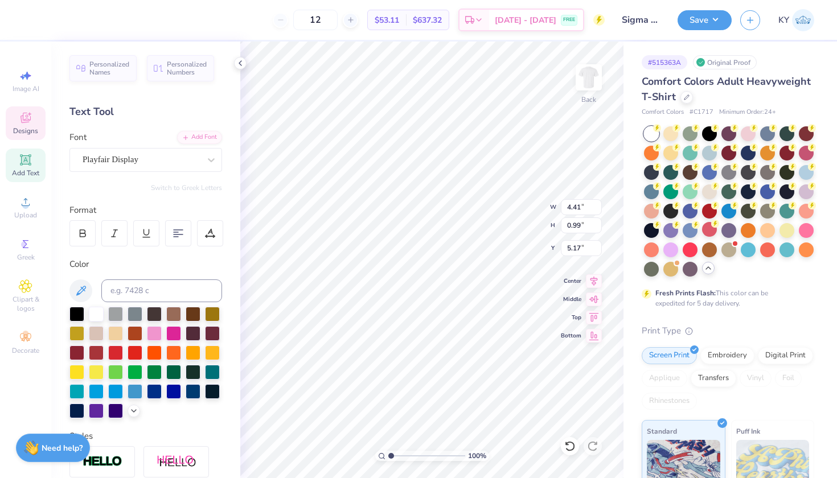
scroll to position [9, 2]
type textarea "SIGMA"
type input "4.39"
type input "6.56"
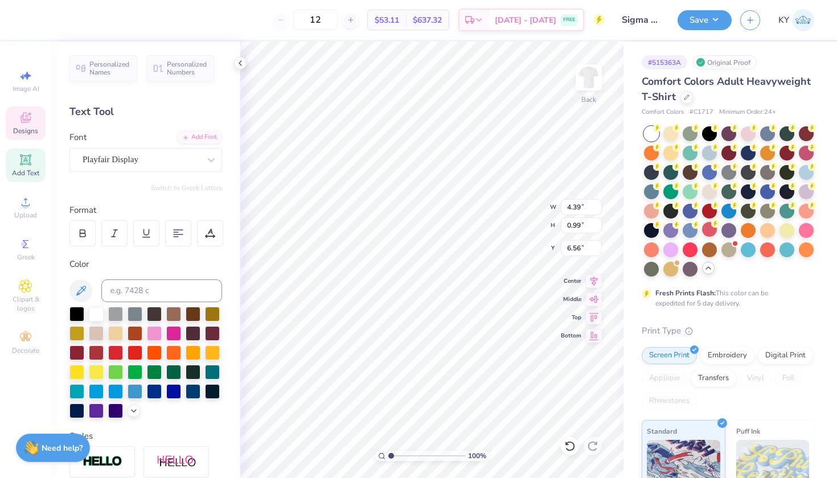
scroll to position [9, 2]
type textarea "ALPHA"
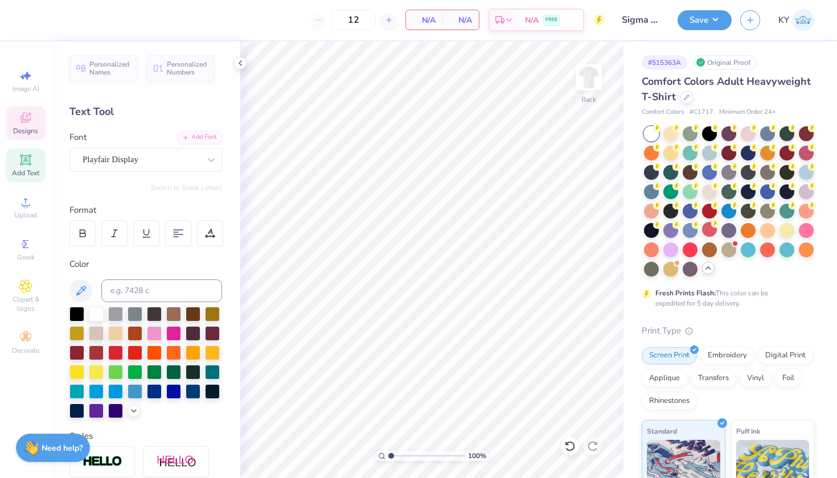
click at [20, 126] on div "Designs" at bounding box center [26, 123] width 40 height 34
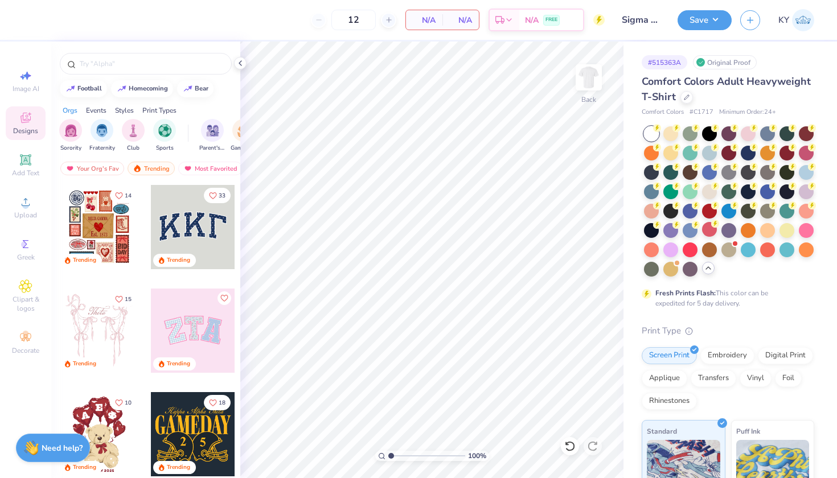
click at [126, 109] on div "Styles" at bounding box center [124, 110] width 19 height 10
click at [134, 133] on img "filter for Minimalist" at bounding box center [133, 129] width 13 height 13
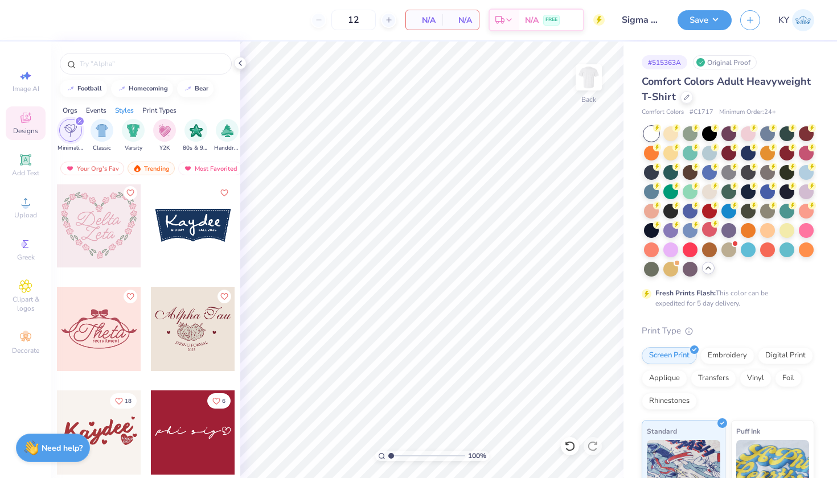
scroll to position [1948, 0]
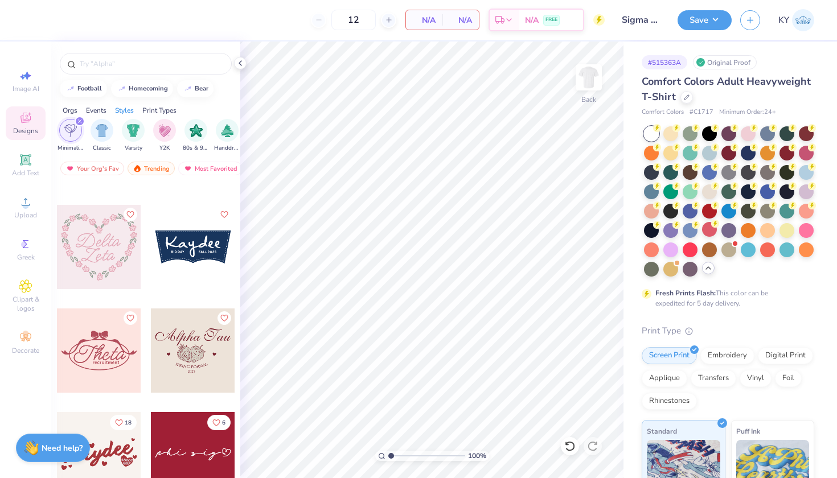
click at [72, 262] on div at bounding box center [99, 247] width 84 height 84
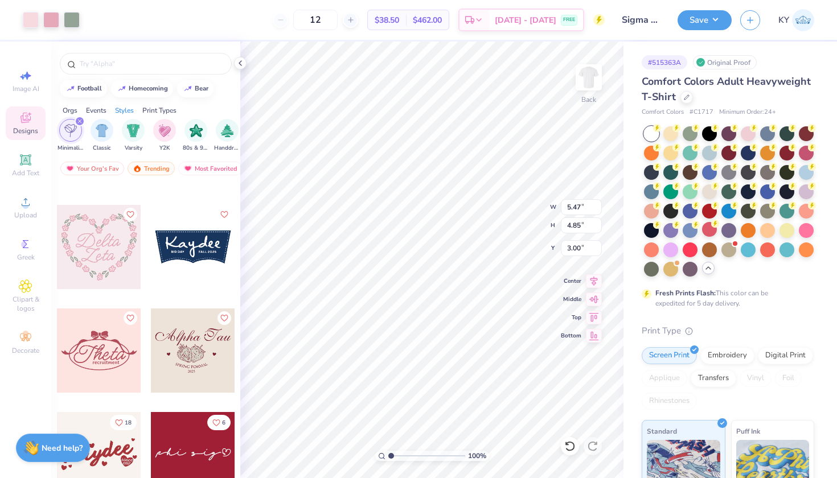
type input "7.56"
type input "6.71"
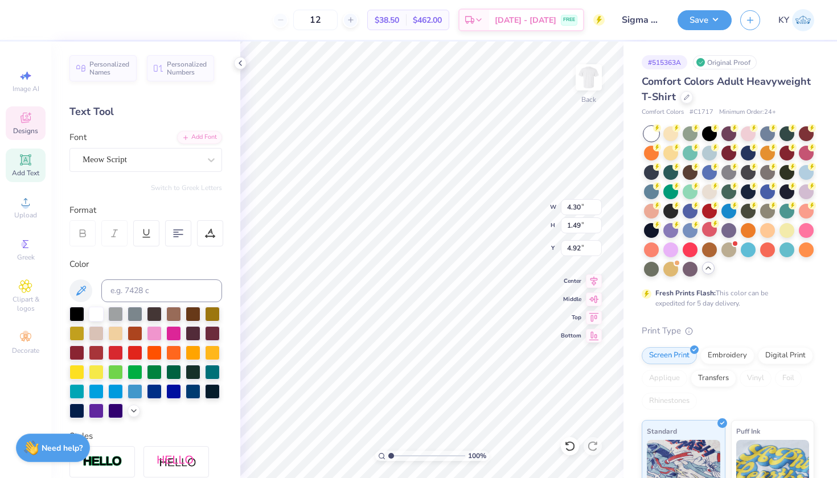
scroll to position [9, 2]
type textarea "Sigma"
type input "3.20"
type input "6.44"
type textarea "Alpha"
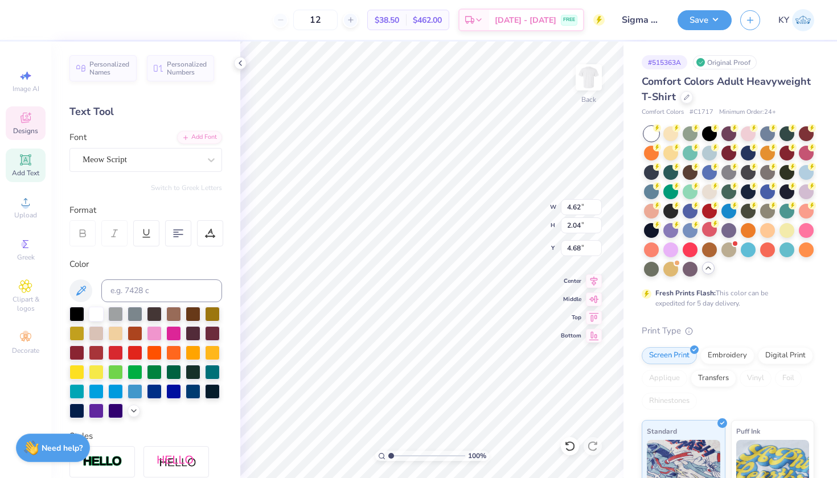
type input "3.64"
type input "1.61"
type input "4.19"
type input "2.06"
type input "6.08"
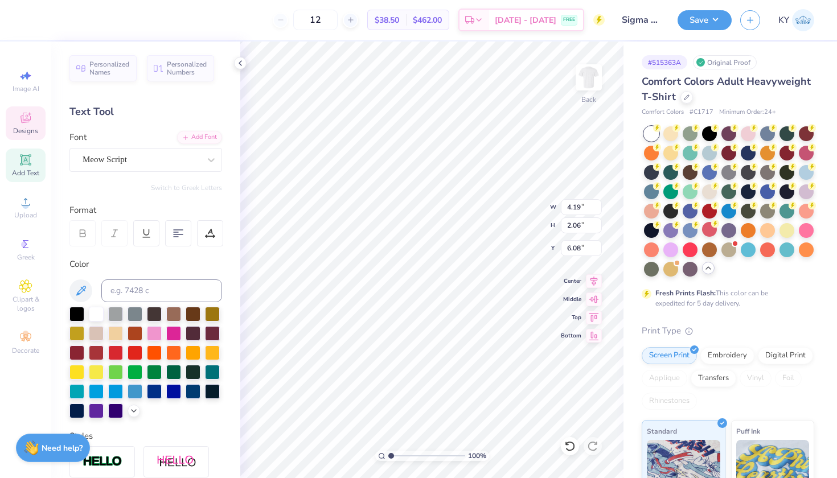
type input "3.64"
type input "1.61"
type input "4.68"
type input "4.19"
type input "2.06"
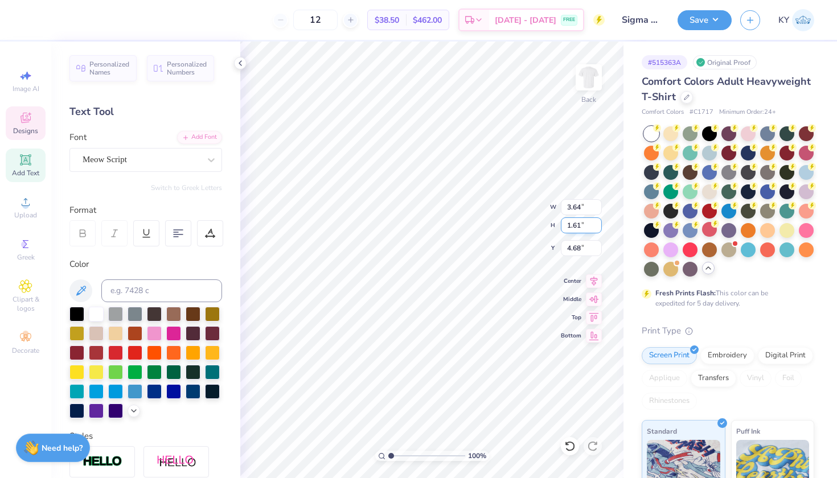
type input "6.08"
click at [581, 224] on input "2.06" at bounding box center [581, 225] width 41 height 16
type input "2"
type input "1.61"
type input "3.28"
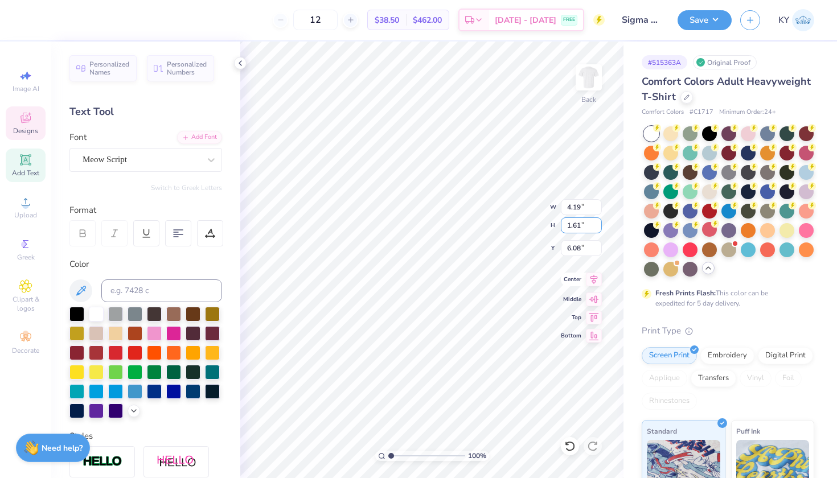
type input "6.30"
type input "6.29"
type input "3.64"
type input "4.68"
type input "7.55"
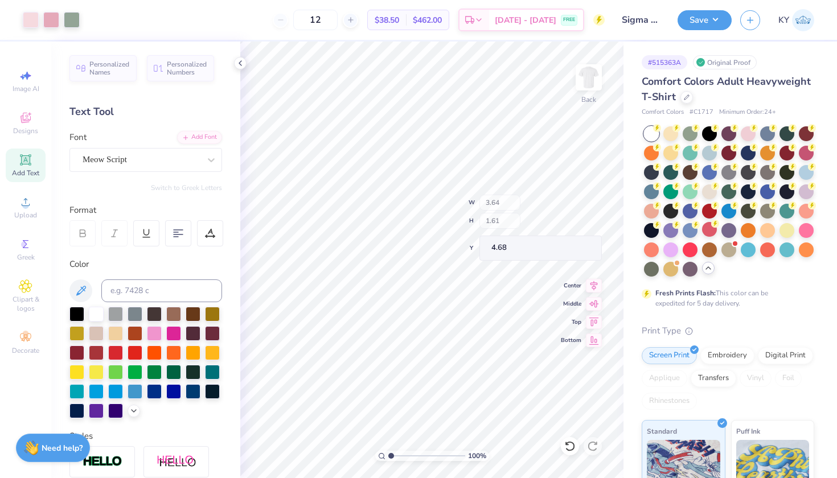
type input "6.71"
type input "3.00"
click at [573, 451] on icon at bounding box center [569, 446] width 11 height 11
click at [567, 442] on icon at bounding box center [569, 446] width 11 height 11
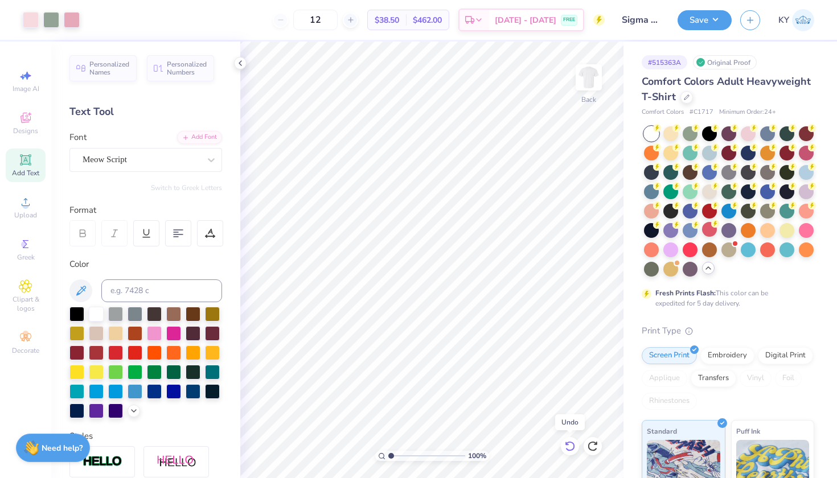
click at [567, 442] on icon at bounding box center [569, 446] width 11 height 11
click at [574, 443] on icon at bounding box center [569, 446] width 11 height 11
click at [566, 444] on icon at bounding box center [567, 443] width 2 height 2
click at [587, 442] on icon at bounding box center [592, 446] width 11 height 11
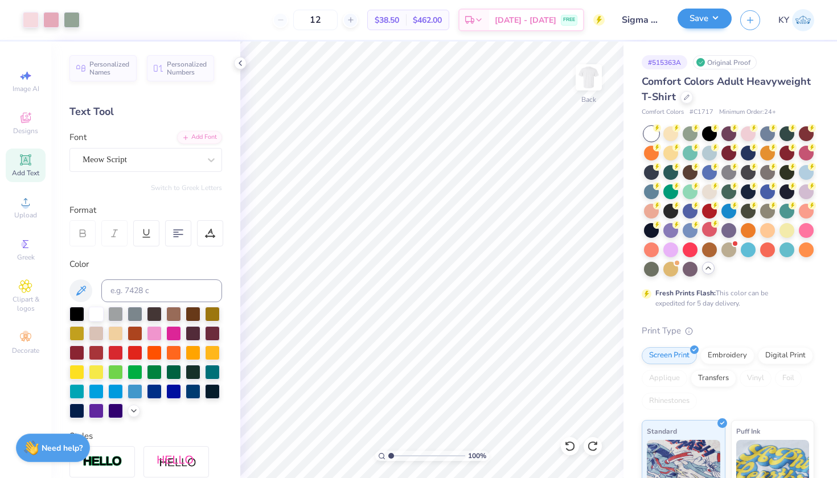
click at [697, 23] on button "Save" at bounding box center [704, 19] width 54 height 20
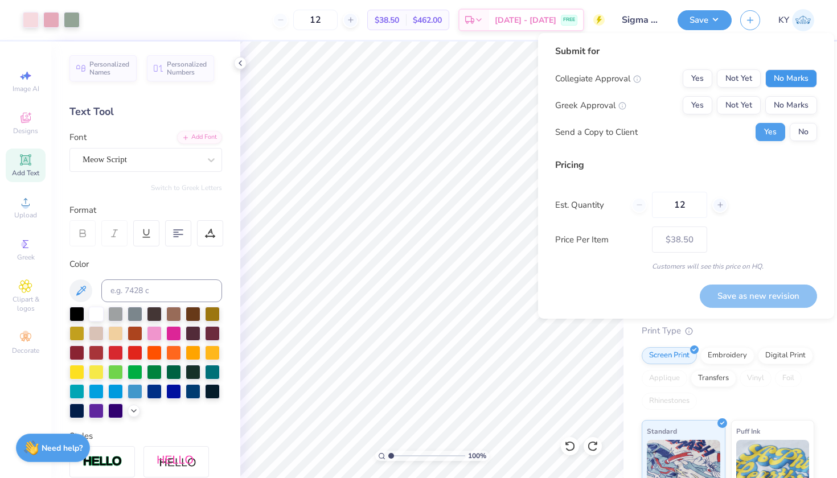
click at [782, 79] on button "No Marks" at bounding box center [791, 78] width 52 height 18
click at [692, 105] on button "Yes" at bounding box center [697, 105] width 30 height 18
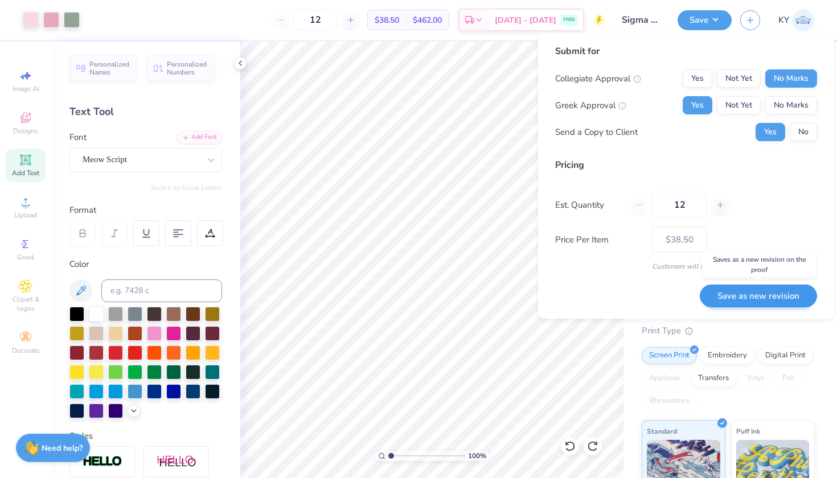
click at [729, 295] on button "Save as new revision" at bounding box center [758, 296] width 117 height 23
type input "$38.50"
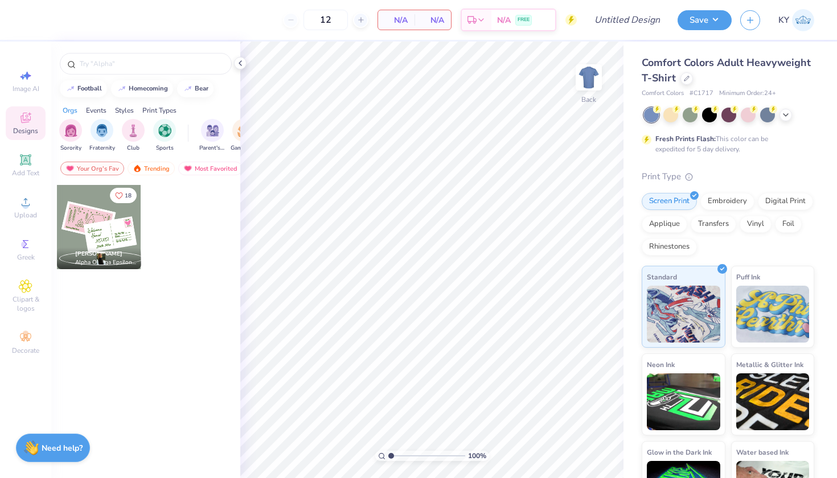
click at [793, 116] on div at bounding box center [729, 115] width 170 height 15
click at [785, 116] on icon at bounding box center [785, 113] width 9 height 9
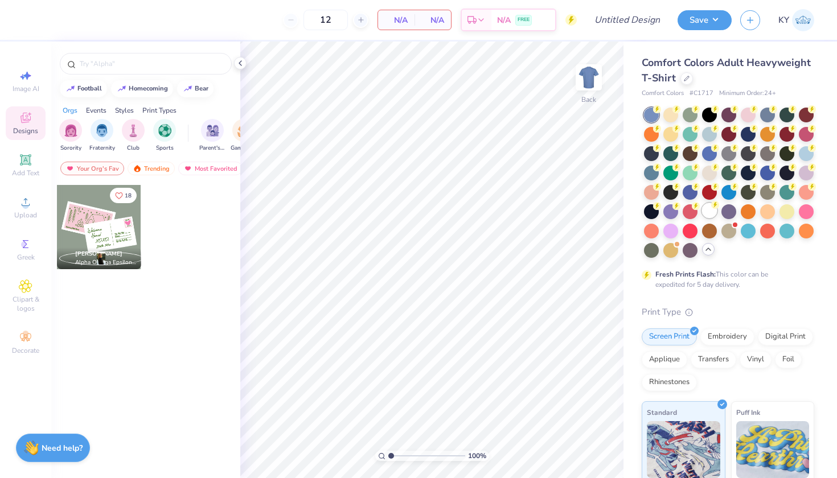
click at [702, 218] on div at bounding box center [709, 210] width 15 height 15
click at [237, 60] on icon at bounding box center [240, 63] width 9 height 9
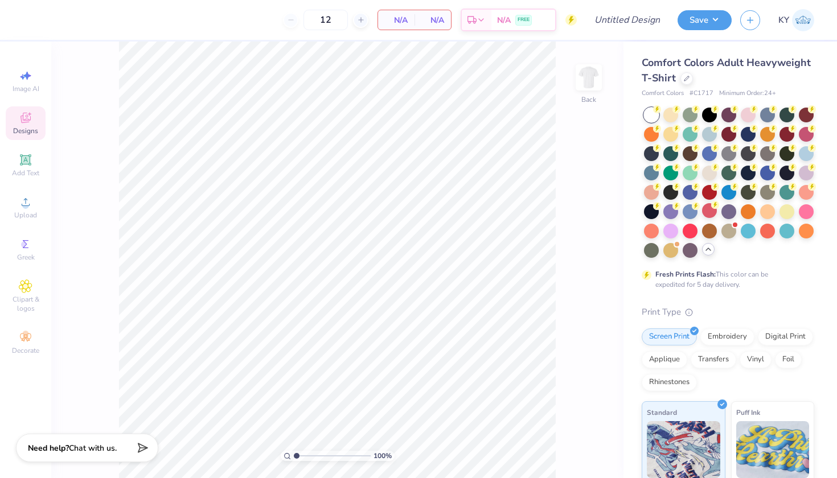
click at [27, 125] on div "Designs" at bounding box center [26, 123] width 40 height 34
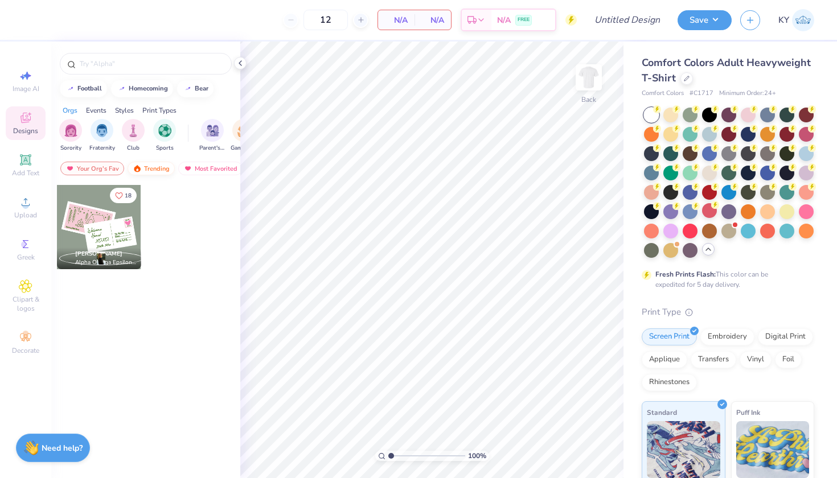
click at [135, 167] on img at bounding box center [137, 168] width 9 height 8
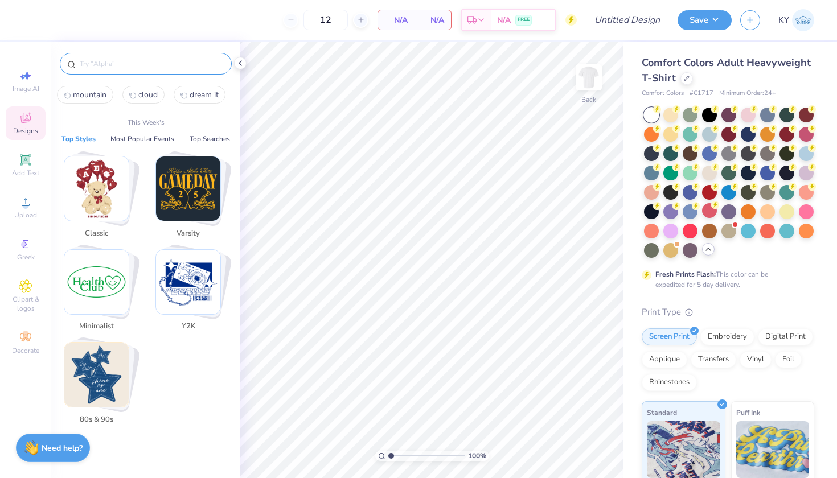
click at [121, 67] on input "text" at bounding box center [152, 63] width 146 height 11
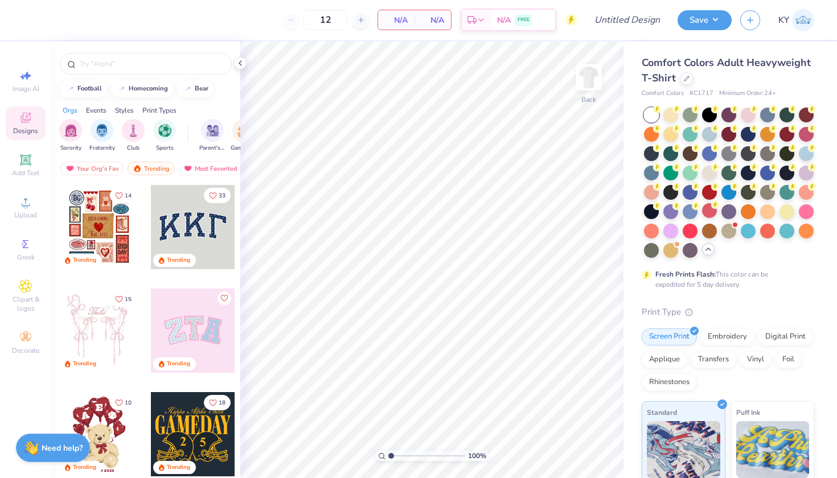
click at [125, 107] on div "Styles" at bounding box center [124, 110] width 19 height 10
click at [133, 134] on img "filter for Minimalist" at bounding box center [133, 129] width 13 height 13
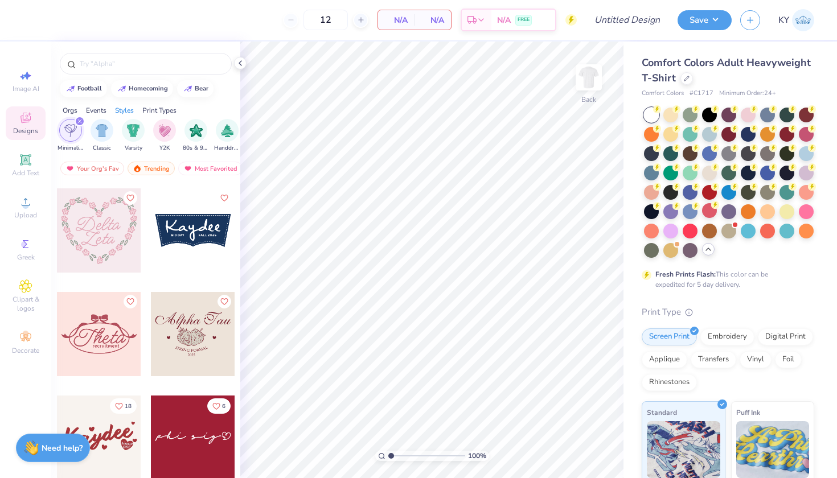
scroll to position [1970, 0]
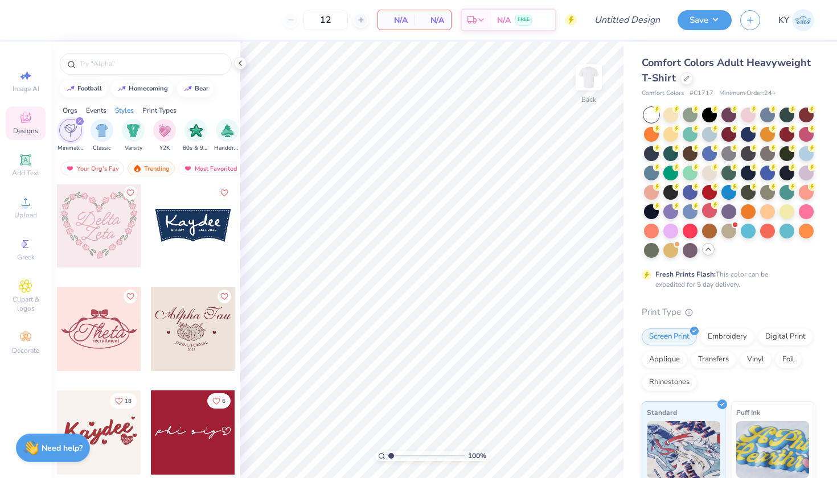
click at [213, 352] on div at bounding box center [193, 329] width 84 height 84
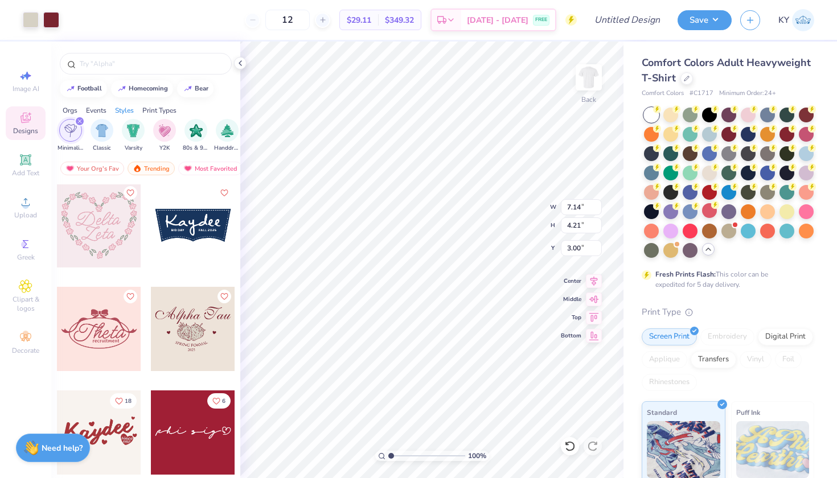
type input "3.79"
type input "8.84"
type input "5.21"
type input "3.00"
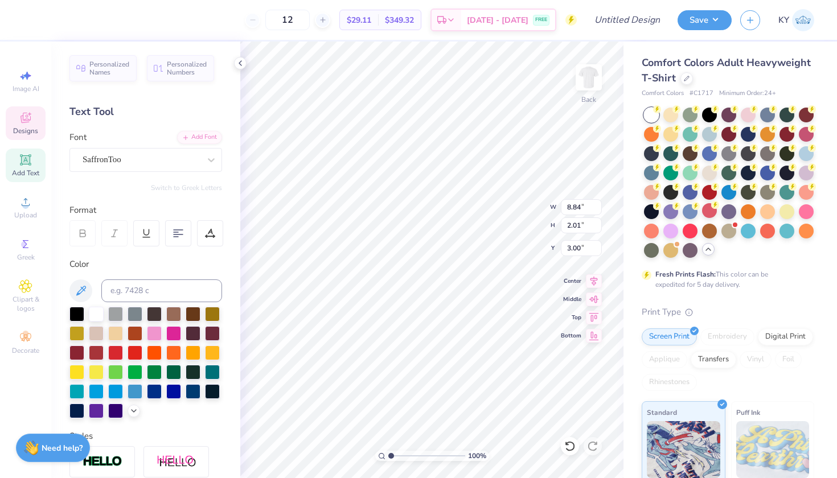
type textarea "A"
type textarea "Sigma Alpha"
click at [239, 63] on icon at bounding box center [240, 63] width 9 height 9
